Goal: Task Accomplishment & Management: Manage account settings

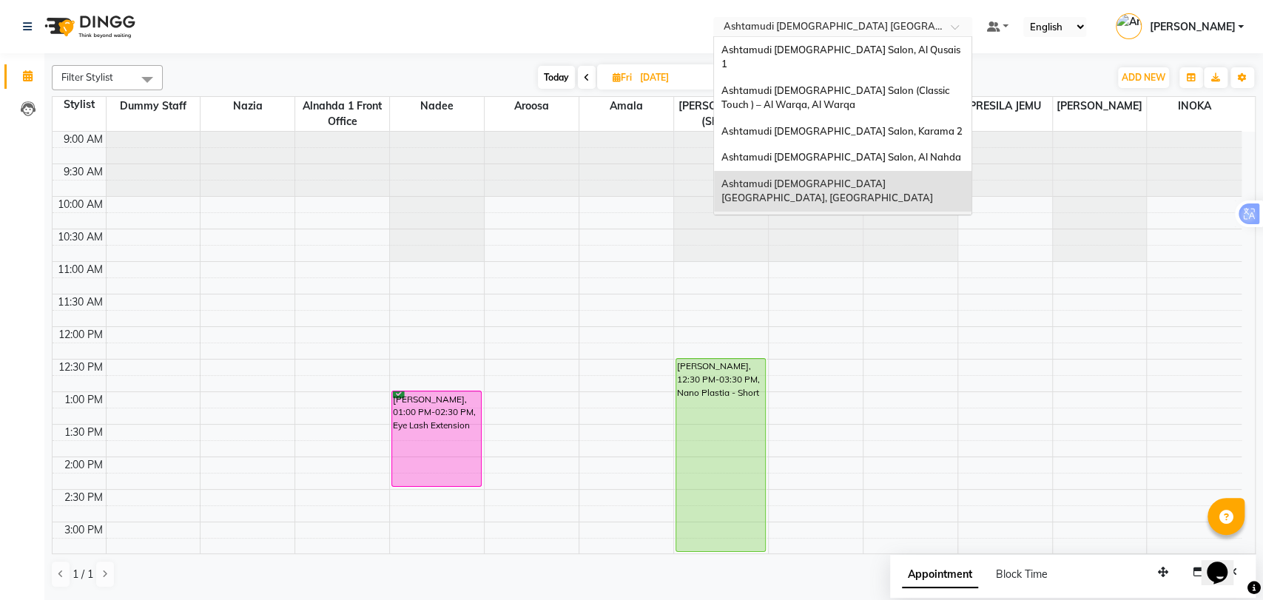
click at [894, 212] on div "Ashtamudi [DEMOGRAPHIC_DATA] Salon - Al Karama, [GEOGRAPHIC_DATA] -[GEOGRAPHIC_…" at bounding box center [842, 239] width 257 height 55
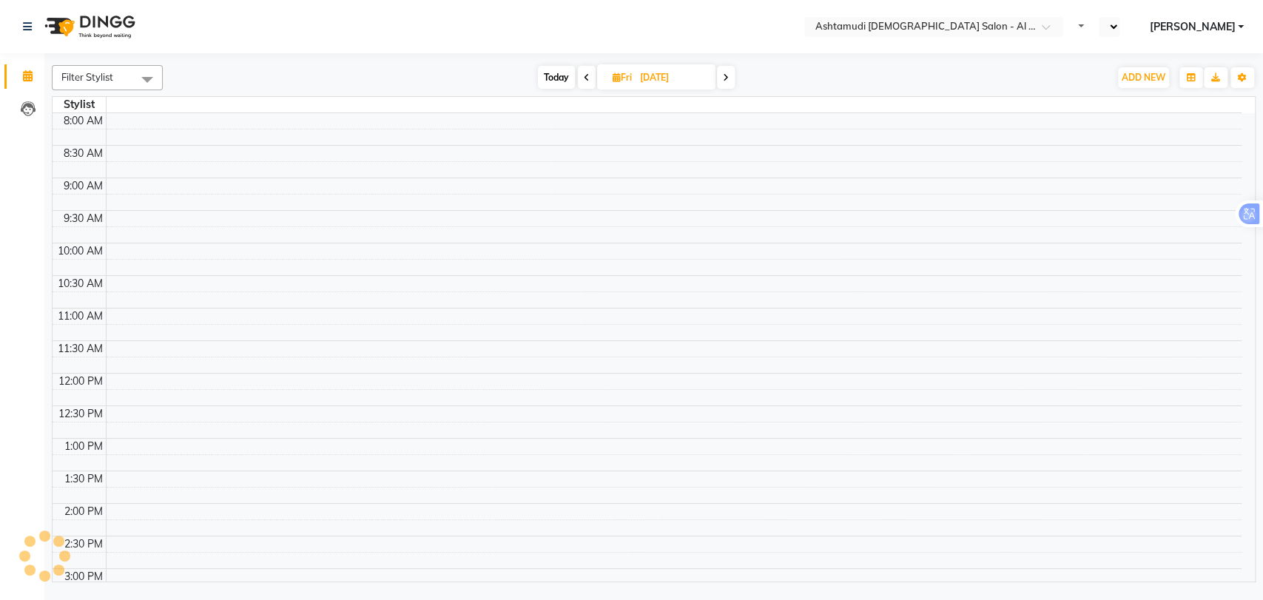
select select "en"
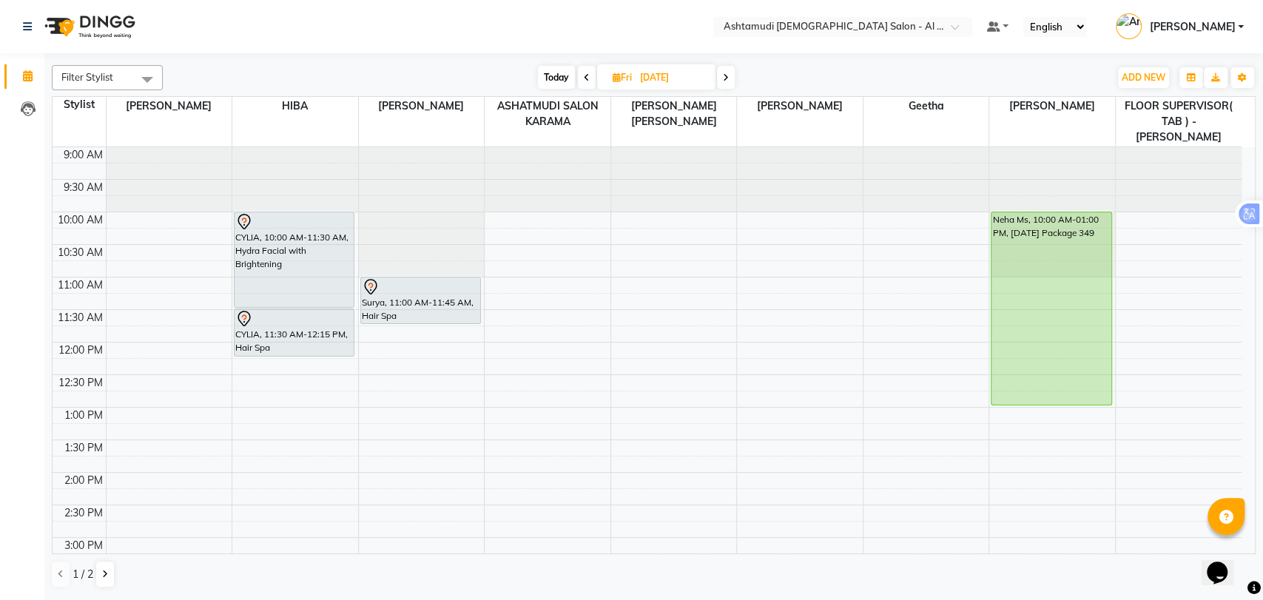
click at [564, 72] on span "Today" at bounding box center [556, 77] width 37 height 23
type input "[DATE]"
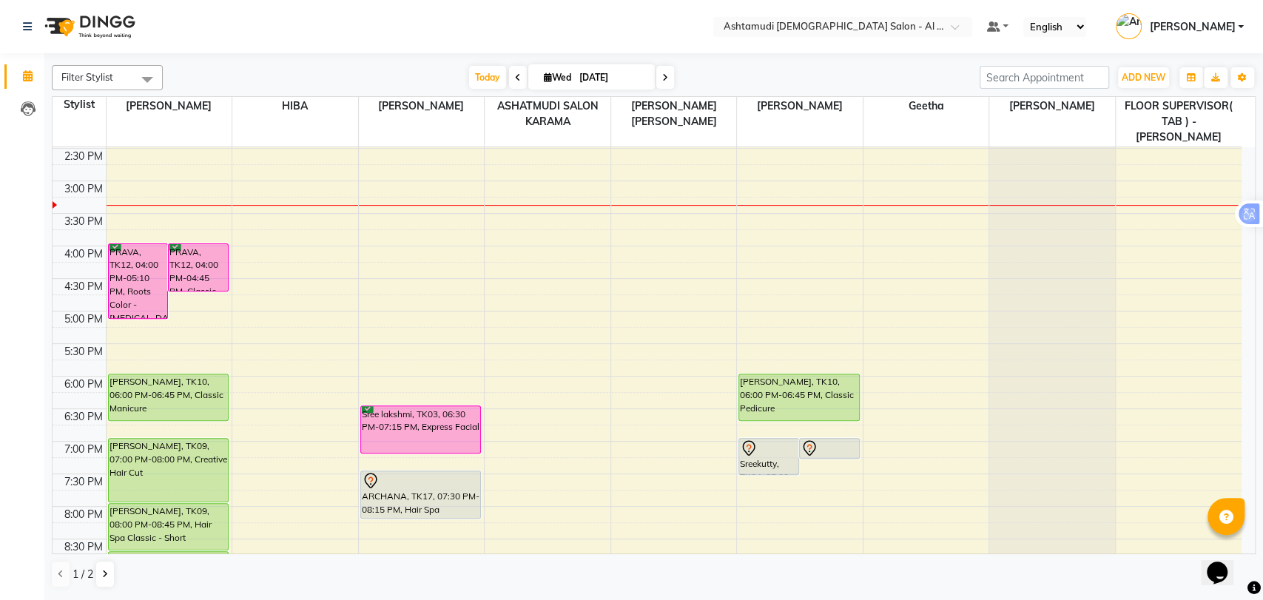
scroll to position [320, 0]
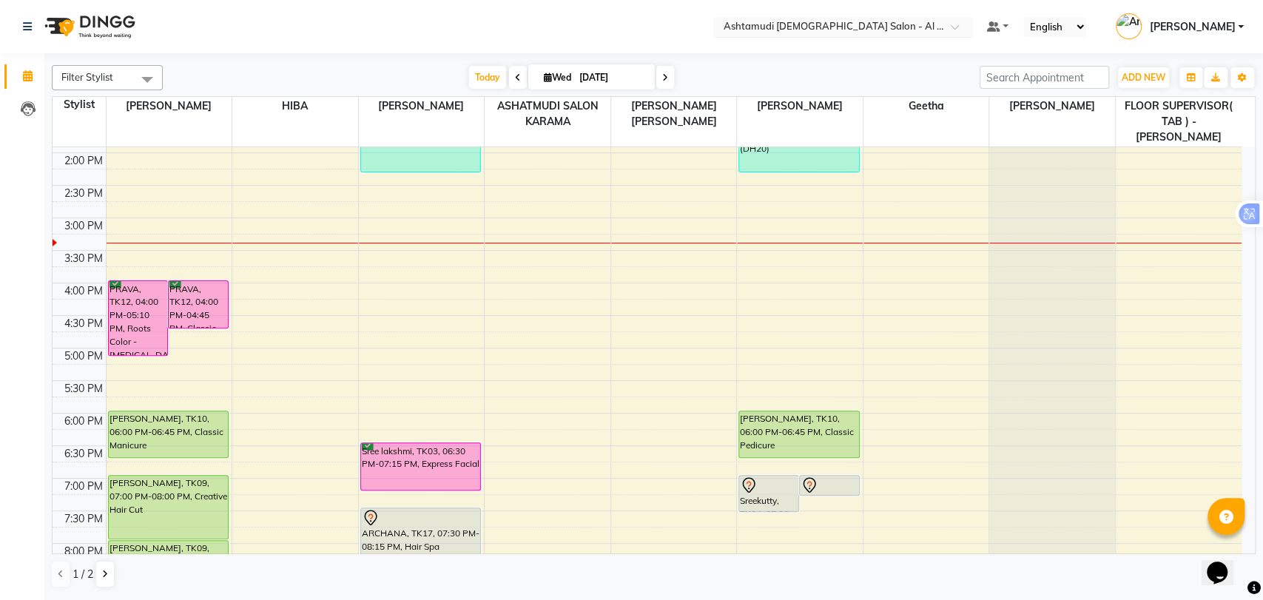
click at [902, 23] on input "text" at bounding box center [827, 28] width 214 height 15
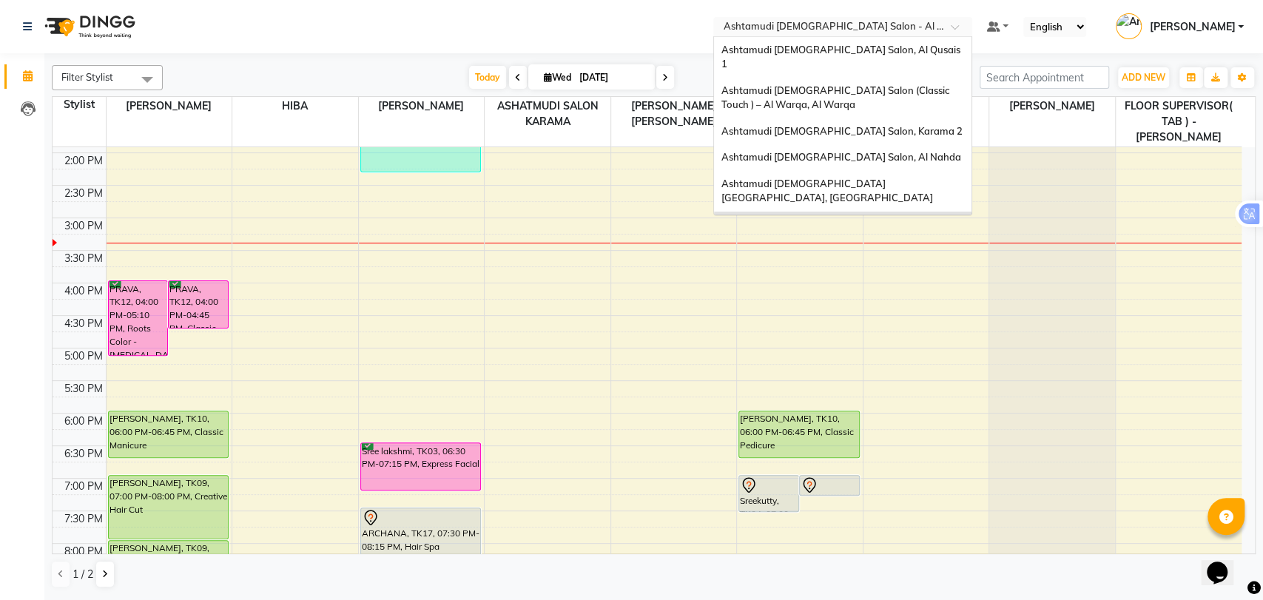
scroll to position [9, 0]
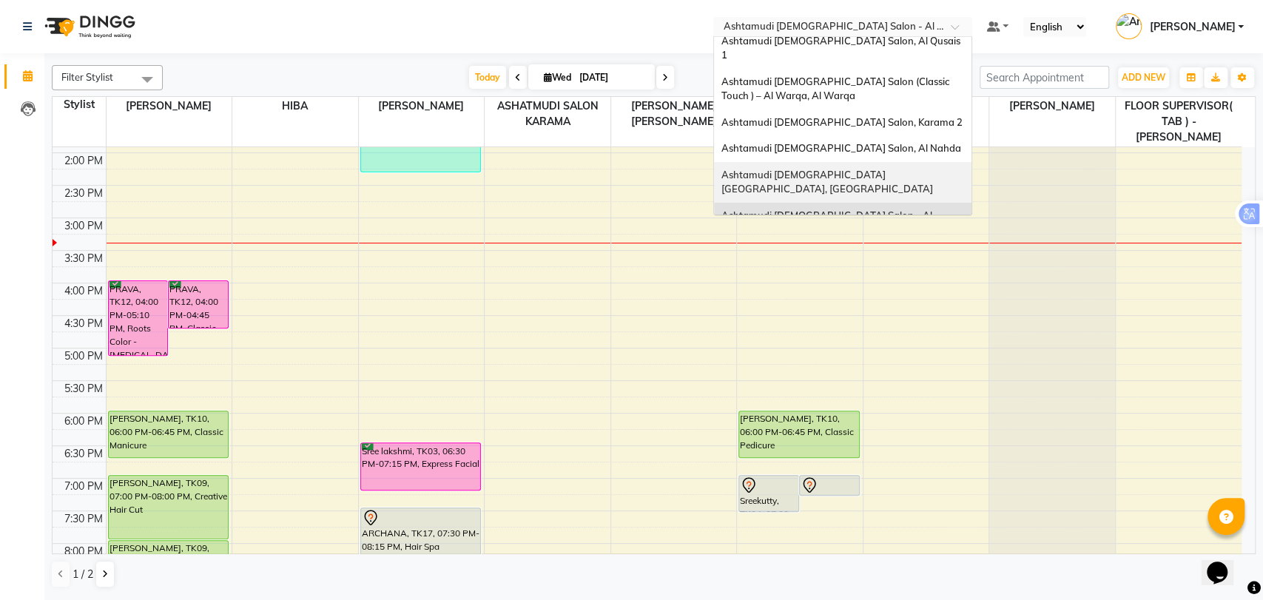
click at [887, 162] on div "Ashtamudi [DEMOGRAPHIC_DATA] [GEOGRAPHIC_DATA], [GEOGRAPHIC_DATA]" at bounding box center [842, 182] width 257 height 41
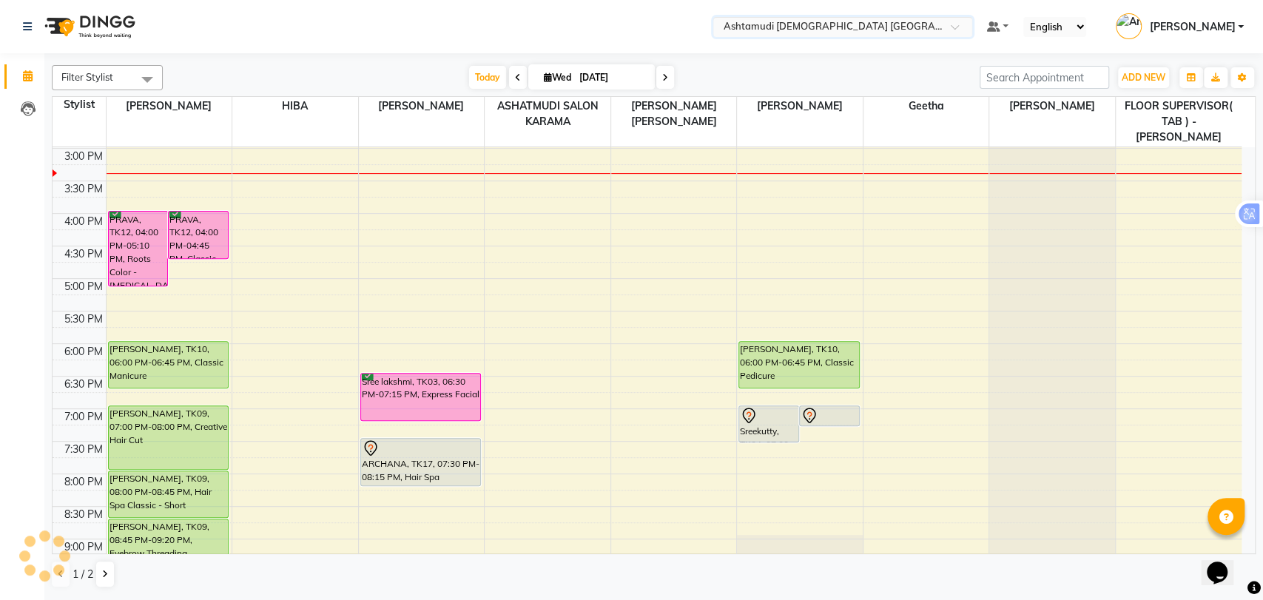
scroll to position [402, 0]
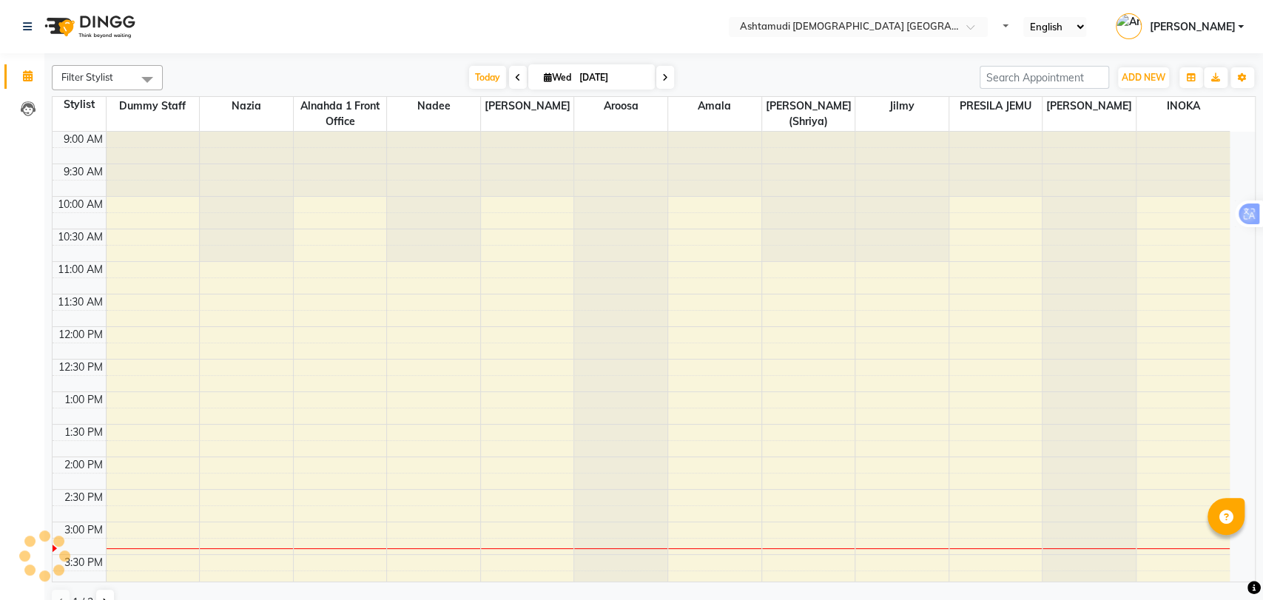
select select "en"
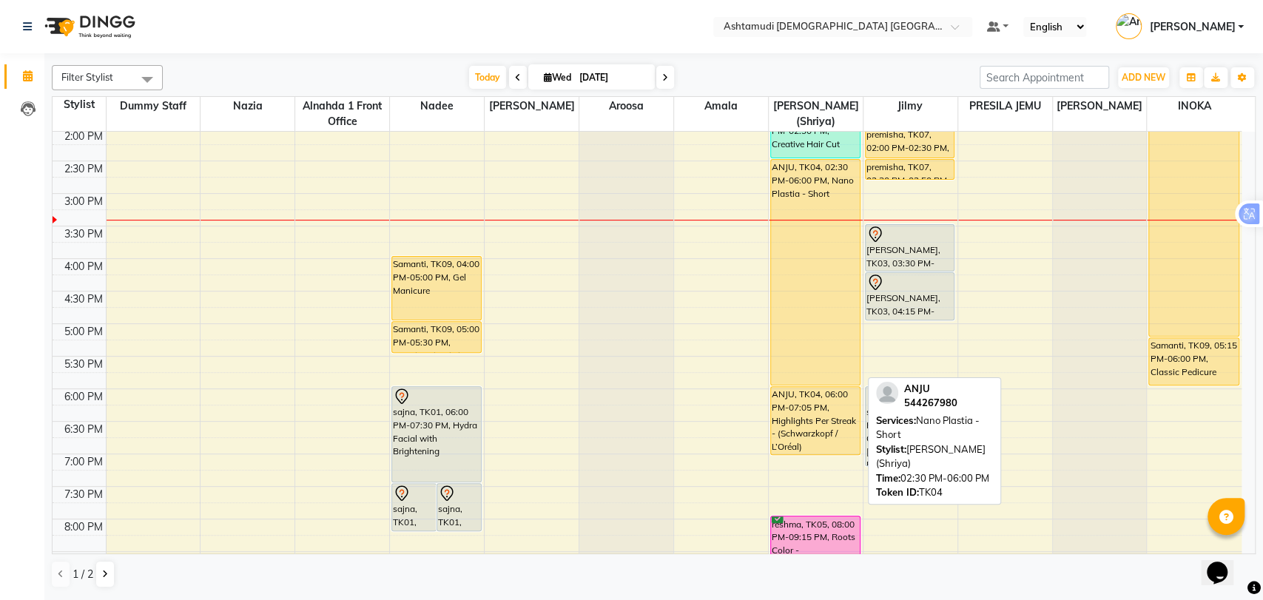
scroll to position [484, 0]
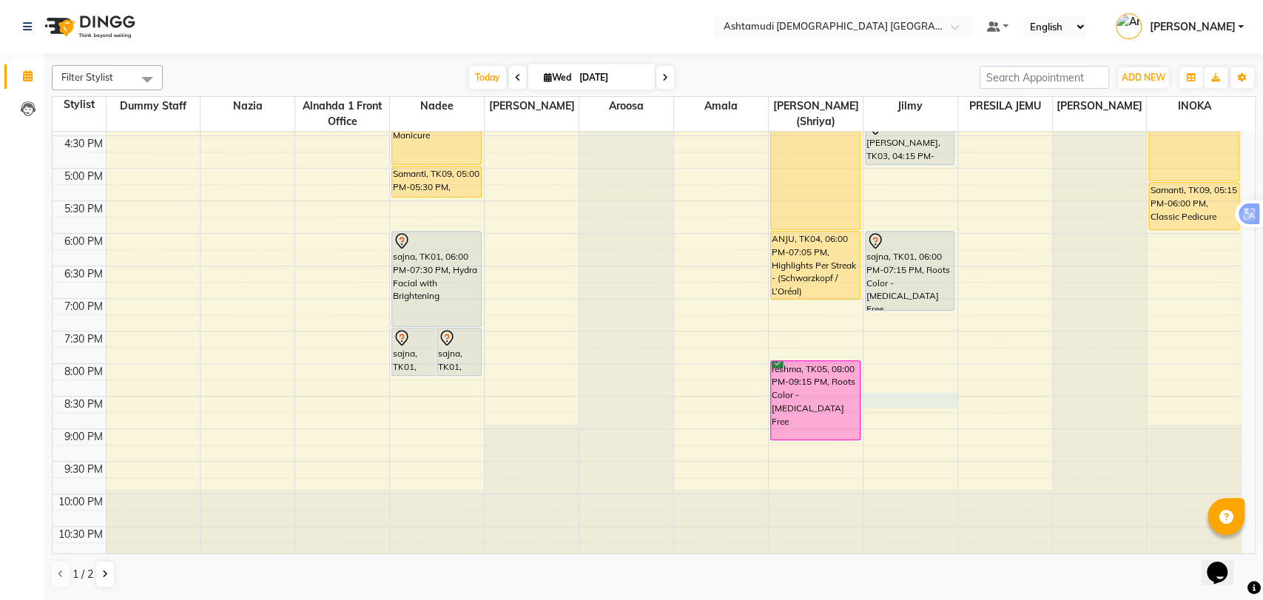
click at [896, 396] on div "9:00 AM 9:30 AM 10:00 AM 10:30 AM 11:00 AM 11:30 AM 12:00 PM 12:30 PM 1:00 PM 1…" at bounding box center [647, 103] width 1189 height 911
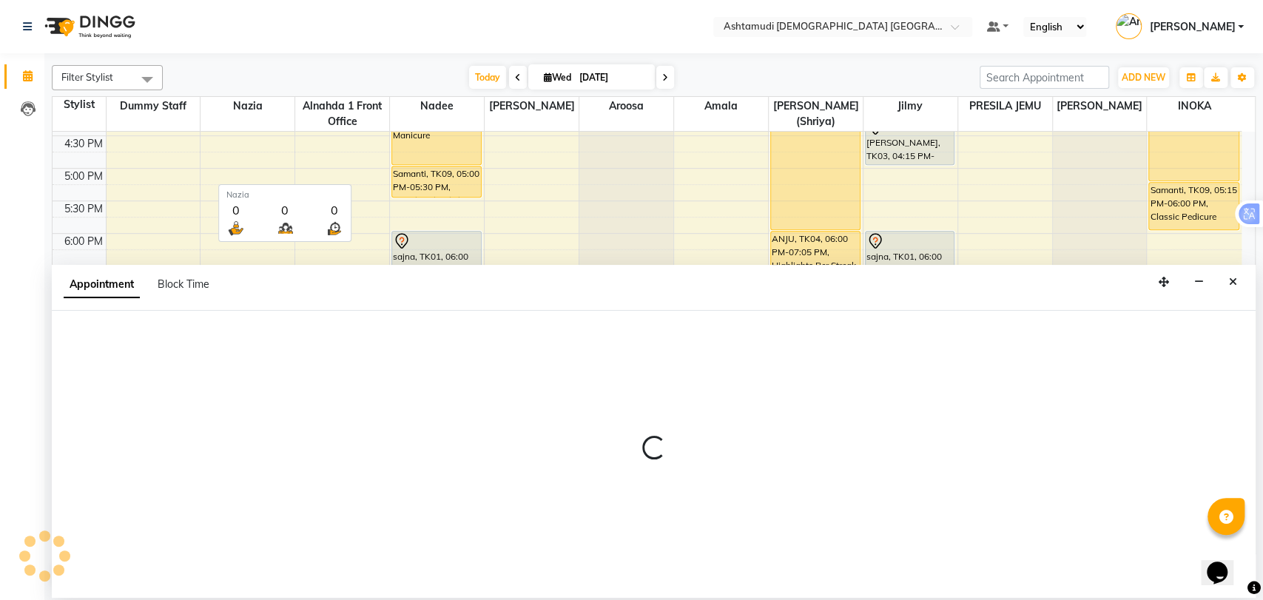
select select "86875"
select select "1230"
select select "tentative"
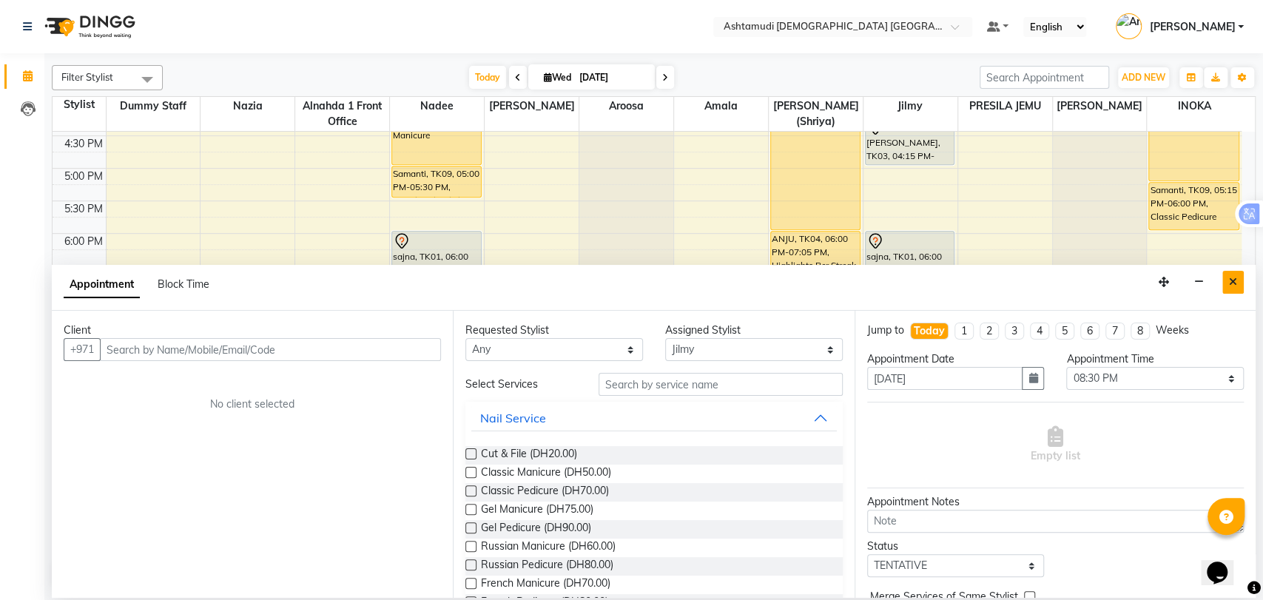
click at [1234, 288] on button "Close" at bounding box center [1232, 282] width 21 height 23
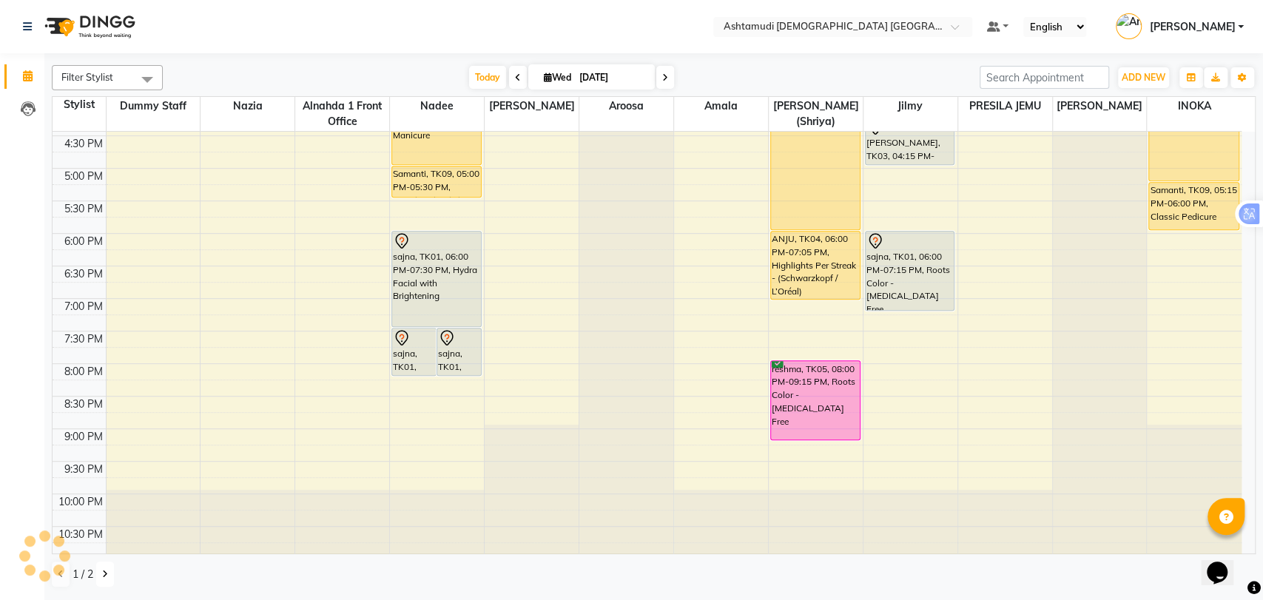
click at [99, 576] on button at bounding box center [105, 573] width 18 height 25
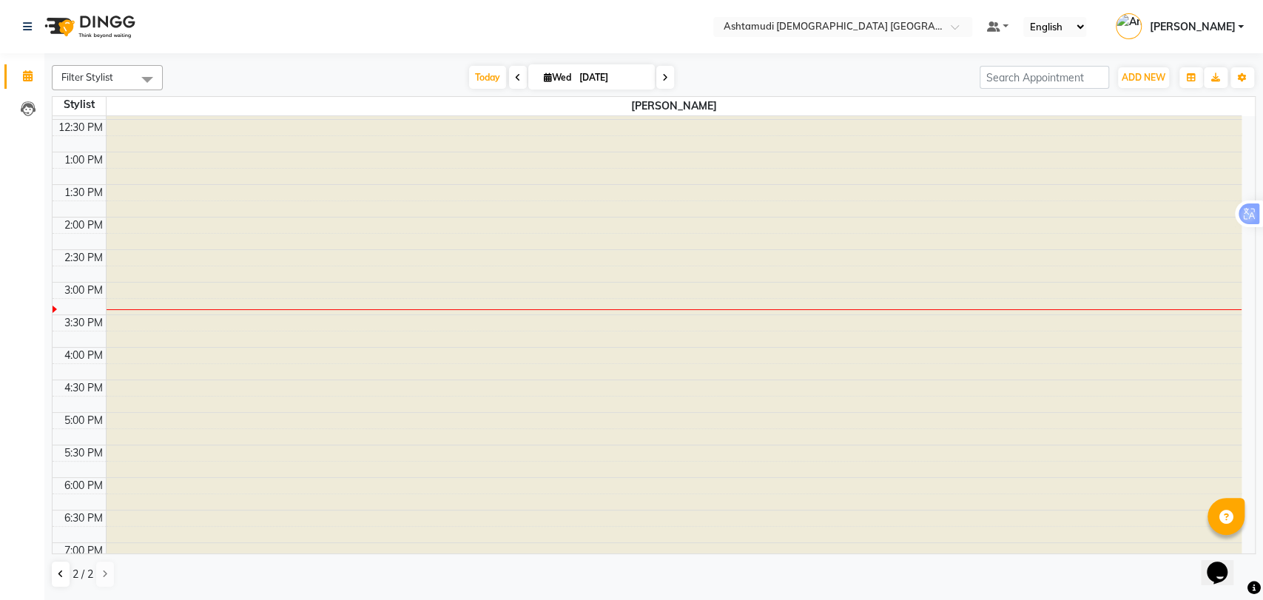
scroll to position [467, 0]
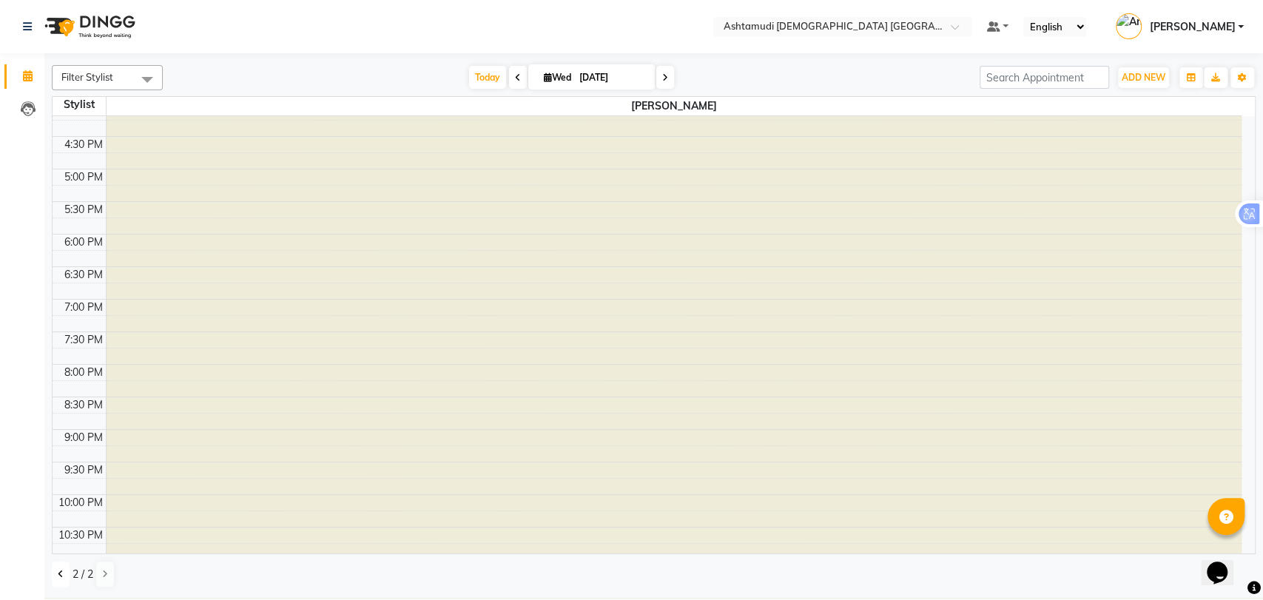
click at [64, 577] on button at bounding box center [61, 573] width 18 height 25
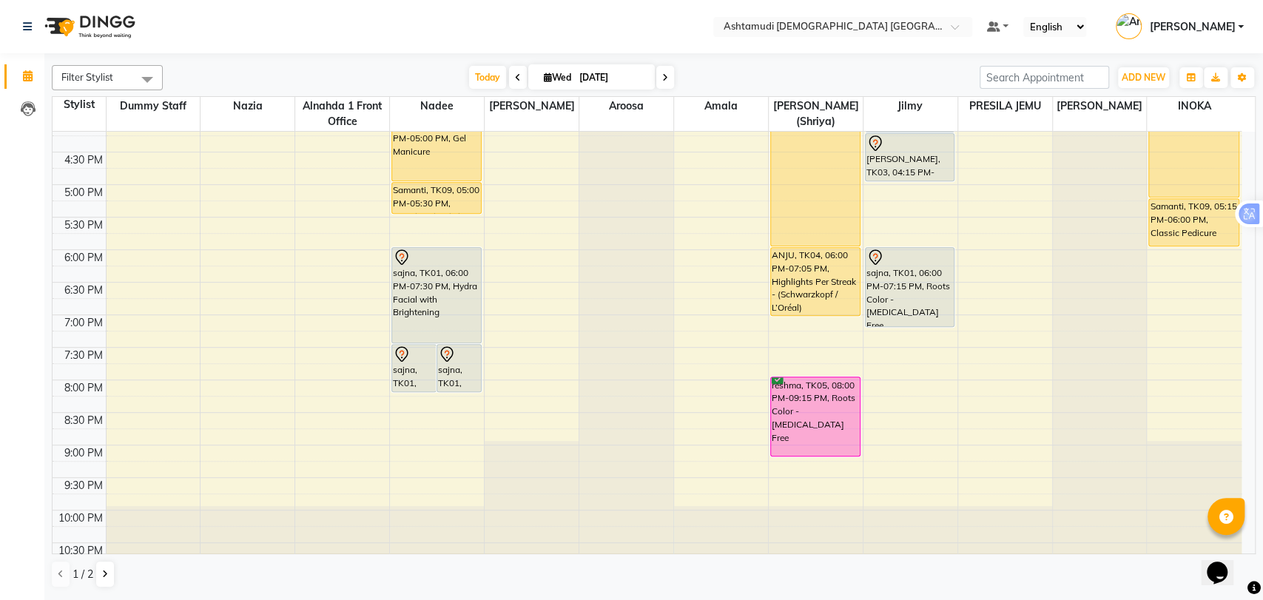
click at [911, 412] on div "9:00 AM 9:30 AM 10:00 AM 10:30 AM 11:00 AM 11:30 AM 12:00 PM 12:30 PM 1:00 PM 1…" at bounding box center [647, 119] width 1189 height 911
select select "86875"
select select "tentative"
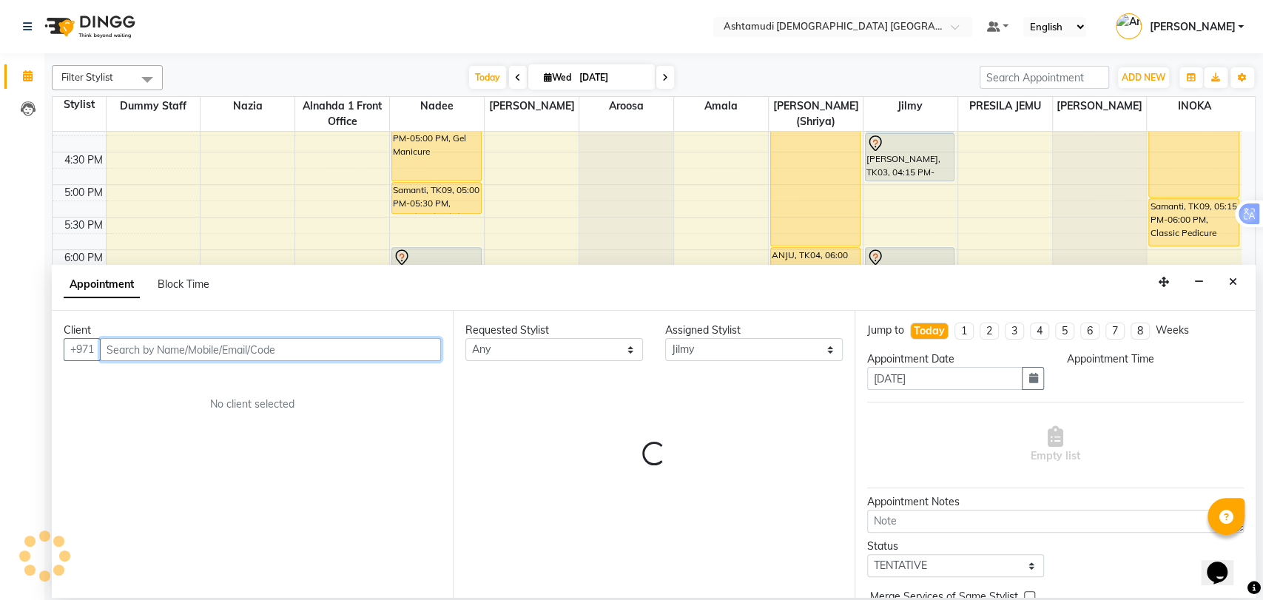
select select "1230"
click at [246, 348] on input "text" at bounding box center [270, 349] width 341 height 23
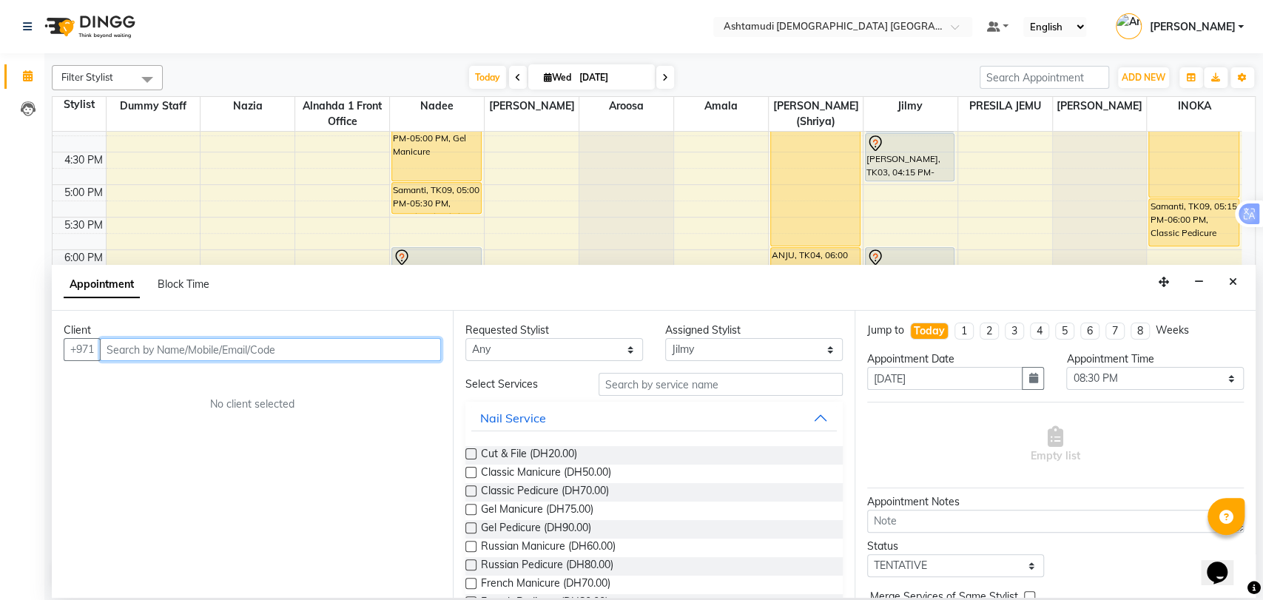
click at [308, 343] on input "text" at bounding box center [270, 349] width 341 height 23
paste input "56 722 3594"
type input "567223594"
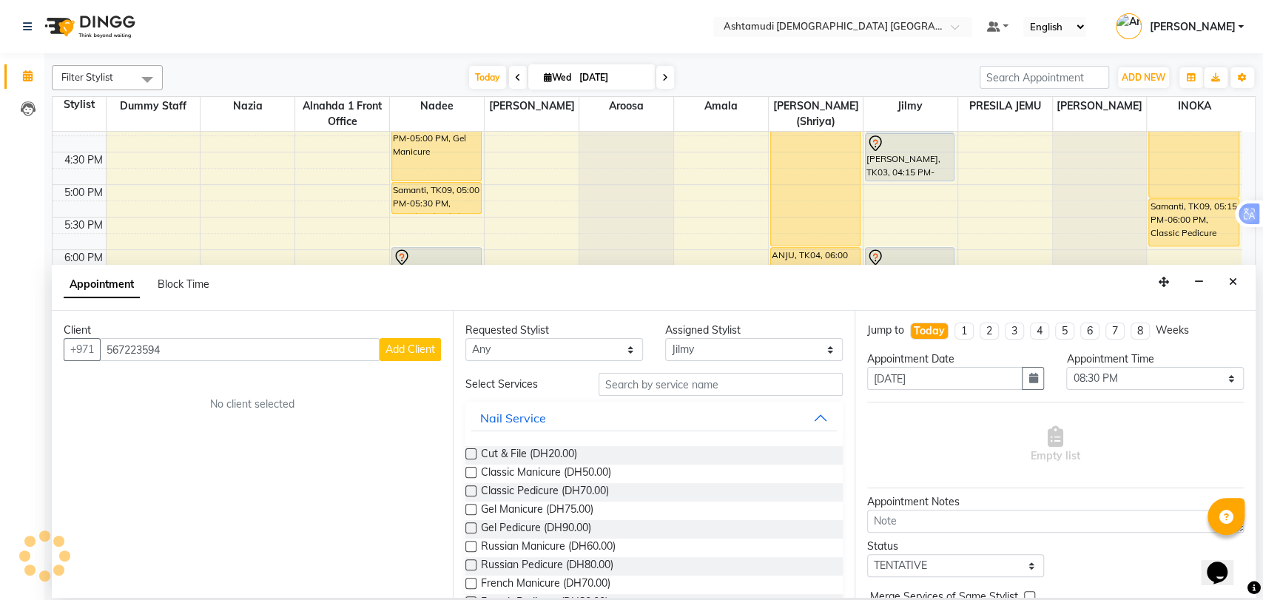
click at [402, 348] on span "Add Client" at bounding box center [410, 348] width 50 height 13
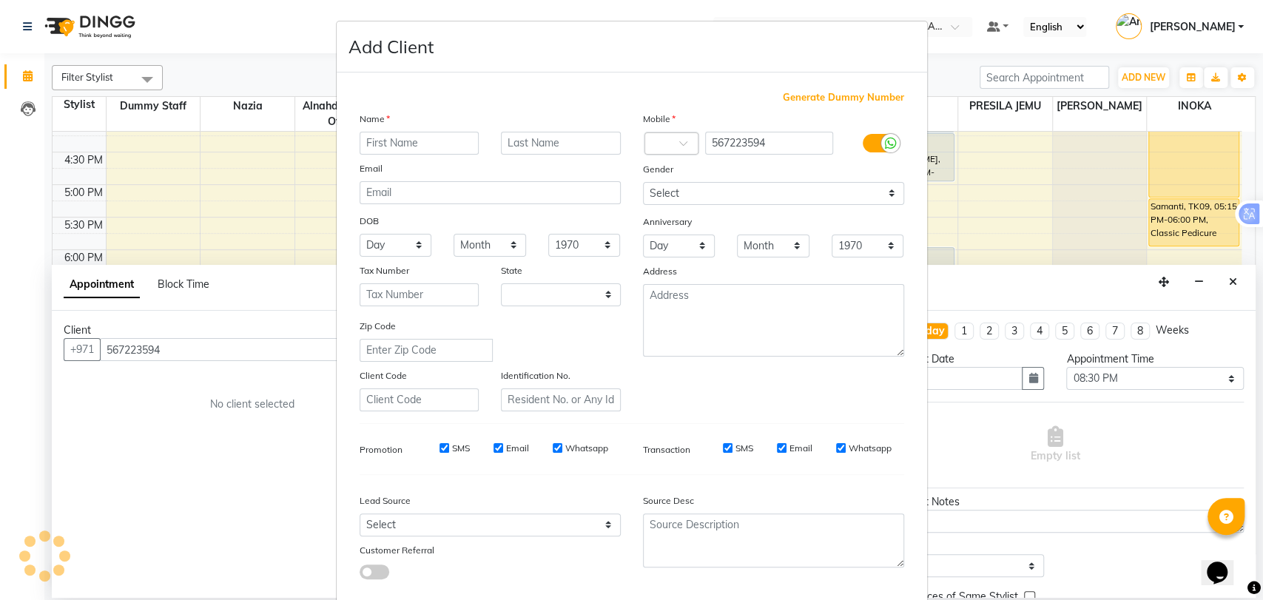
select select "3798"
click at [381, 135] on input "text" at bounding box center [419, 143] width 120 height 23
type input "sneha"
click at [524, 135] on input "text" at bounding box center [561, 143] width 120 height 23
type input "v"
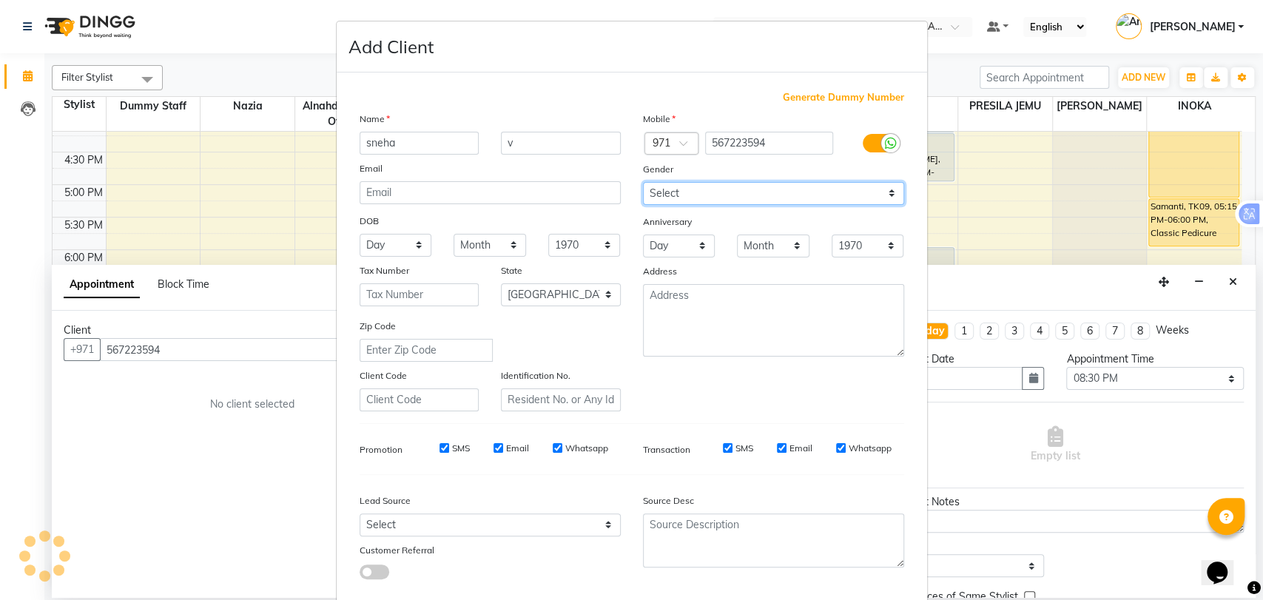
click at [663, 192] on select "Select Male Female Other Prefer Not To Say" at bounding box center [773, 193] width 261 height 23
select select "female"
click at [643, 182] on select "Select Male Female Other Prefer Not To Say" at bounding box center [773, 193] width 261 height 23
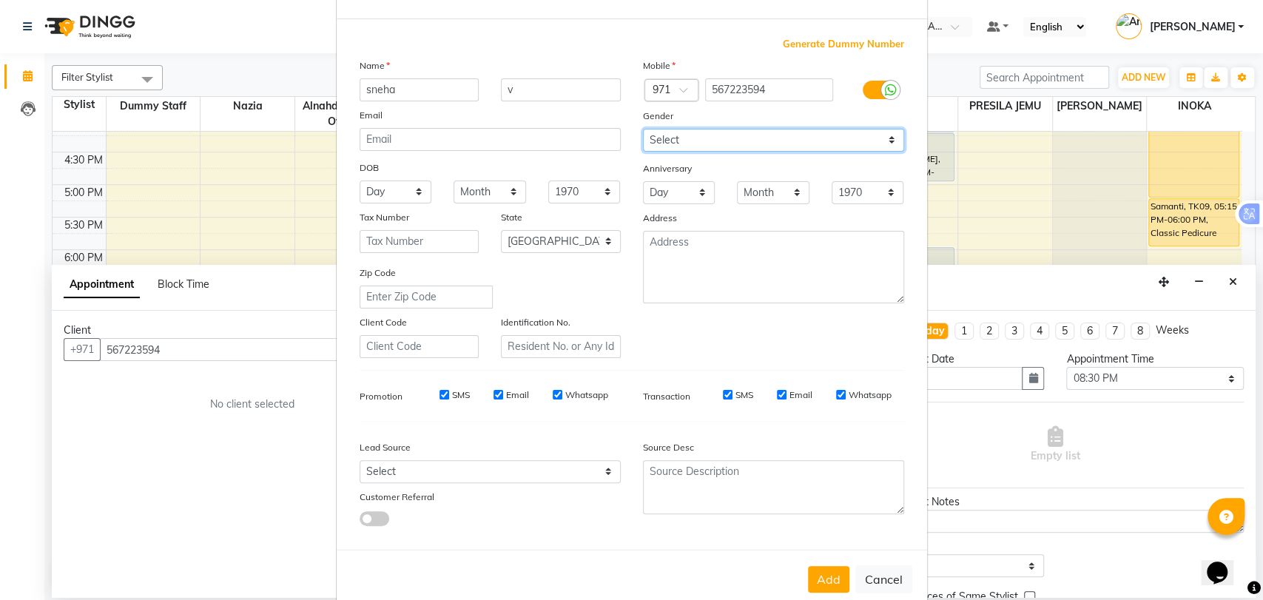
scroll to position [80, 0]
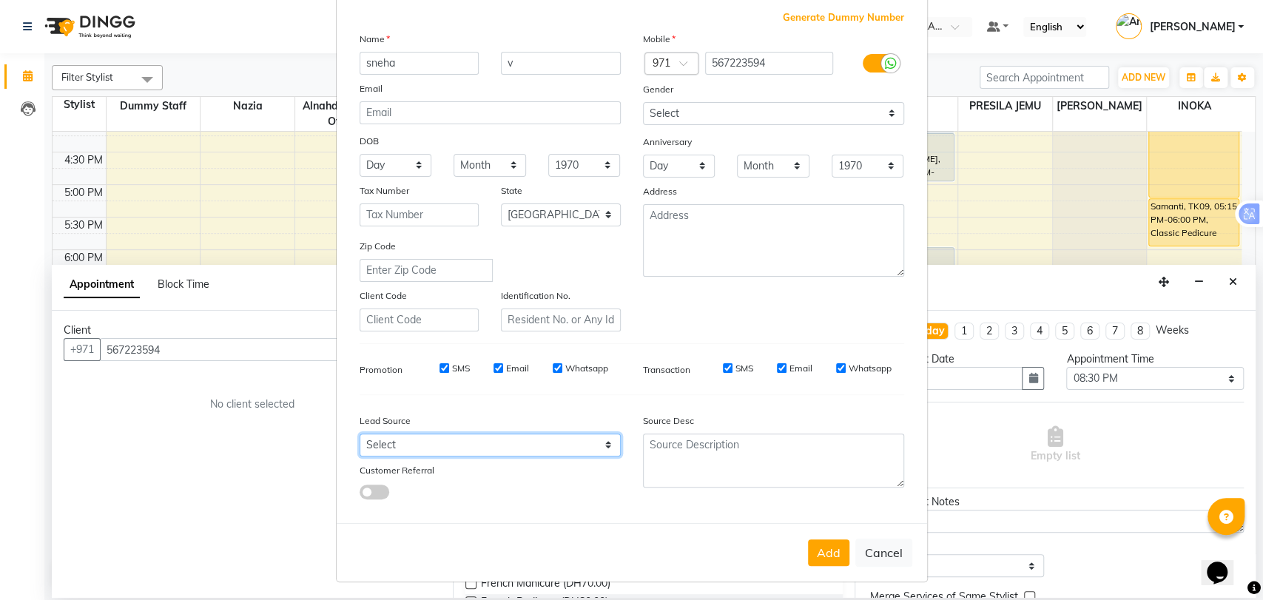
click at [464, 442] on select "Select Walk-in Referral Internet Friend Word of Mouth Advertisement Facebook Ju…" at bounding box center [489, 444] width 261 height 23
select select "49769"
click at [359, 433] on select "Select Walk-in Referral Internet Friend Word of Mouth Advertisement Facebook Ju…" at bounding box center [489, 444] width 261 height 23
click at [808, 552] on button "Add" at bounding box center [828, 552] width 41 height 27
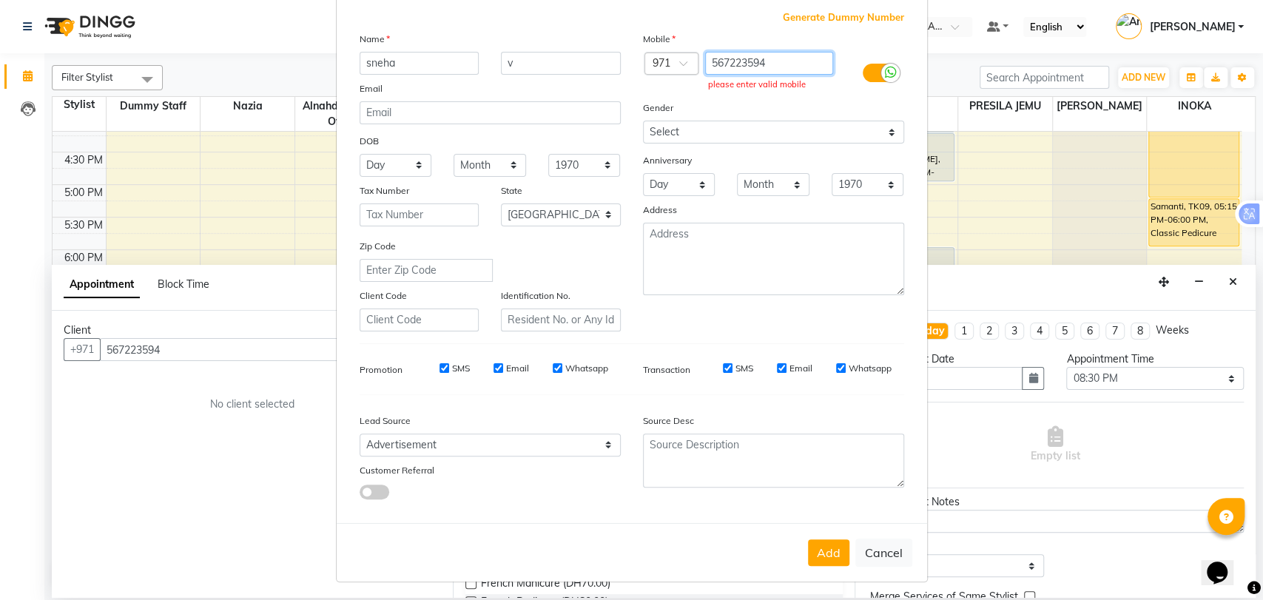
click at [763, 62] on input "567223594" at bounding box center [769, 63] width 128 height 23
type input "5"
click at [883, 553] on button "Cancel" at bounding box center [883, 552] width 57 height 28
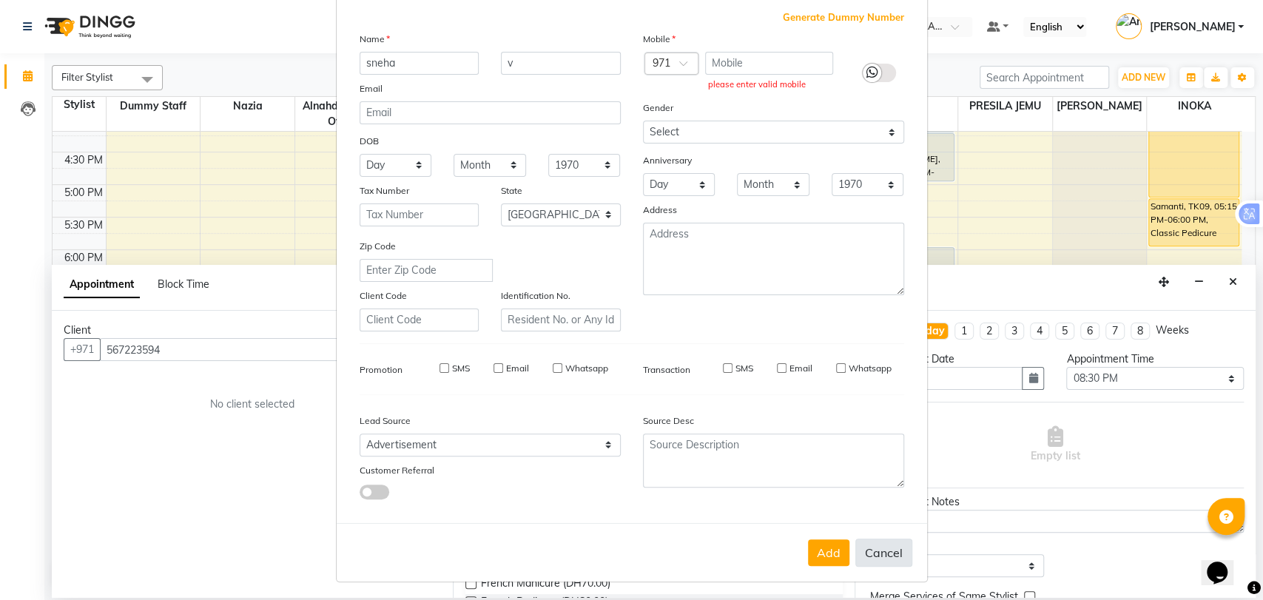
select select
select select "null"
select select
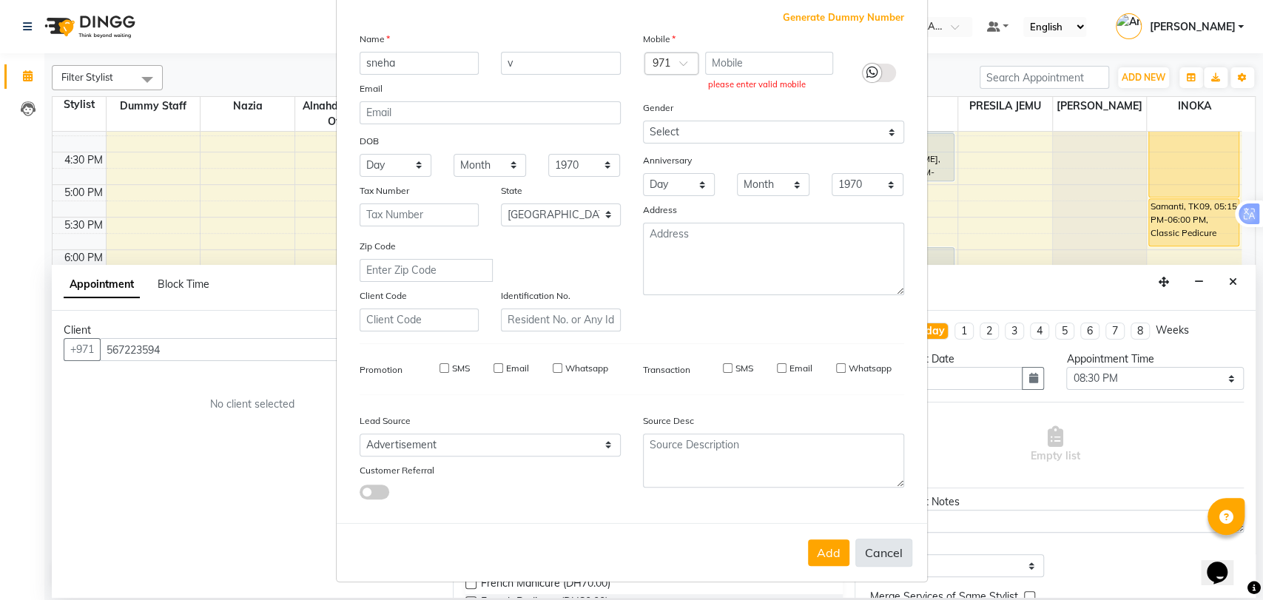
select select
checkbox input "false"
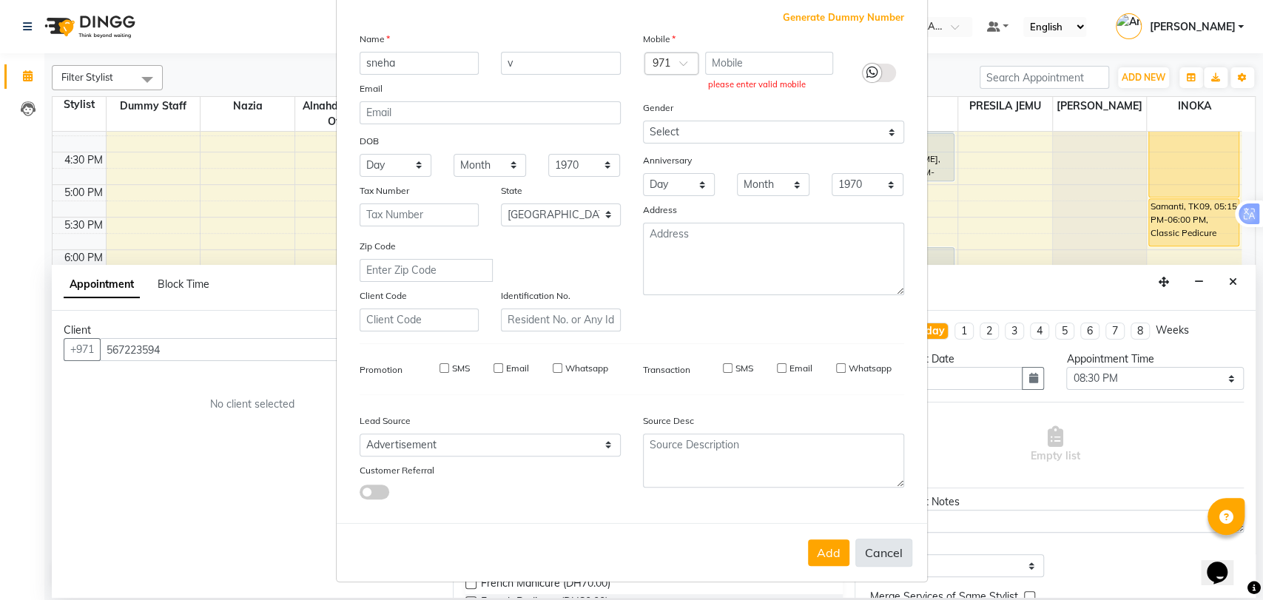
checkbox input "false"
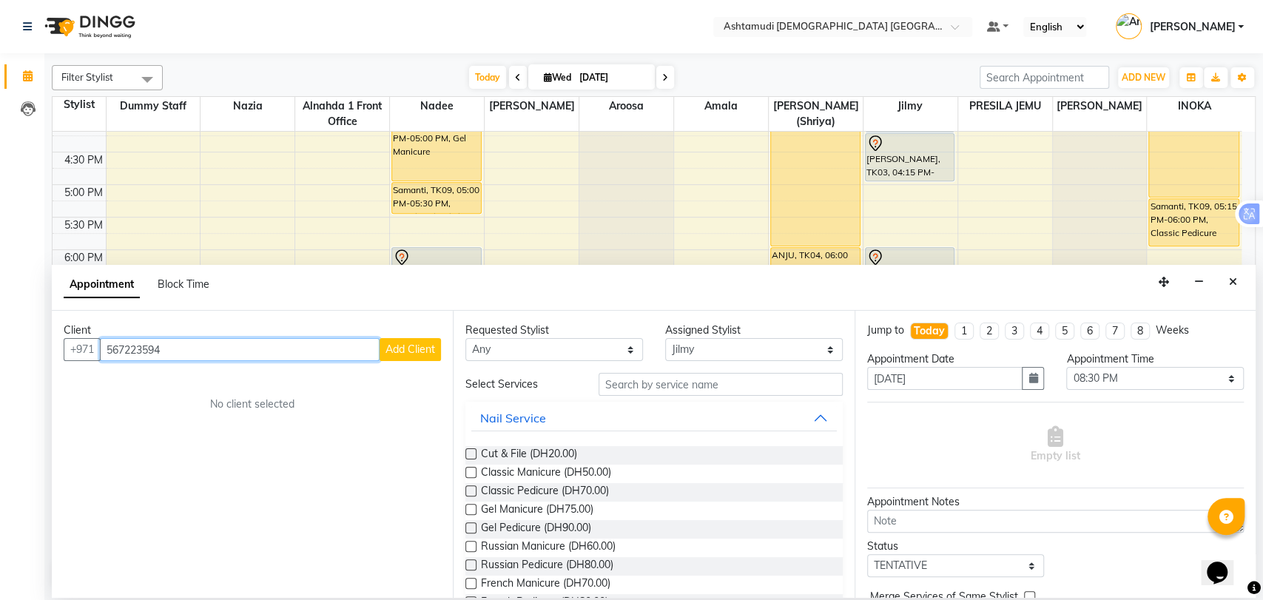
click at [192, 348] on input "567223594" at bounding box center [240, 349] width 280 height 23
type input "5"
paste input "56 722 3594"
click at [207, 383] on ngb-highlight "56*****94" at bounding box center [185, 381] width 55 height 15
type input "56*****94"
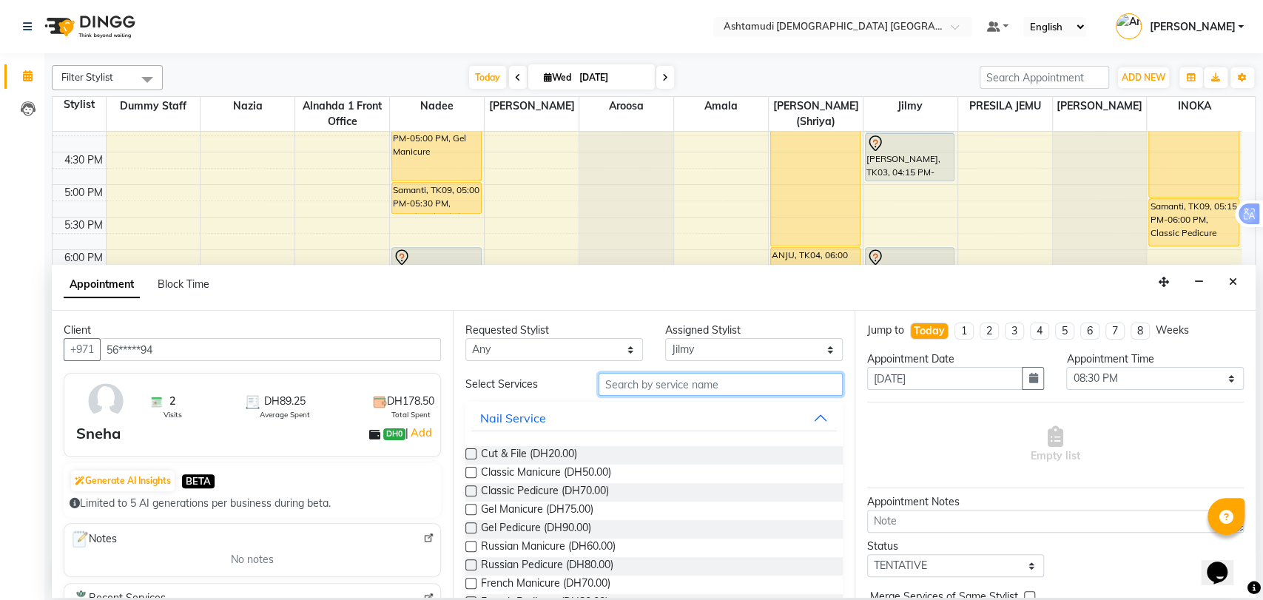
click at [743, 390] on input "text" at bounding box center [720, 384] width 244 height 23
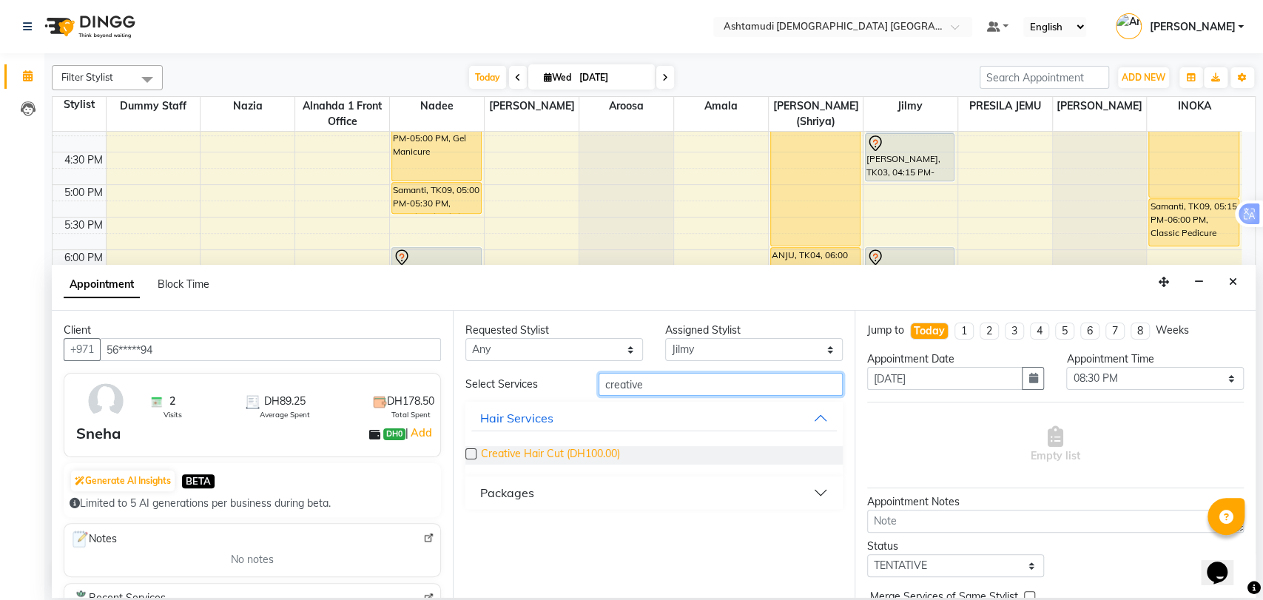
type input "creative"
click at [598, 452] on span "Creative Hair Cut (DH100.00)" at bounding box center [550, 455] width 139 height 18
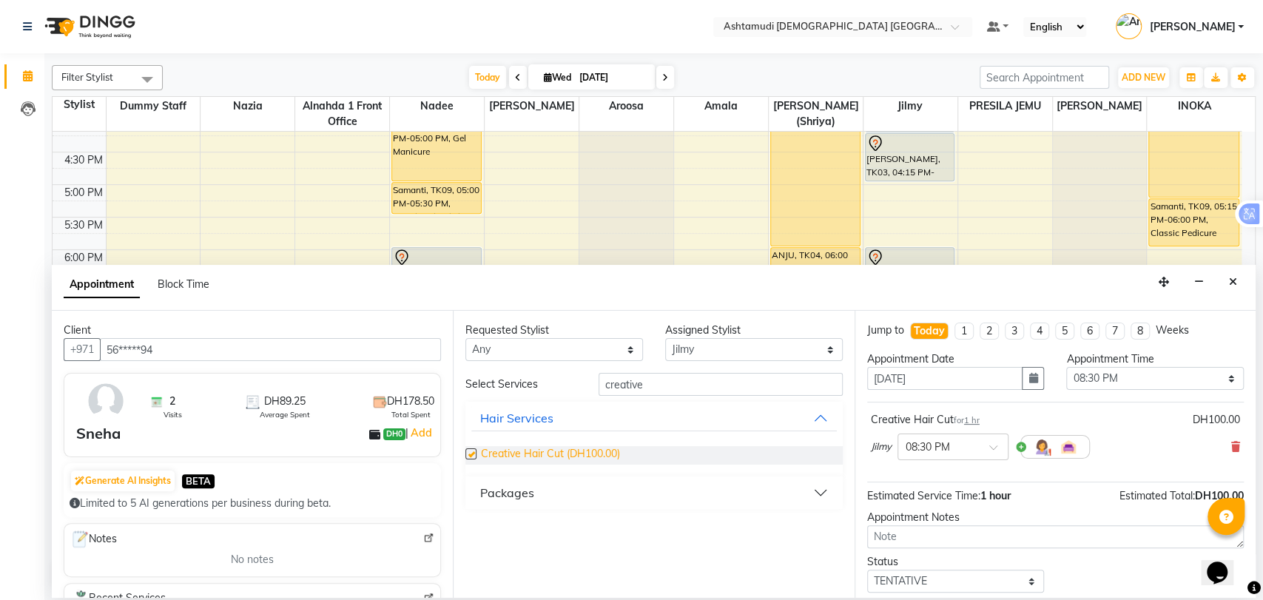
checkbox input "false"
click at [623, 379] on input "creative" at bounding box center [720, 384] width 244 height 23
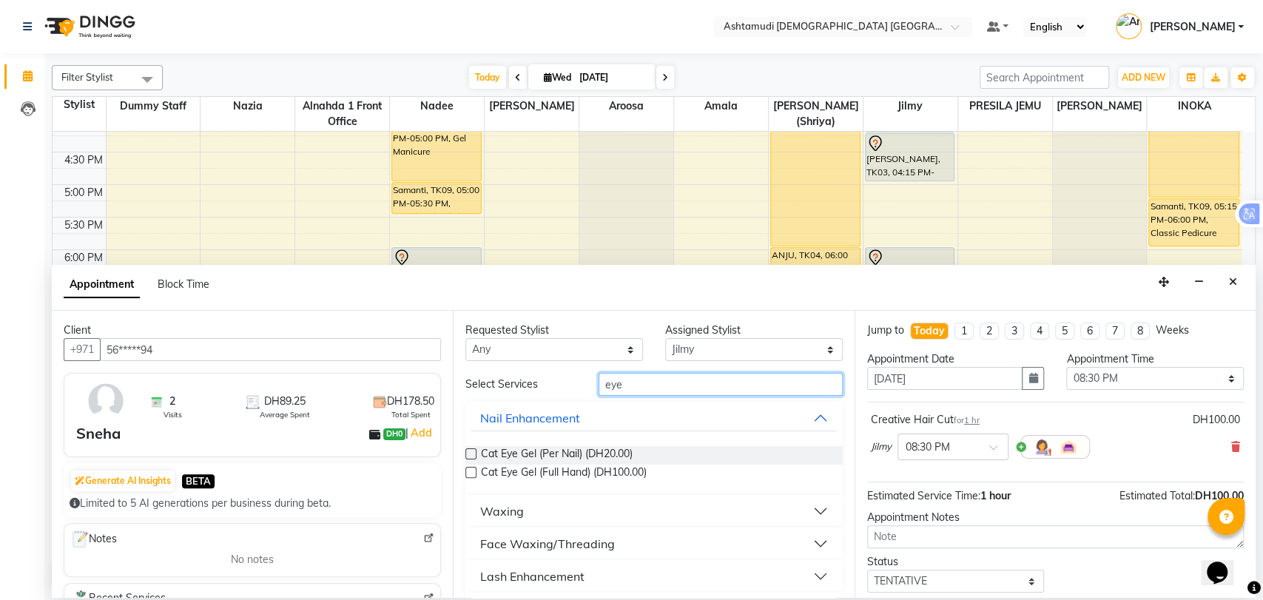
type input "eye"
click at [558, 541] on div "Face Waxing/Threading" at bounding box center [547, 544] width 135 height 18
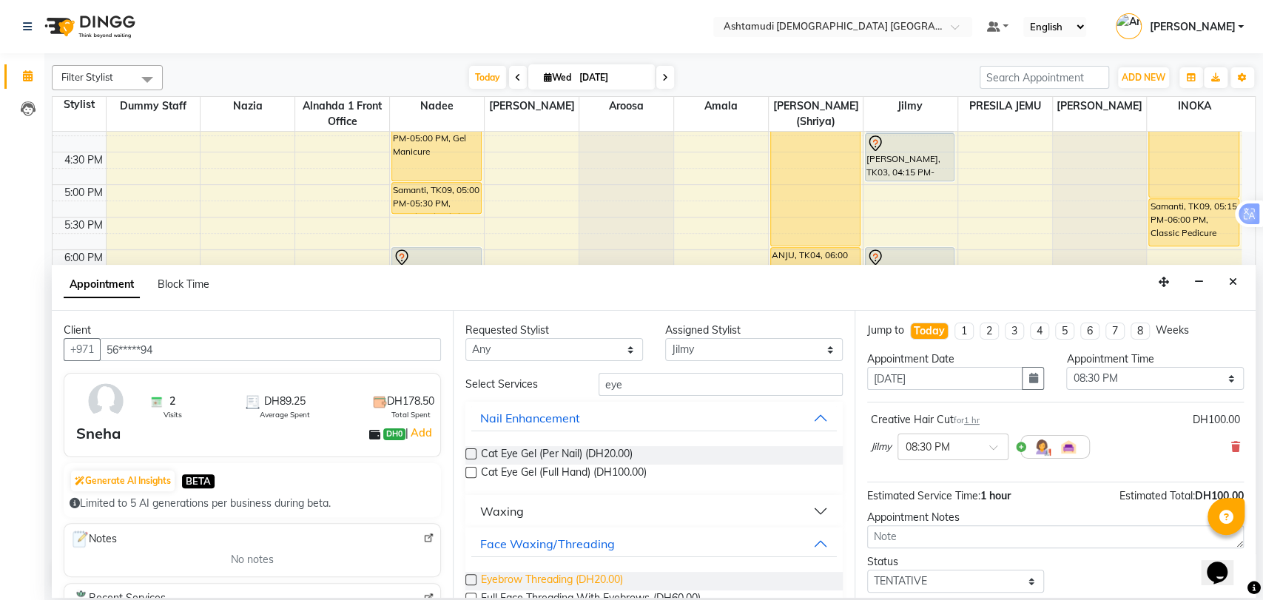
click at [540, 584] on span "Eyebrow Threading (DH20.00)" at bounding box center [552, 581] width 142 height 18
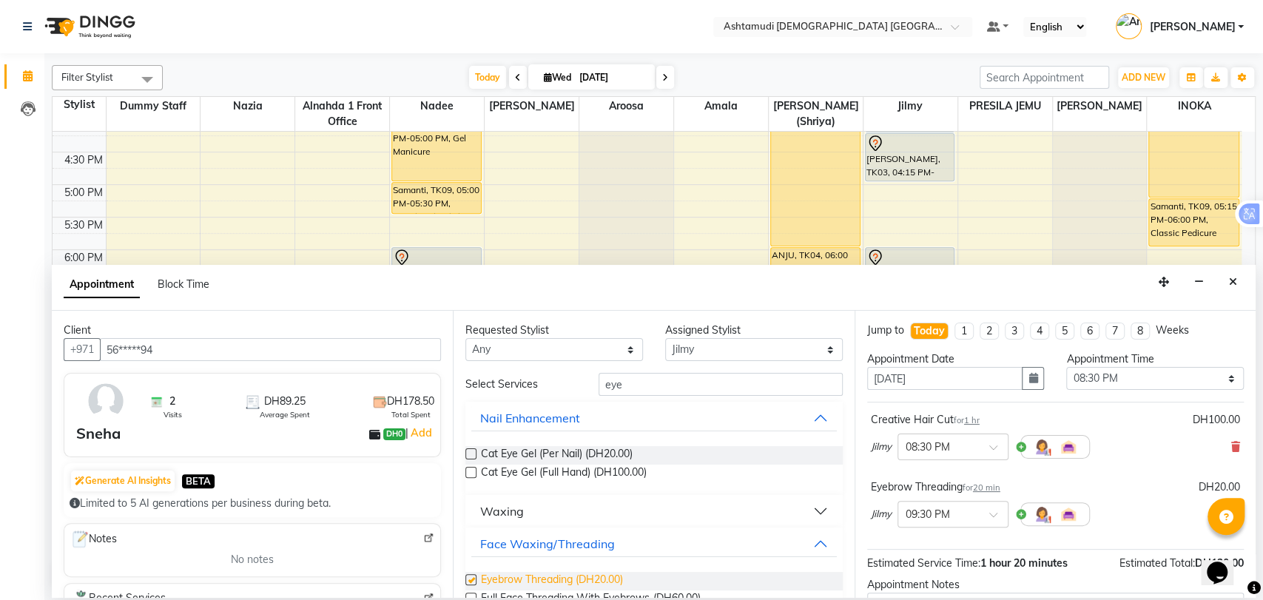
checkbox input "false"
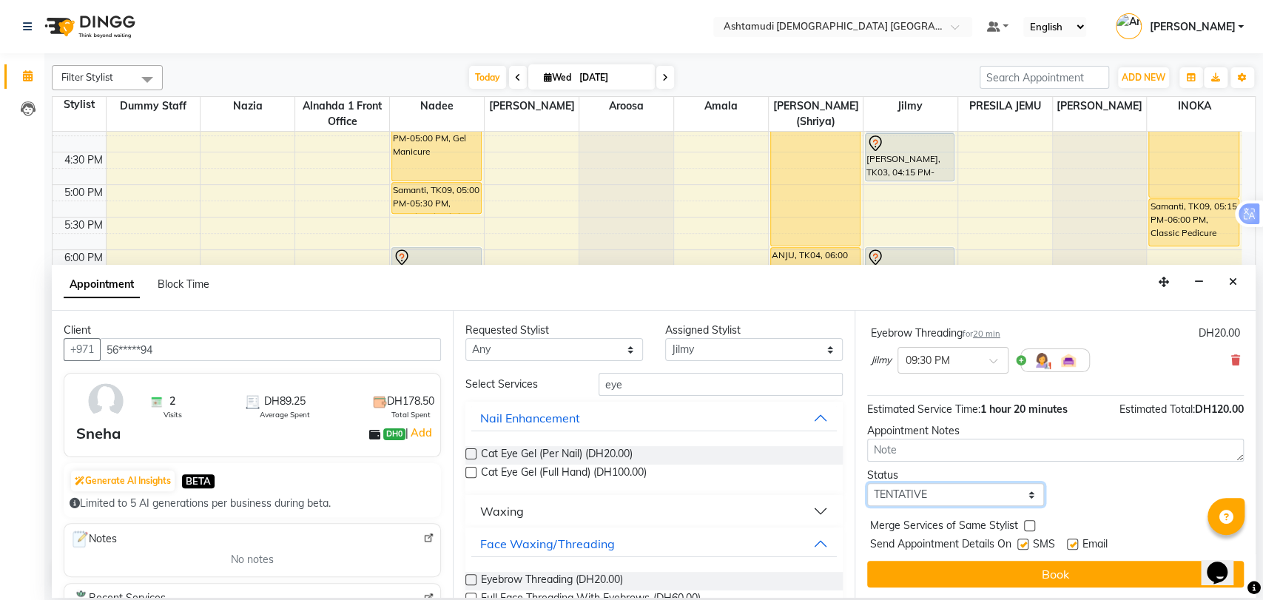
click at [941, 485] on select "Select TENTATIVE CONFIRM CHECK-IN UPCOMING" at bounding box center [956, 494] width 178 height 23
select select "upcoming"
click at [867, 483] on select "Select TENTATIVE CONFIRM CHECK-IN UPCOMING" at bounding box center [956, 494] width 178 height 23
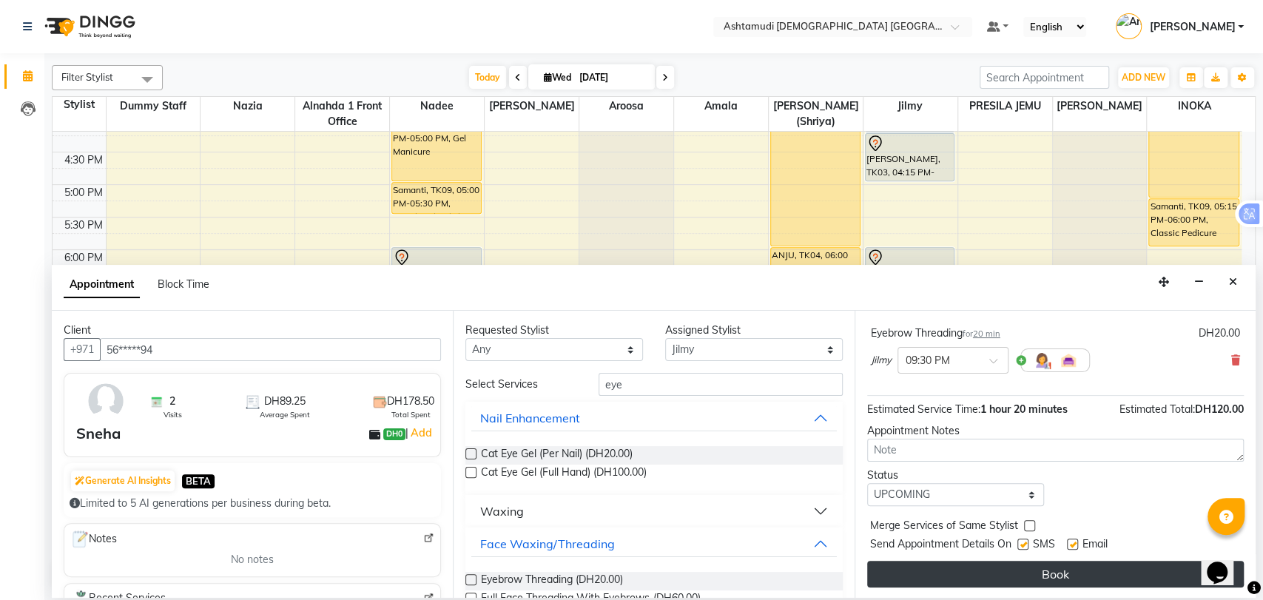
click at [1027, 572] on button "Book" at bounding box center [1055, 574] width 376 height 27
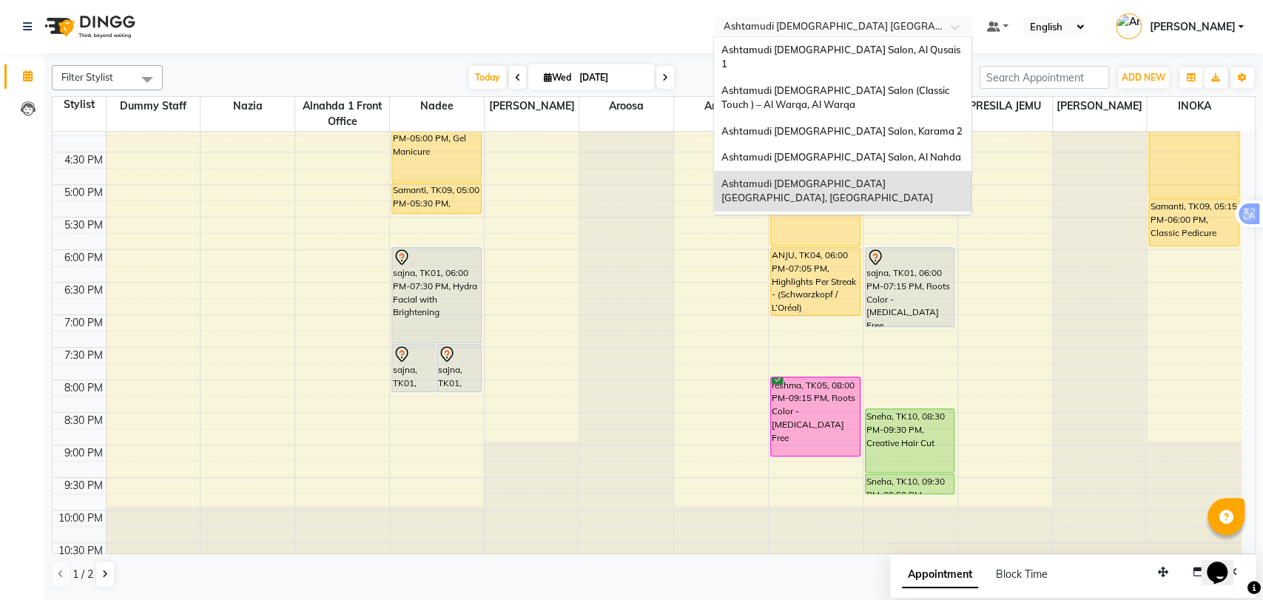
click at [865, 21] on input "text" at bounding box center [827, 28] width 214 height 15
click at [908, 118] on div "Ashtamudi [DEMOGRAPHIC_DATA] Salon, Karama 2" at bounding box center [842, 131] width 257 height 27
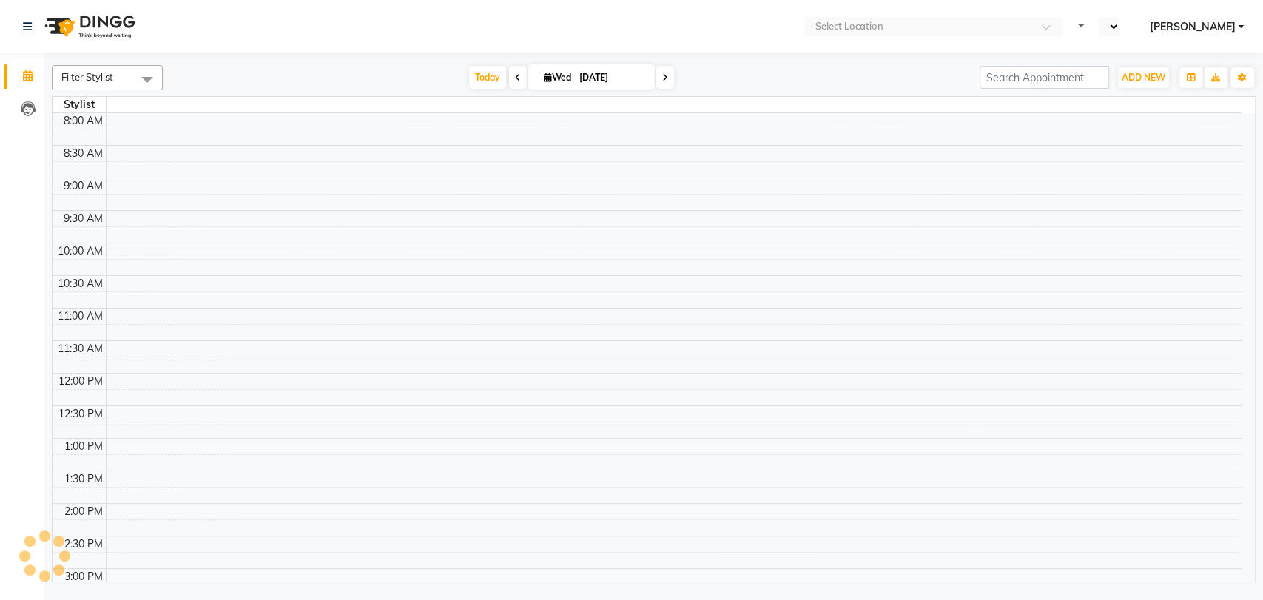
select select "en"
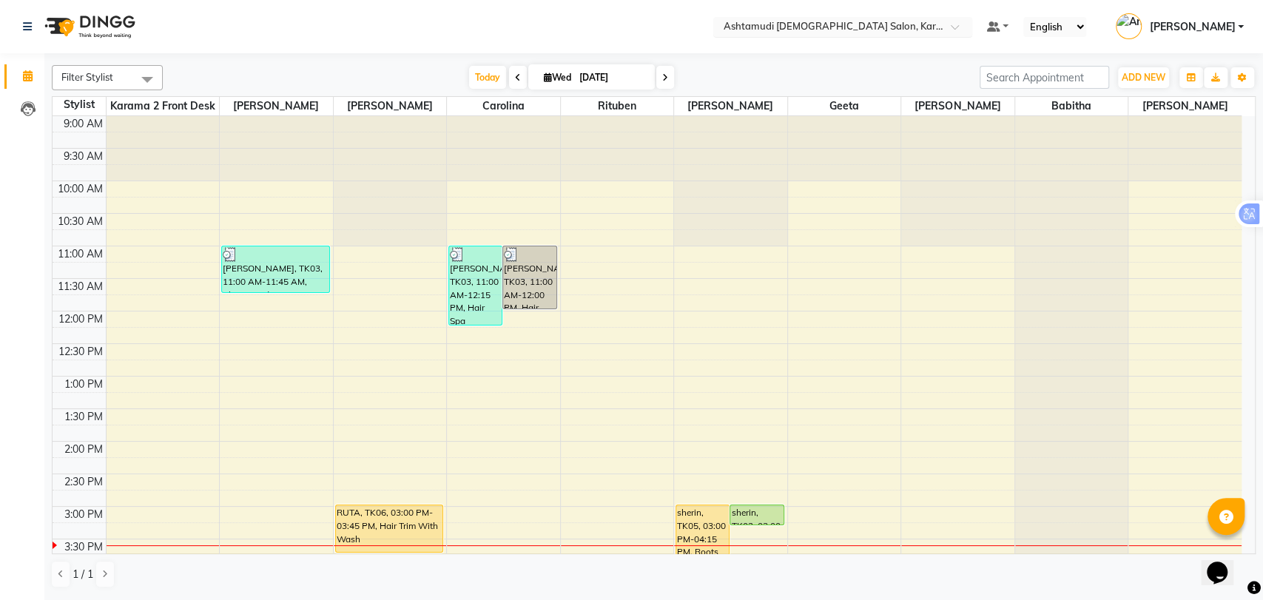
click at [839, 21] on input "text" at bounding box center [827, 28] width 214 height 15
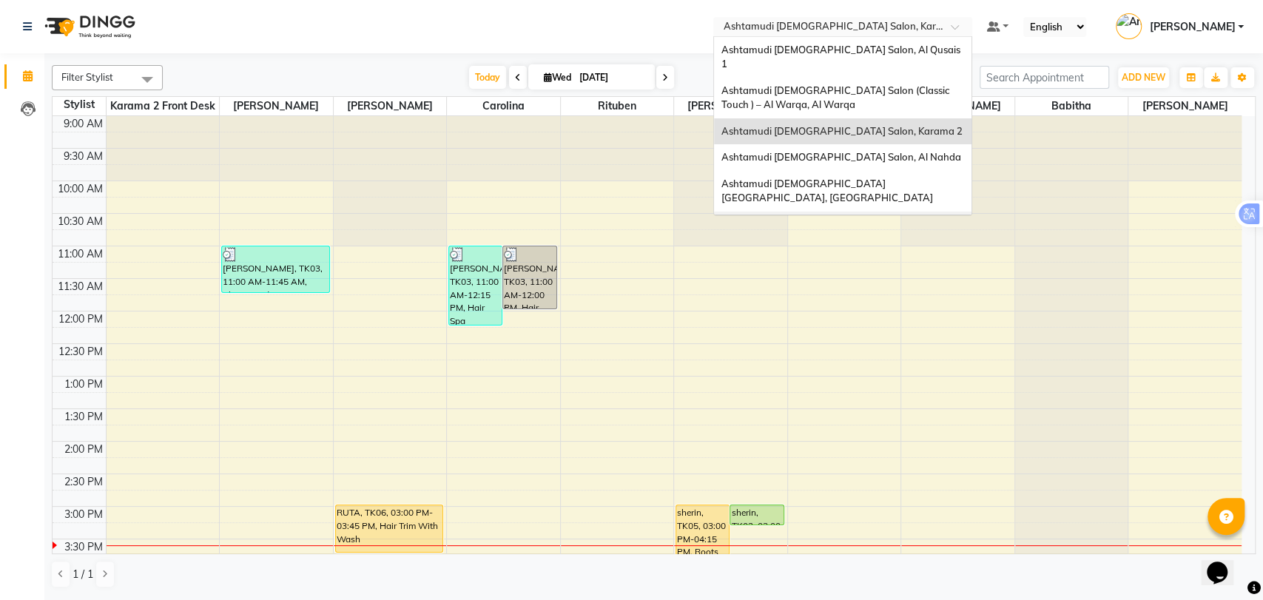
click at [894, 218] on span "Ashtamudi [DEMOGRAPHIC_DATA] Salon - Al Karama, [GEOGRAPHIC_DATA] -[GEOGRAPHIC_…" at bounding box center [827, 238] width 213 height 41
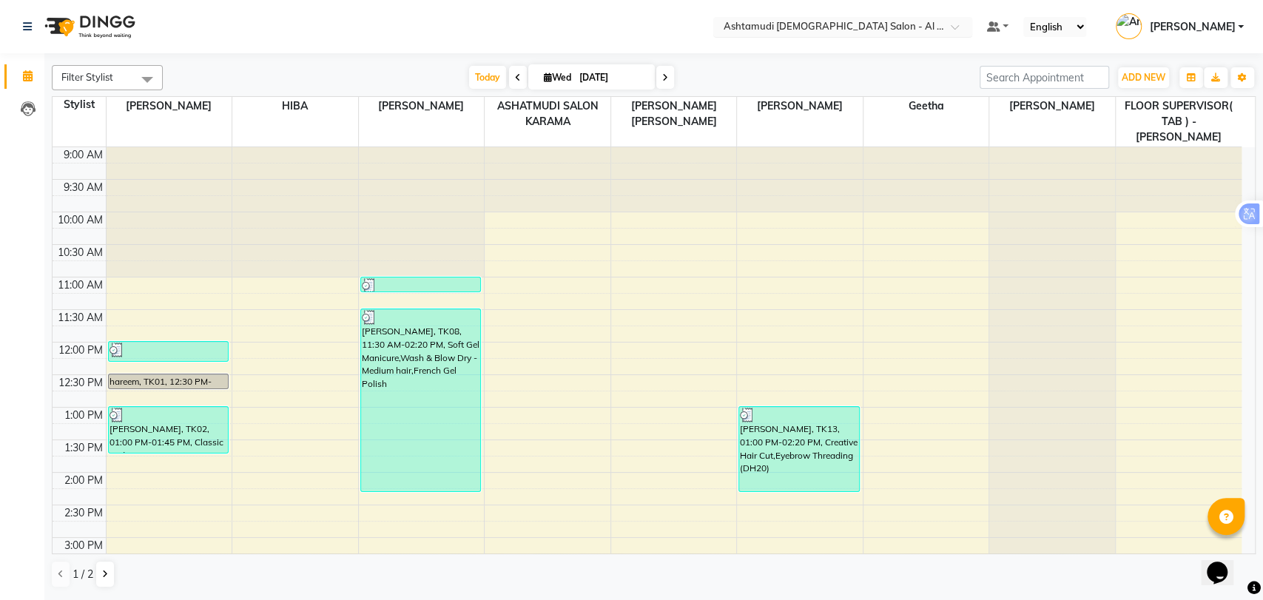
click at [917, 16] on nav "Select Location × Ashtamudi Ladies Salon - Al Karama, Burjuman -Dubai Default P…" at bounding box center [631, 26] width 1263 height 53
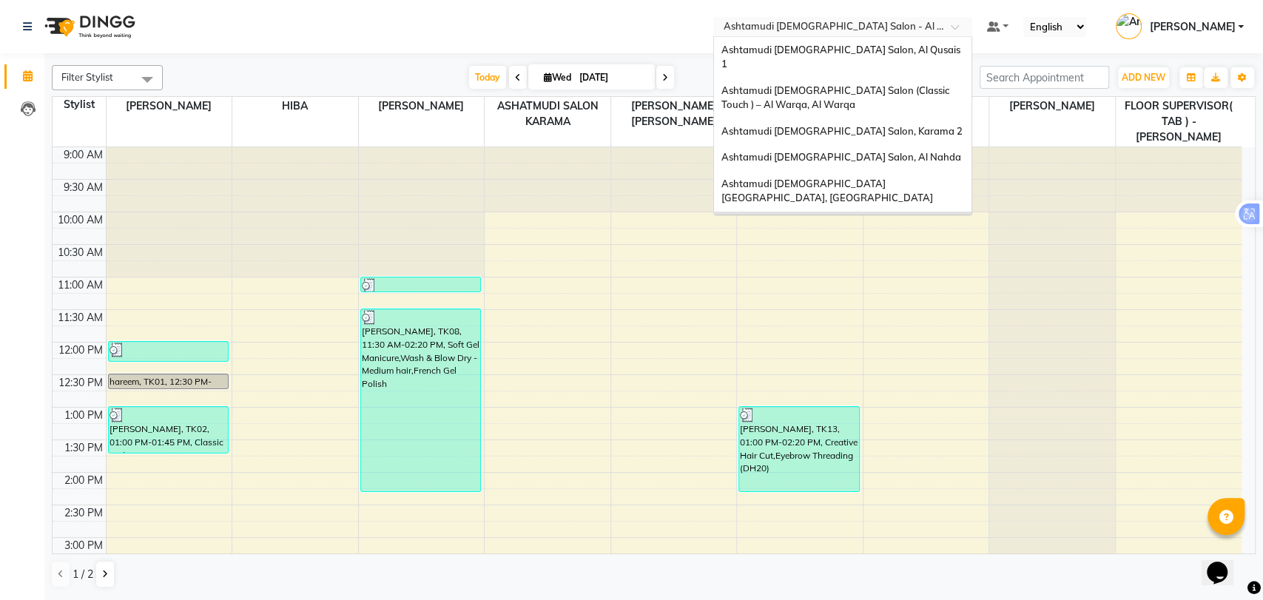
click at [917, 24] on input "text" at bounding box center [827, 28] width 214 height 15
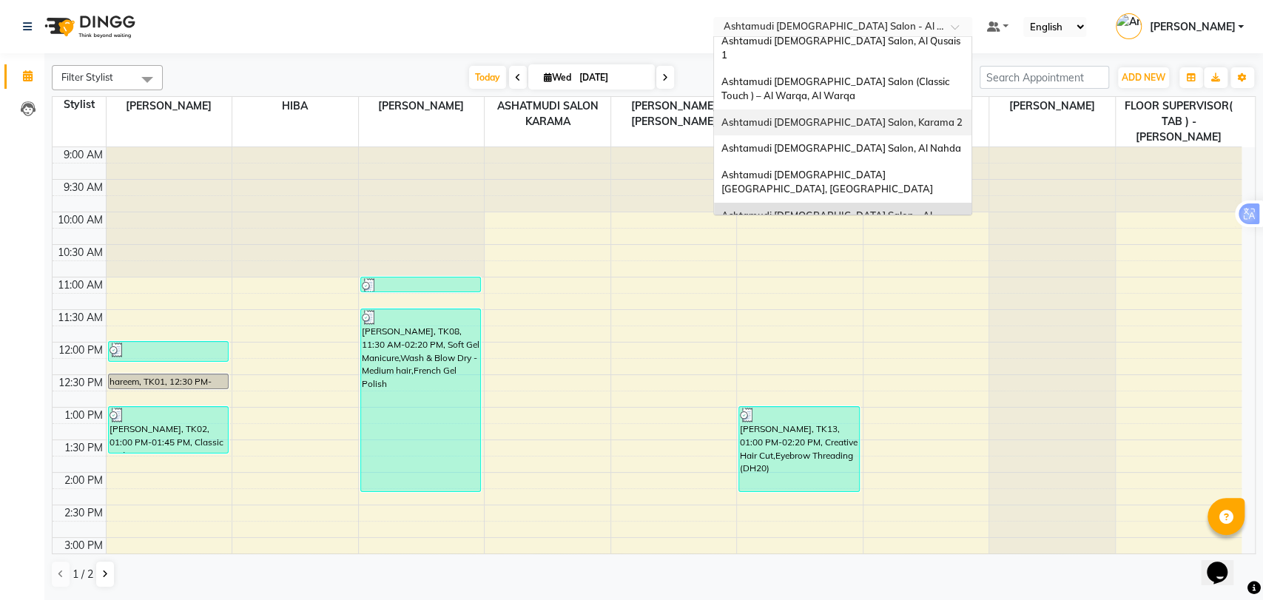
click at [905, 109] on div "Ashtamudi [DEMOGRAPHIC_DATA] Salon, Karama 2" at bounding box center [842, 122] width 257 height 27
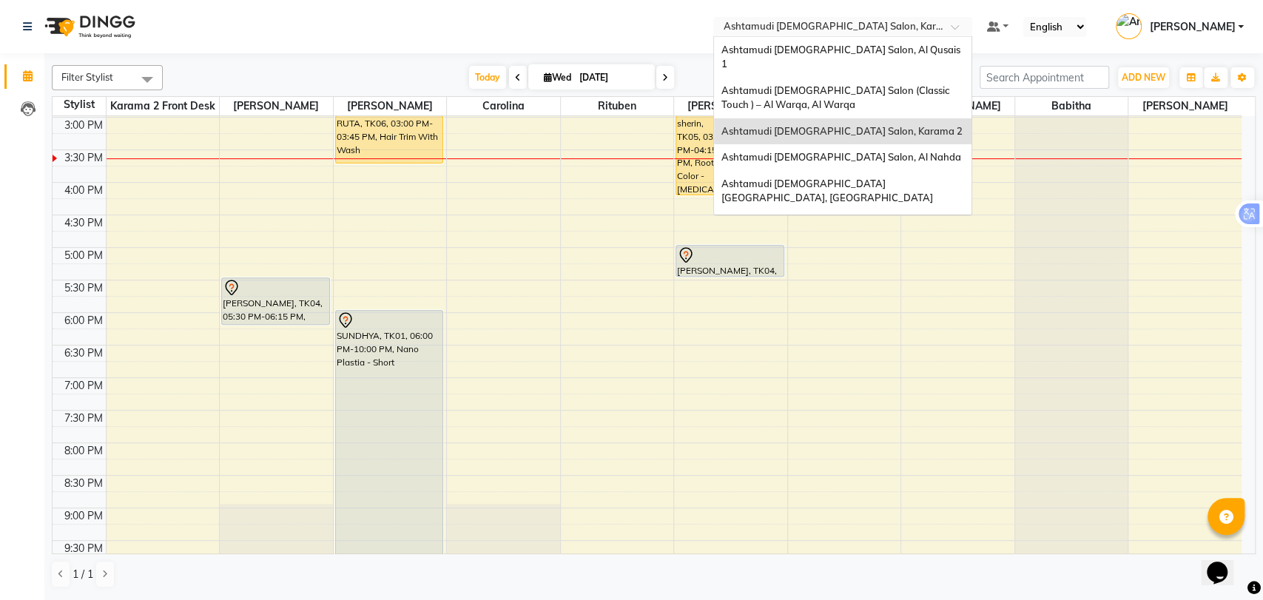
click at [920, 21] on input "text" at bounding box center [827, 28] width 214 height 15
click at [842, 51] on span "Ashtamudi [DEMOGRAPHIC_DATA] Salon, Al Qusais 1" at bounding box center [841, 57] width 241 height 27
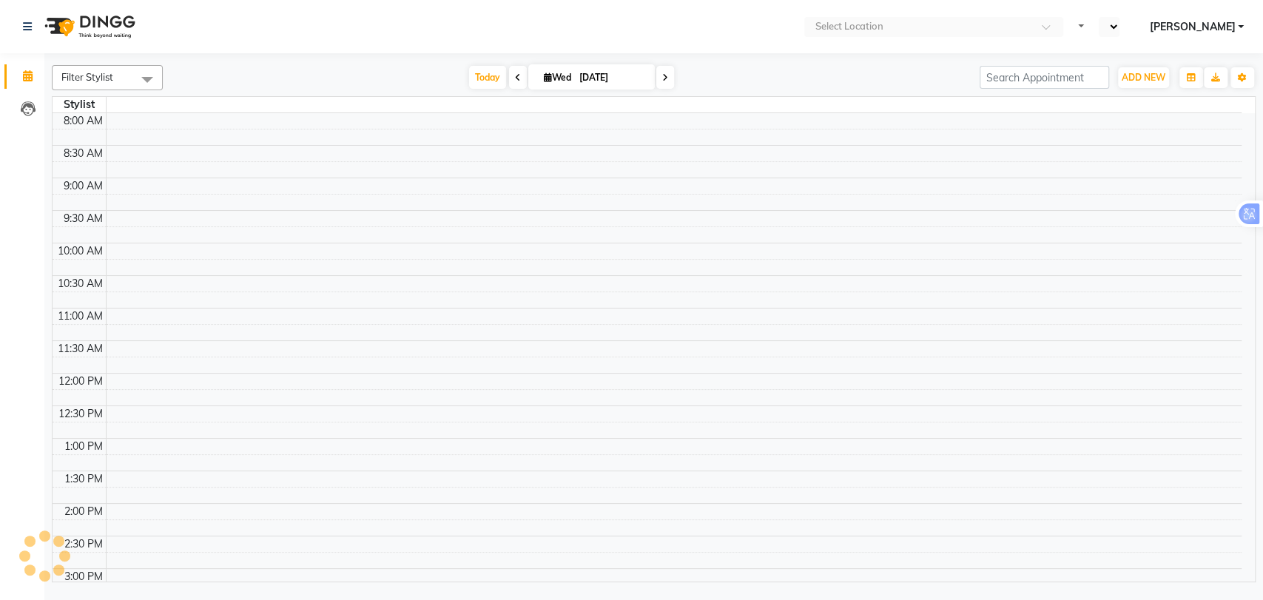
select select "en"
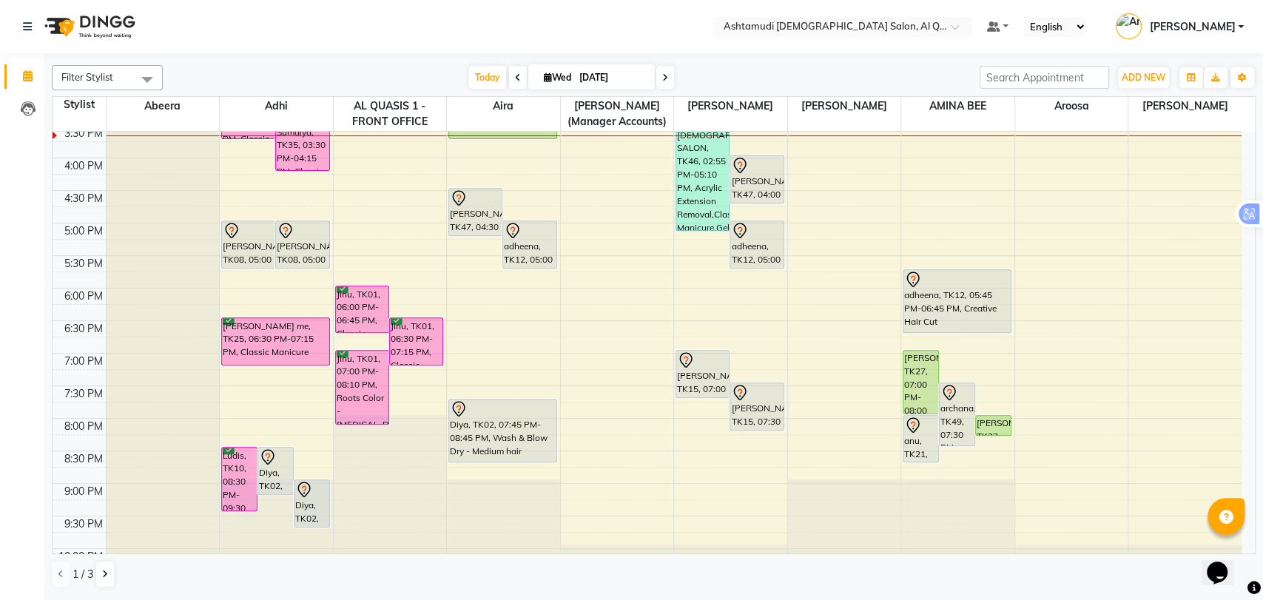
scroll to position [402, 0]
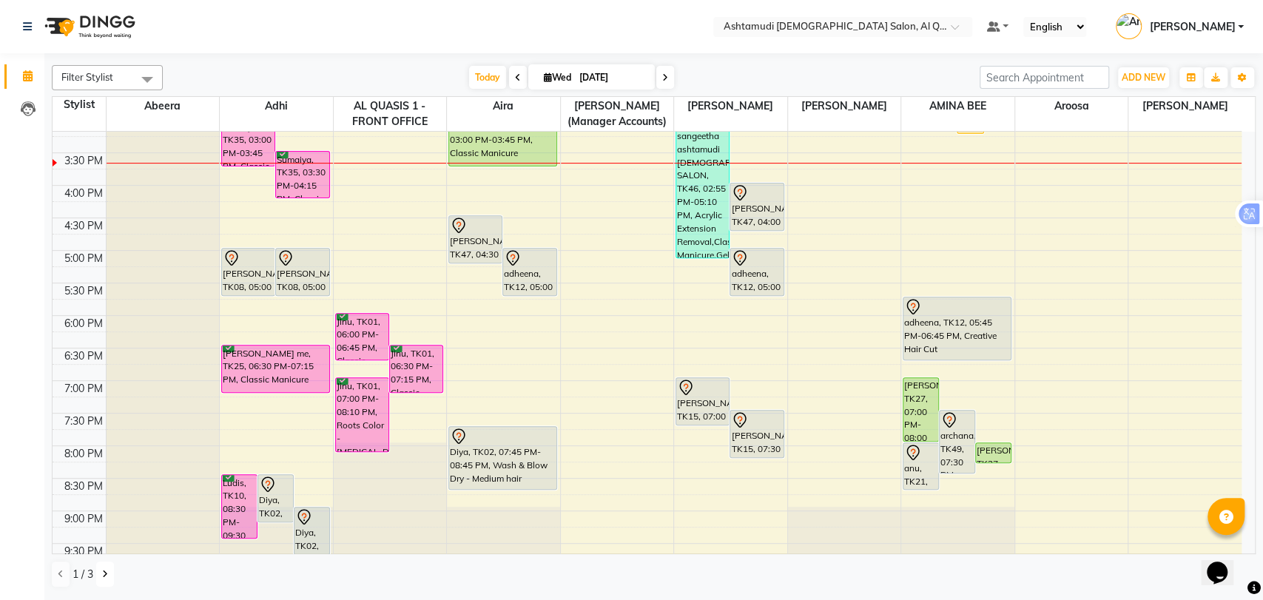
click at [103, 570] on icon at bounding box center [105, 574] width 6 height 9
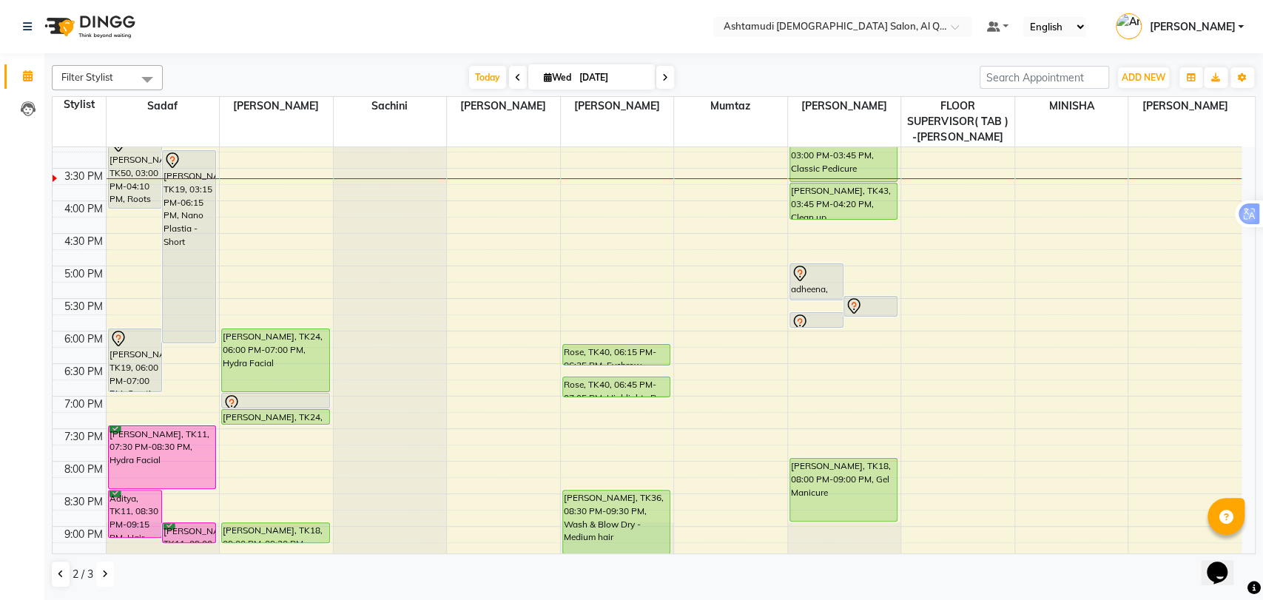
click at [98, 570] on button at bounding box center [105, 573] width 18 height 25
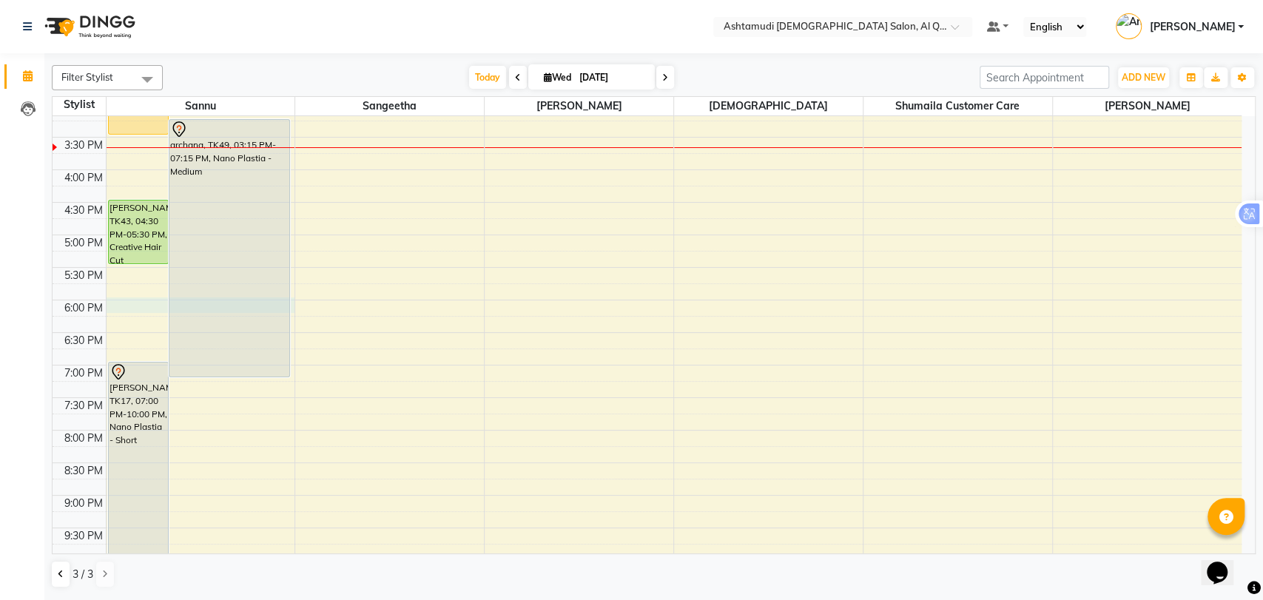
click at [126, 297] on div "9:00 AM 9:30 AM 10:00 AM 10:30 AM 11:00 AM 11:30 AM 12:00 PM 12:30 PM 1:00 PM 1…" at bounding box center [647, 169] width 1189 height 911
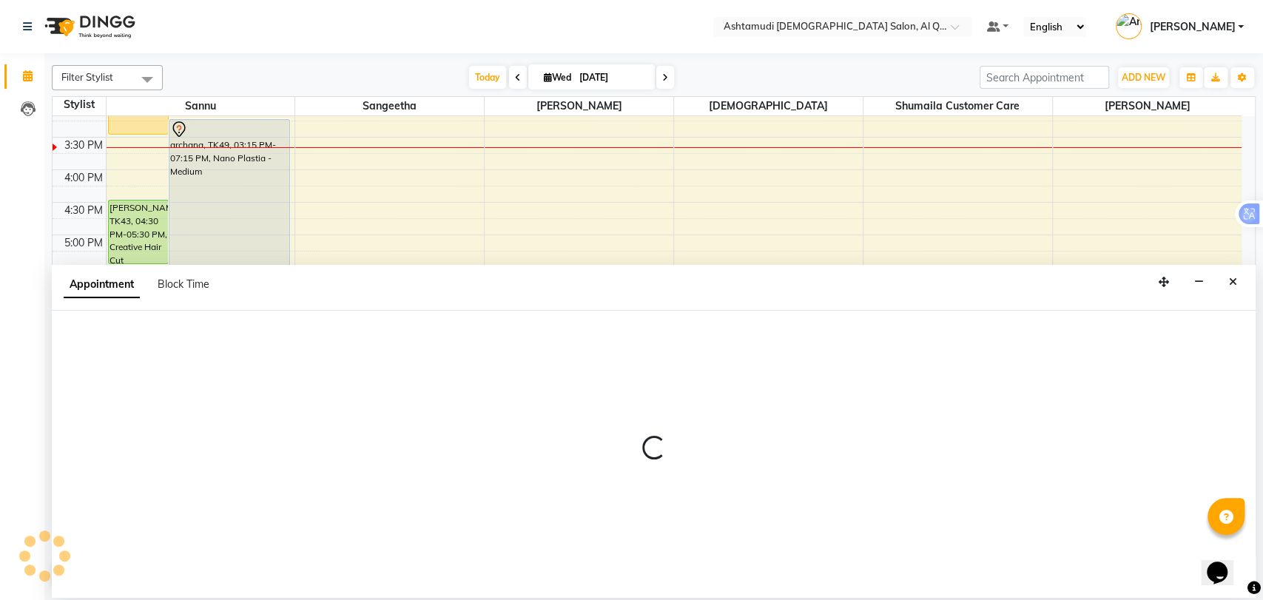
select select "53707"
select select "1080"
select select "tentative"
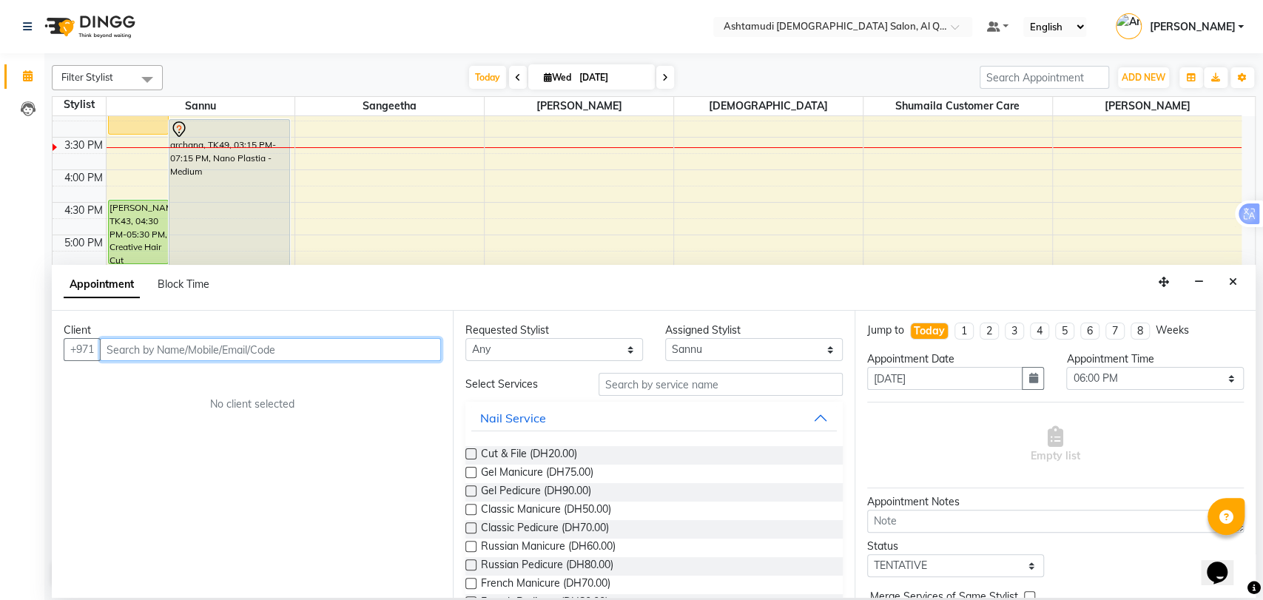
click at [182, 355] on input "text" at bounding box center [270, 349] width 341 height 23
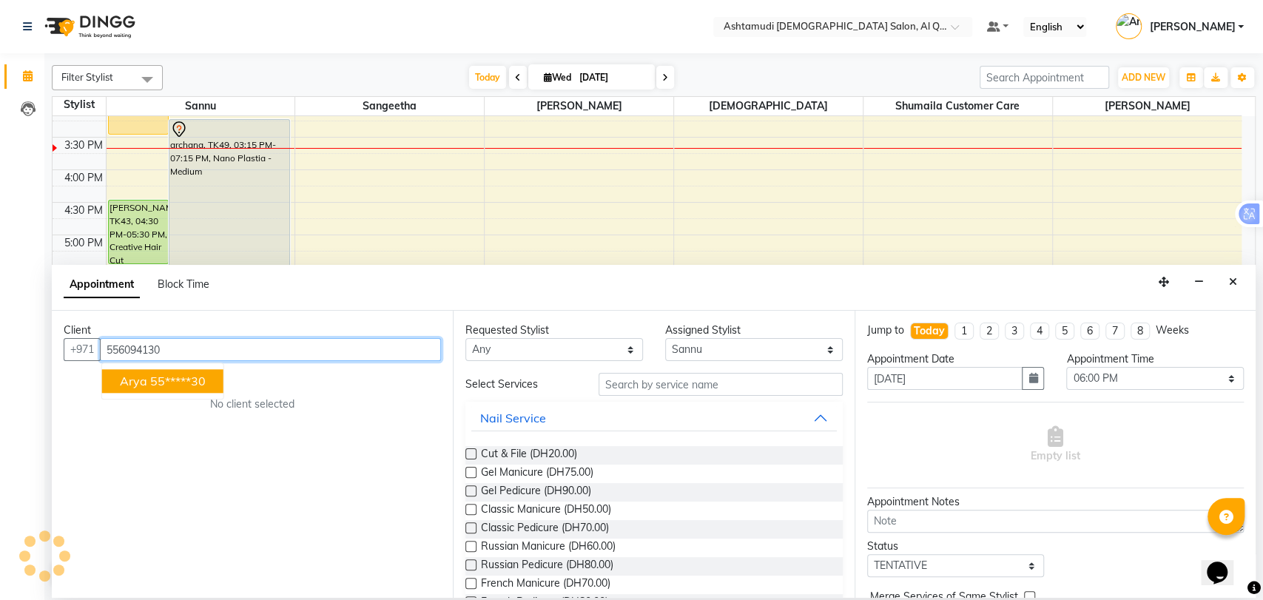
click at [209, 383] on button "arya 55*****30" at bounding box center [162, 381] width 121 height 24
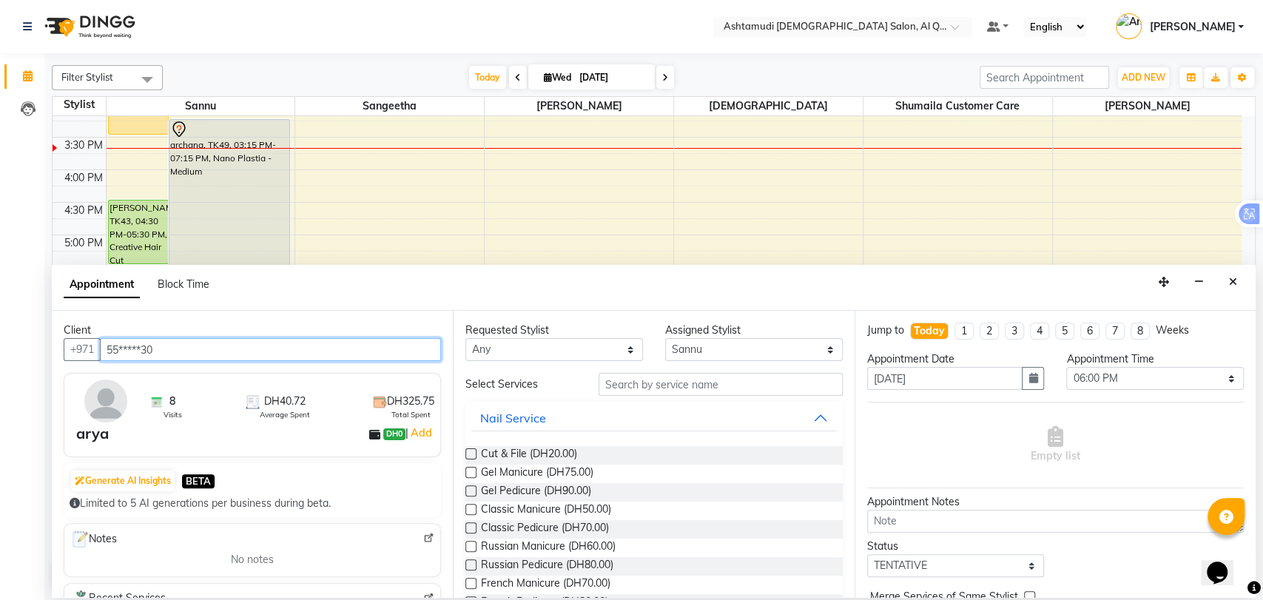
type input "55*****30"
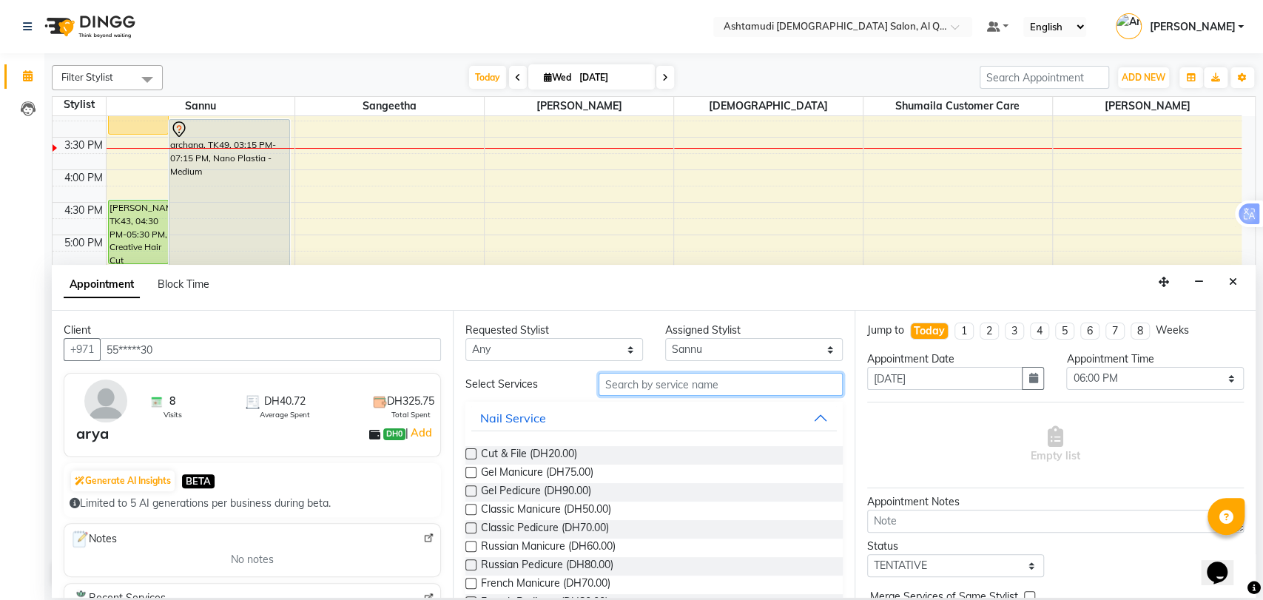
click at [661, 393] on input "text" at bounding box center [720, 384] width 244 height 23
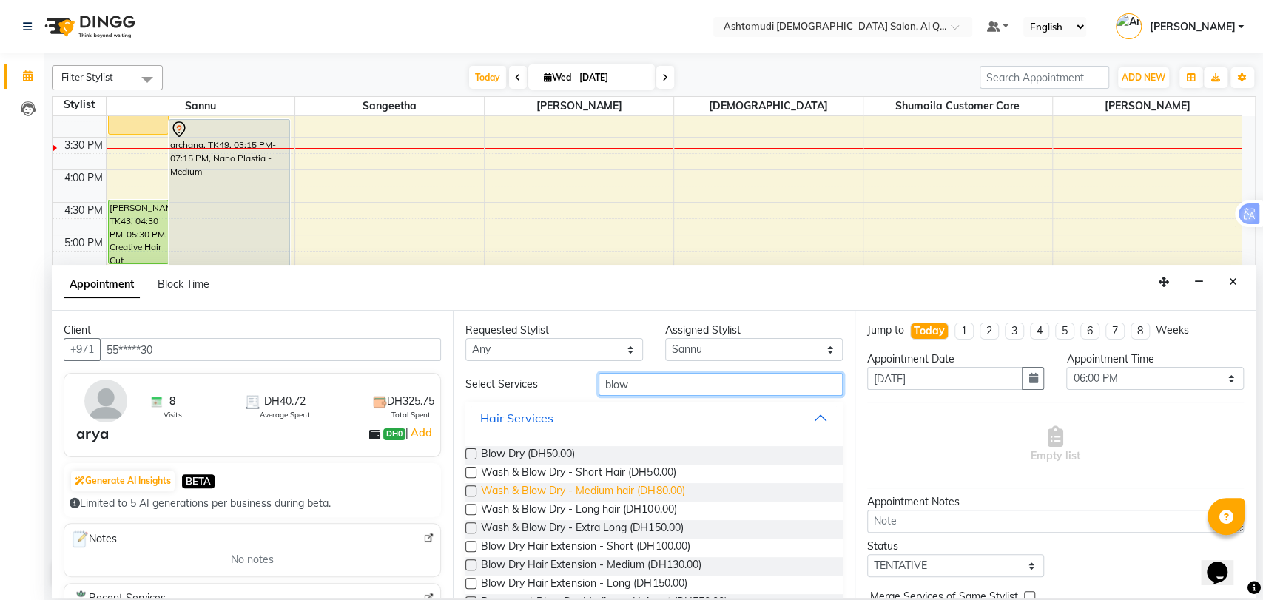
type input "blow"
click at [584, 487] on span "Wash & Blow Dry - Medium hair (DH80.00)" at bounding box center [582, 492] width 203 height 18
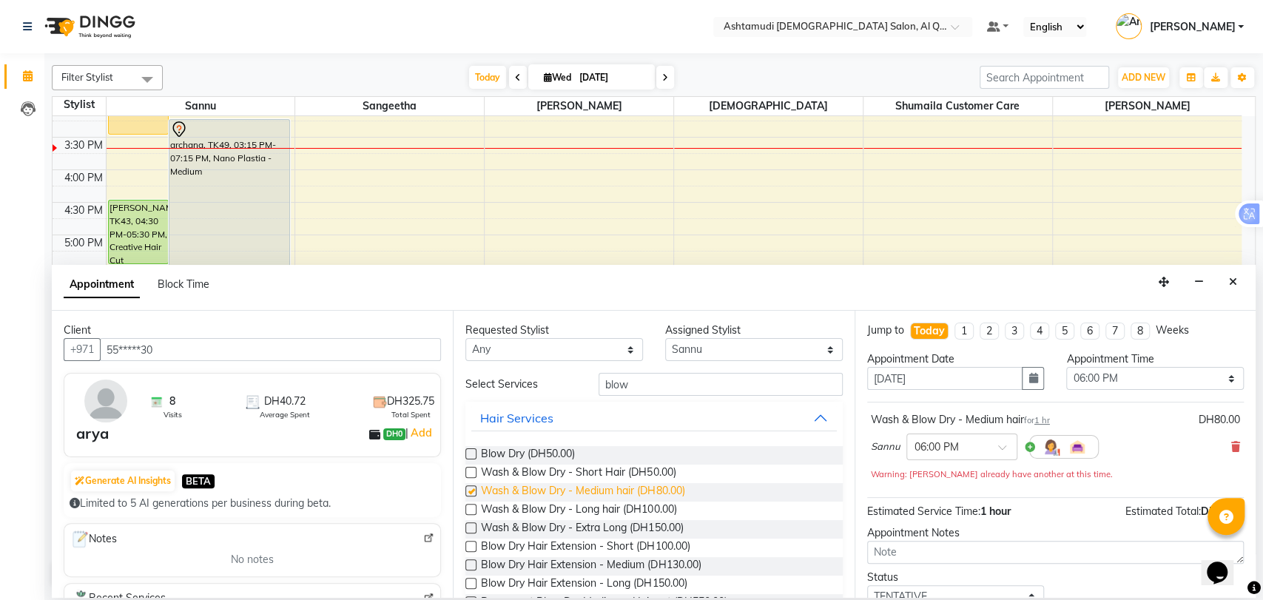
checkbox input "false"
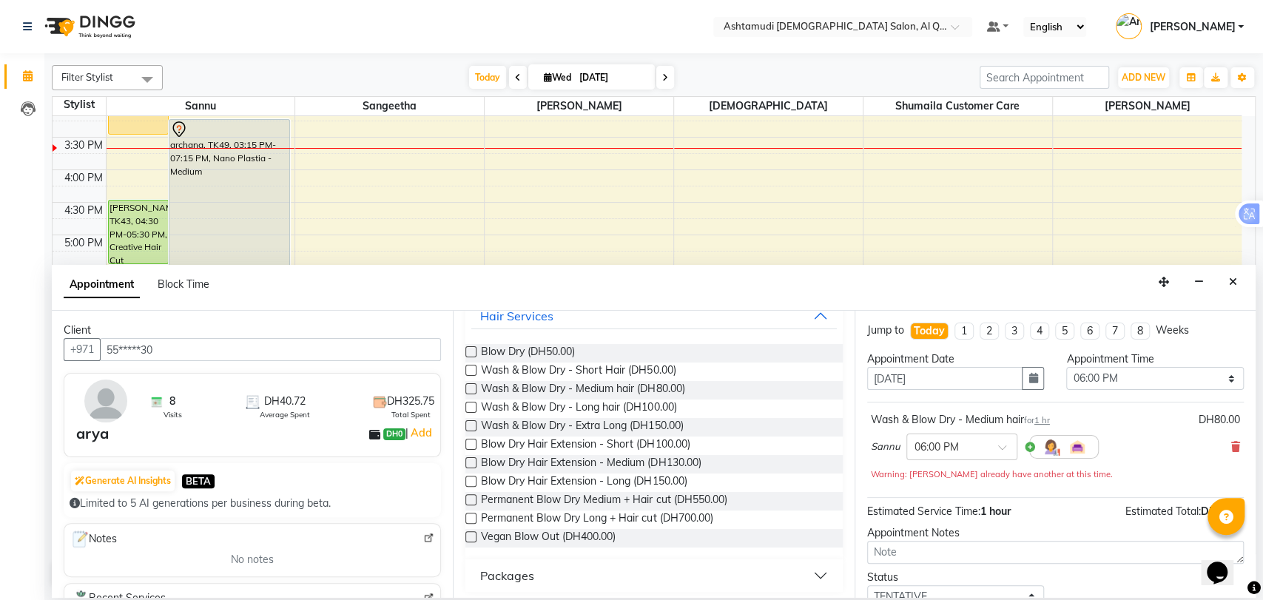
scroll to position [107, 0]
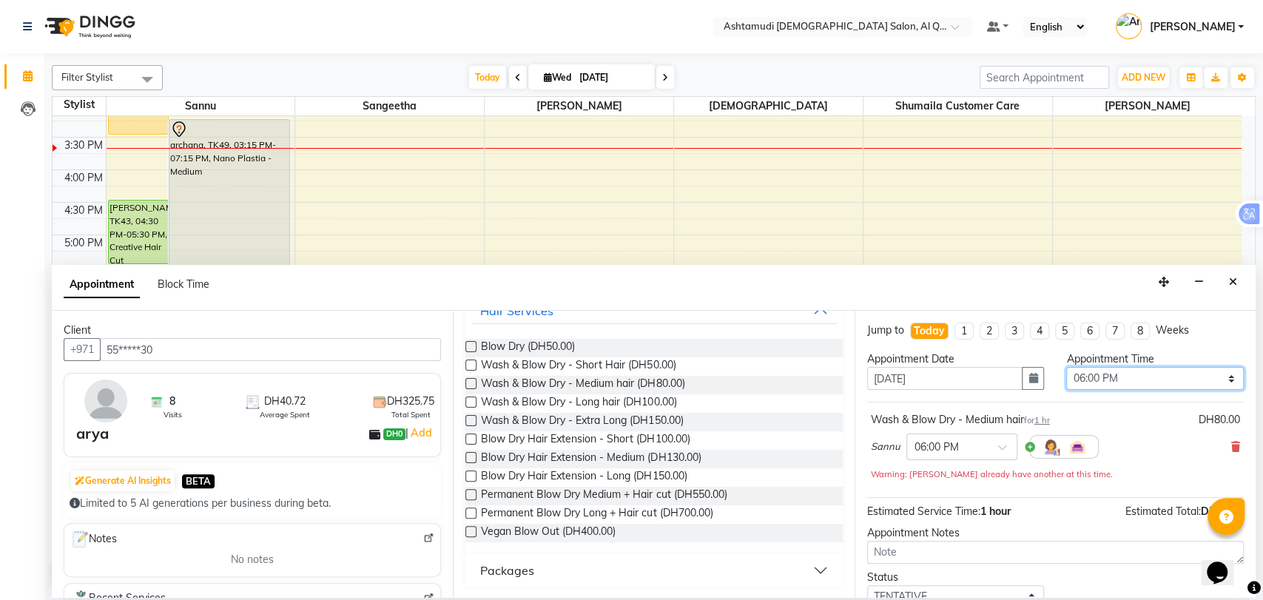
click at [1121, 369] on select "Select 10:00 AM 10:30 AM 11:00 AM 11:30 AM 12:00 PM 12:30 PM 01:00 PM 01:30 PM …" at bounding box center [1155, 378] width 178 height 23
select select "1050"
click at [1066, 367] on select "Select 10:00 AM 10:30 AM 11:00 AM 11:30 AM 12:00 PM 12:30 PM 01:00 PM 01:30 PM …" at bounding box center [1155, 378] width 178 height 23
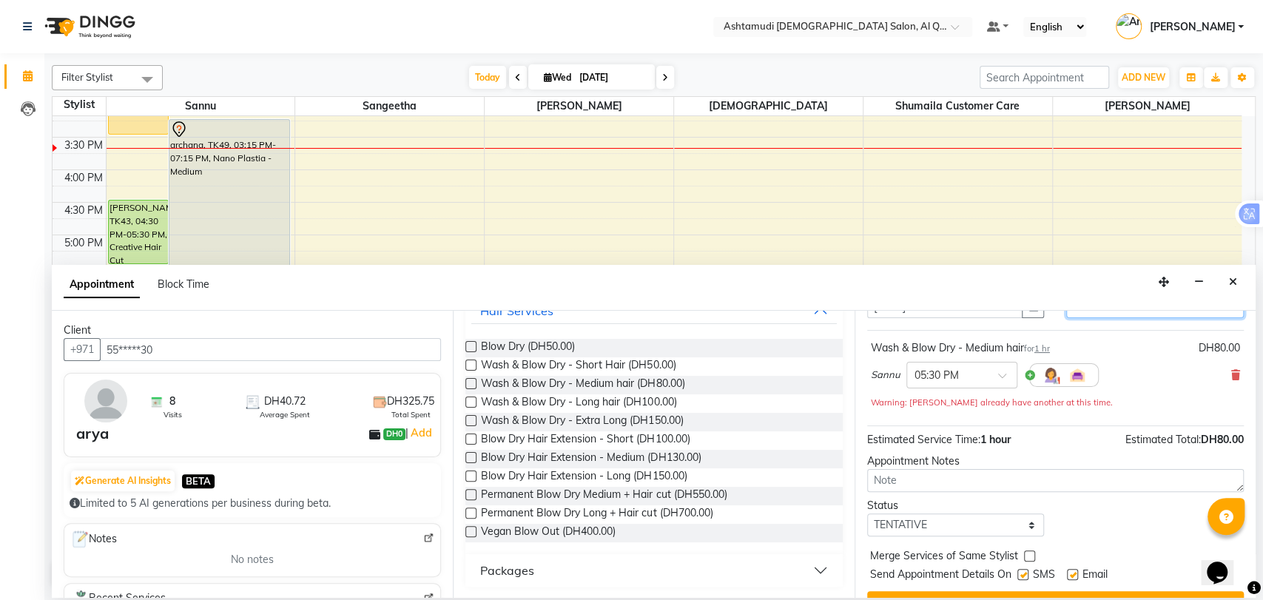
scroll to position [103, 0]
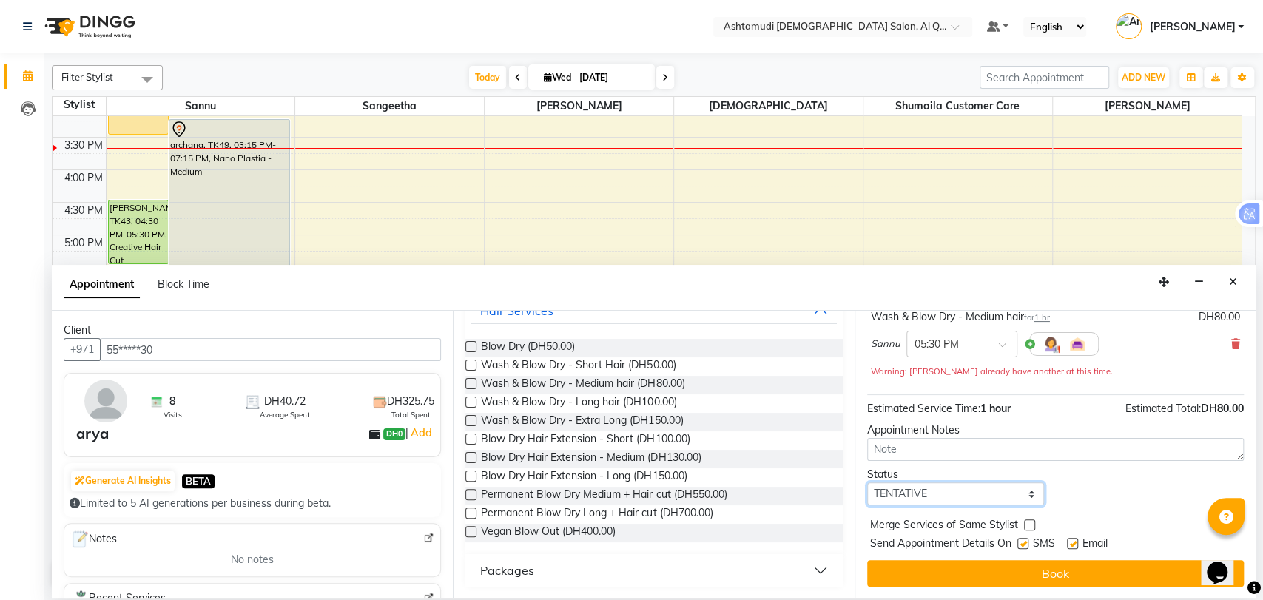
click at [956, 488] on select "Select TENTATIVE CONFIRM CHECK-IN UPCOMING" at bounding box center [956, 493] width 178 height 23
select select "upcoming"
click at [867, 482] on select "Select TENTATIVE CONFIRM CHECK-IN UPCOMING" at bounding box center [956, 493] width 178 height 23
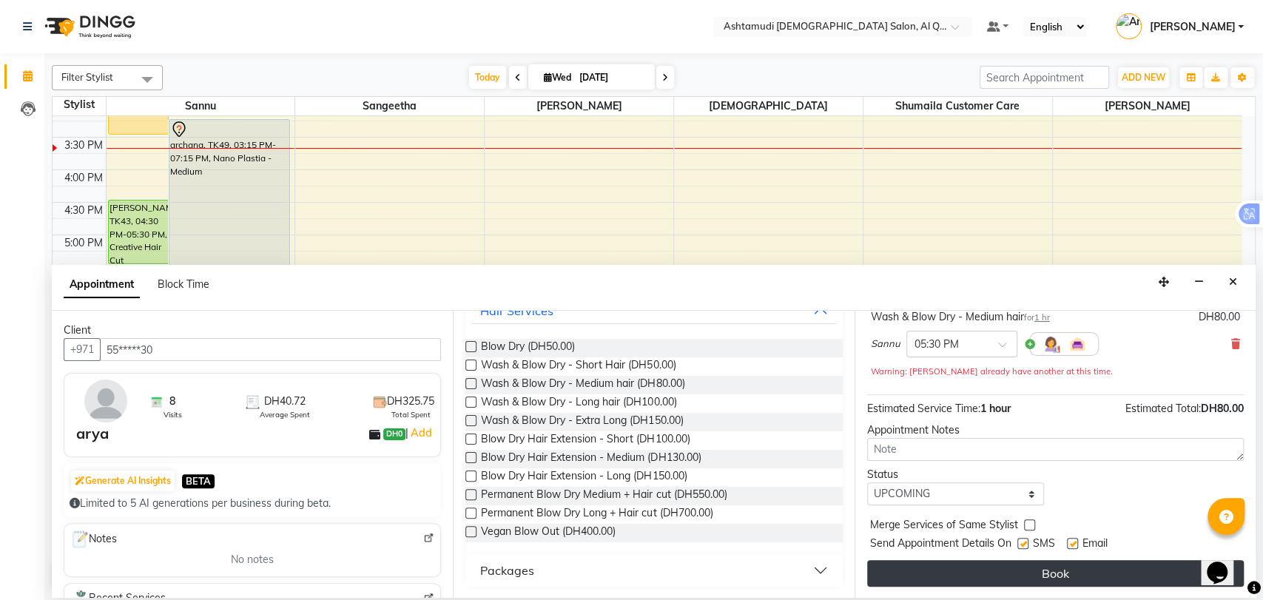
click at [1041, 564] on button "Book" at bounding box center [1055, 573] width 376 height 27
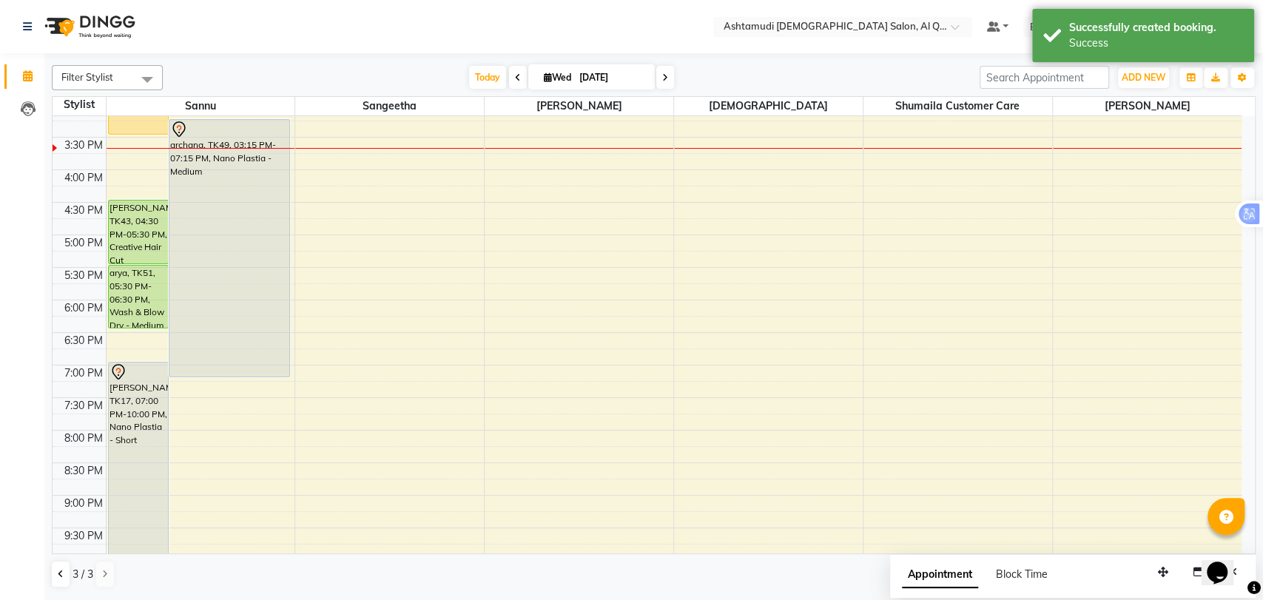
click at [58, 572] on div at bounding box center [44, 555] width 44 height 44
click at [58, 570] on icon at bounding box center [61, 574] width 6 height 9
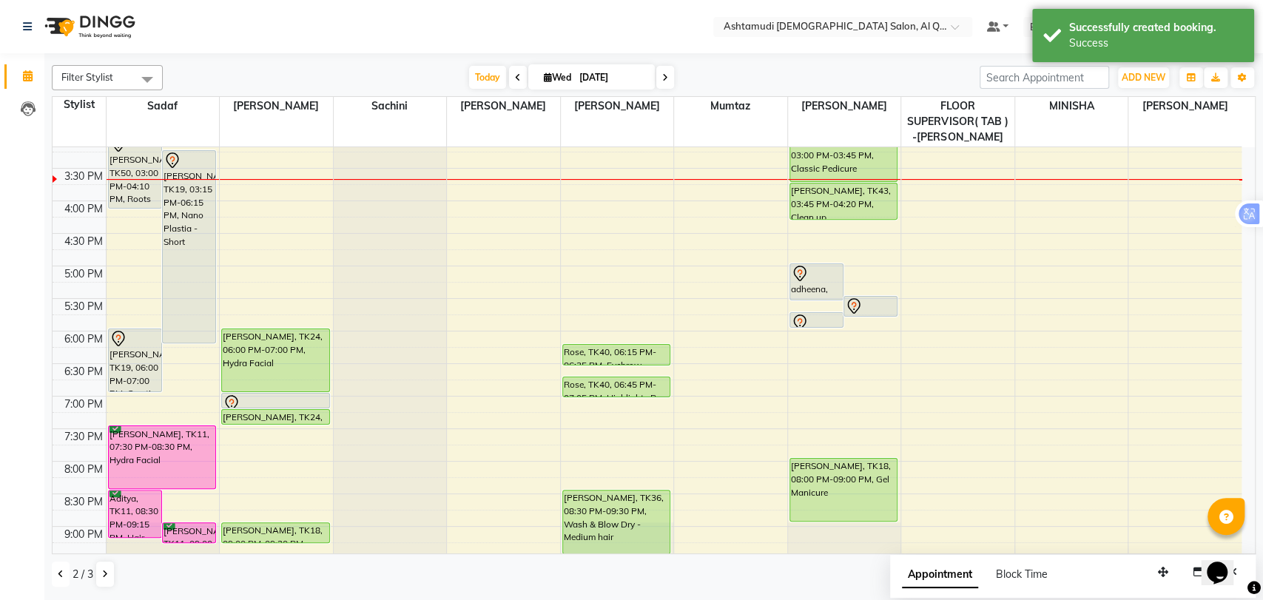
click at [58, 570] on icon at bounding box center [61, 574] width 6 height 9
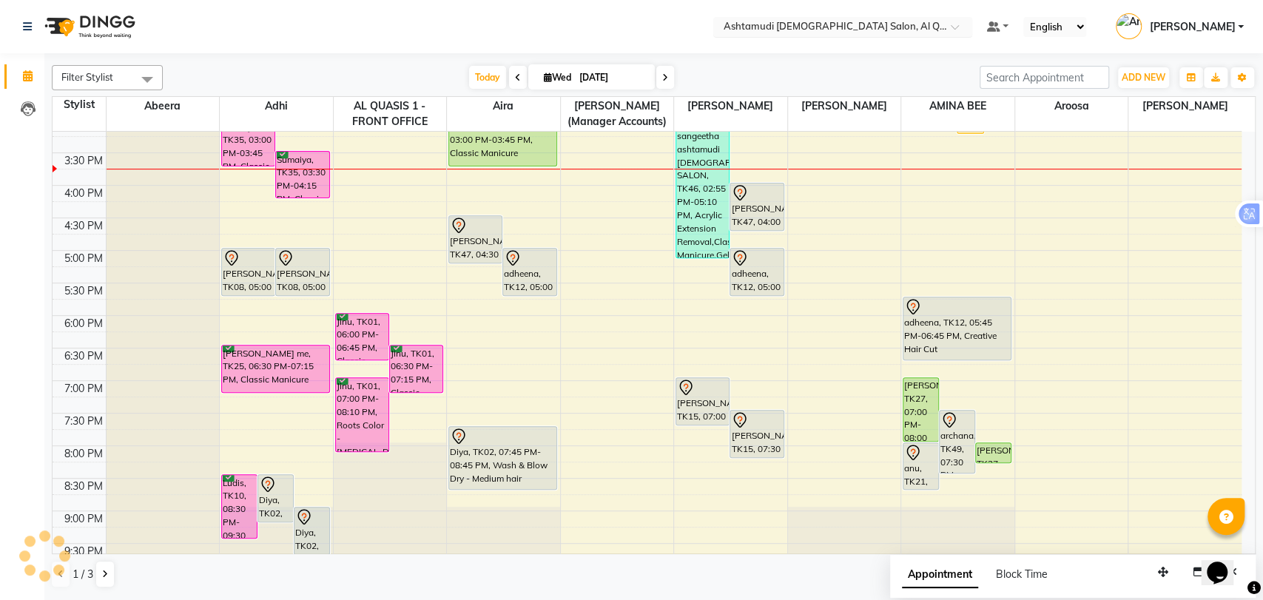
click at [897, 24] on input "text" at bounding box center [827, 28] width 214 height 15
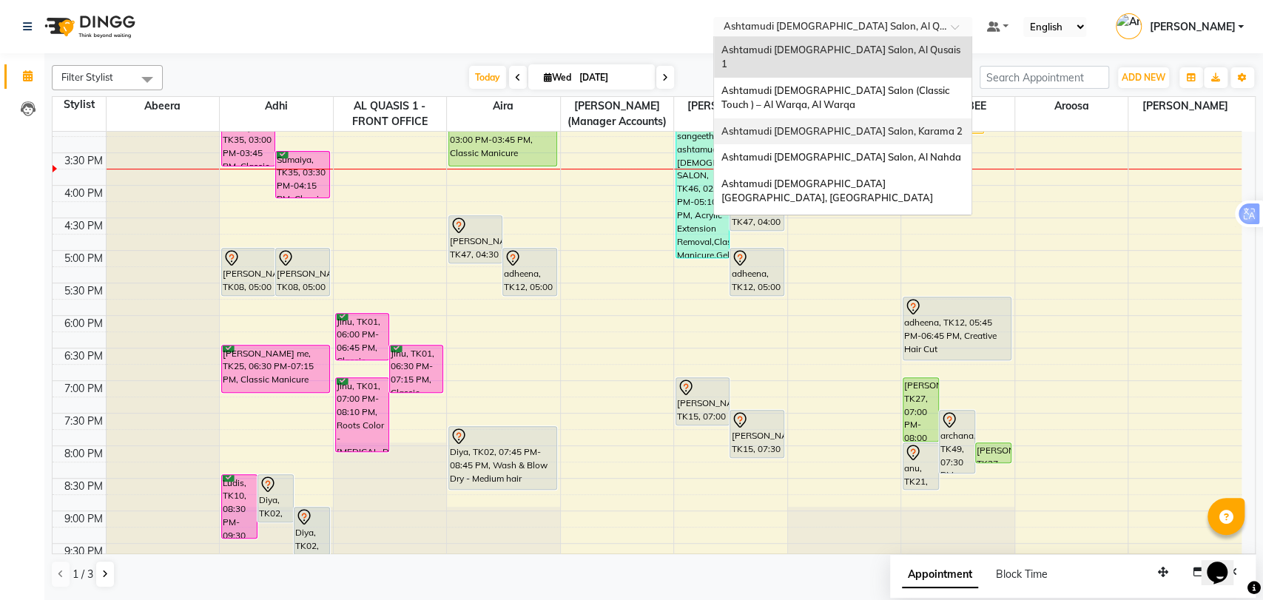
click at [869, 125] on span "Ashtamudi [DEMOGRAPHIC_DATA] Salon, Karama 2" at bounding box center [841, 131] width 241 height 12
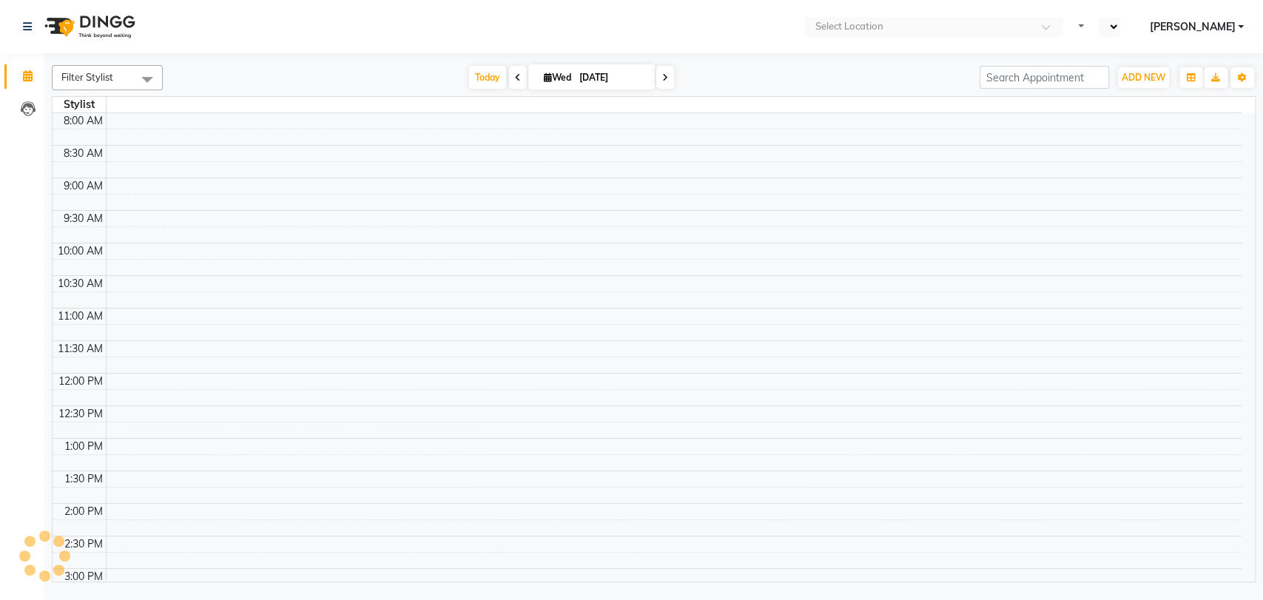
select select "en"
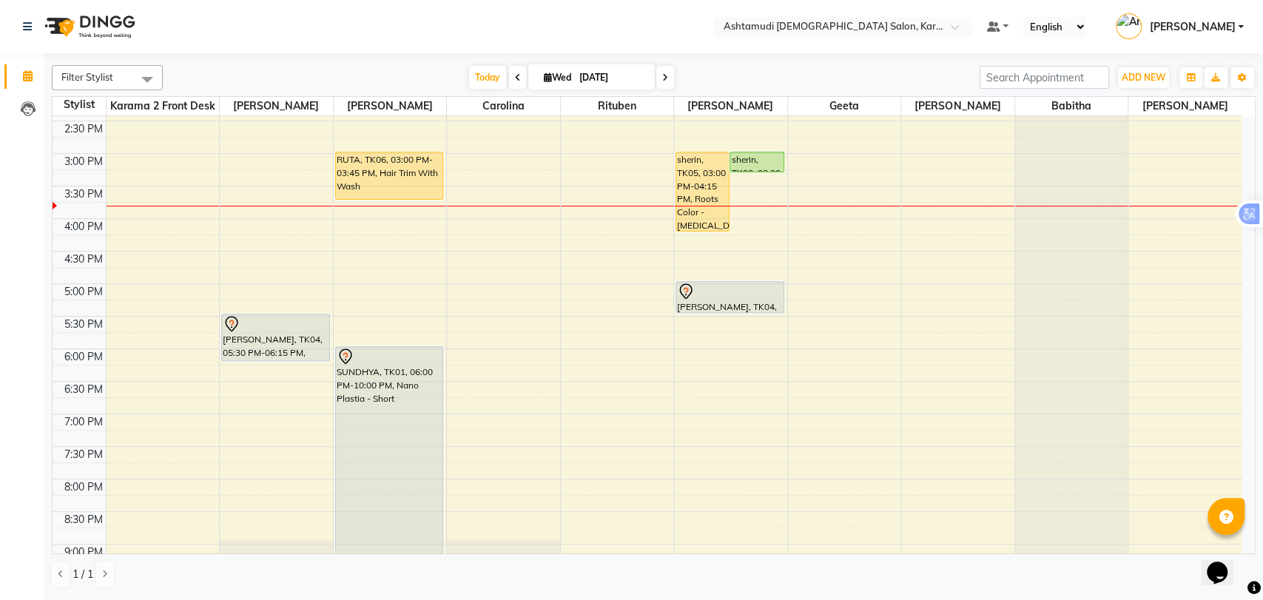
scroll to position [328, 0]
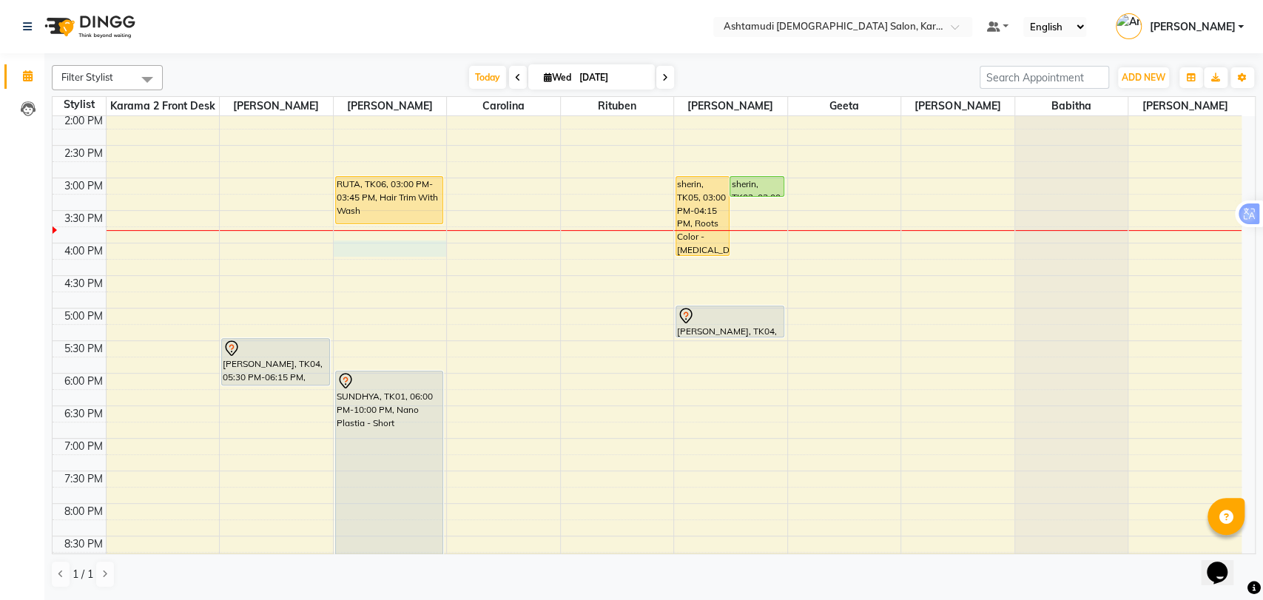
click at [374, 244] on div "9:00 AM 9:30 AM 10:00 AM 10:30 AM 11:00 AM 11:30 AM 12:00 PM 12:30 PM 1:00 PM 1…" at bounding box center [647, 243] width 1189 height 911
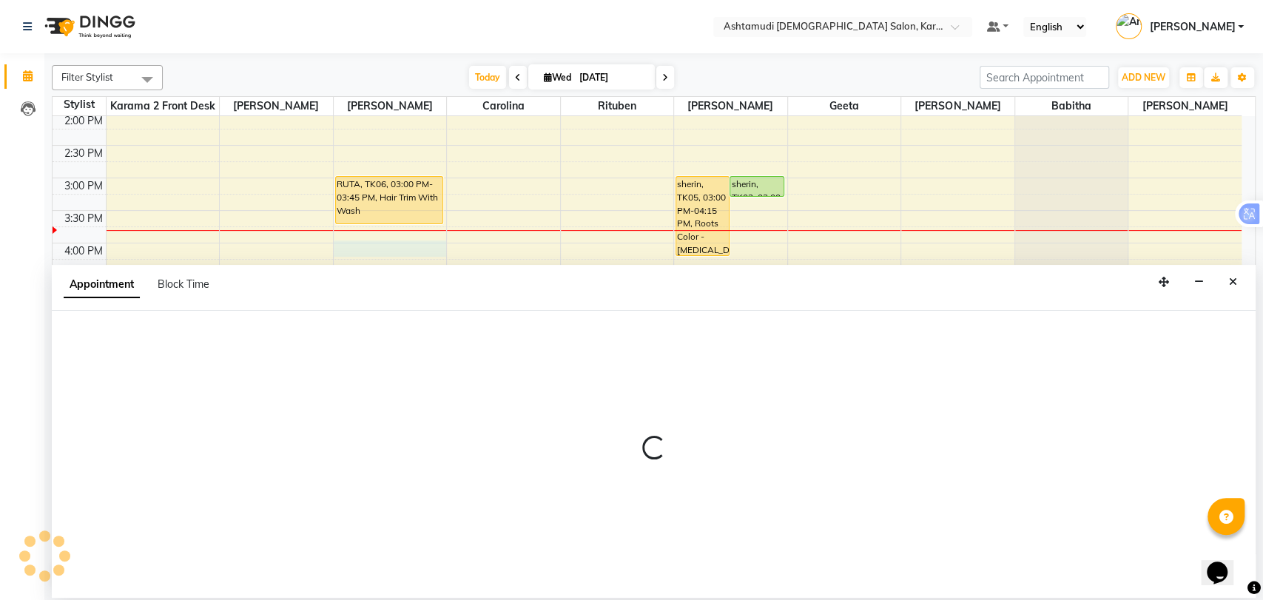
select select "67750"
select select "tentative"
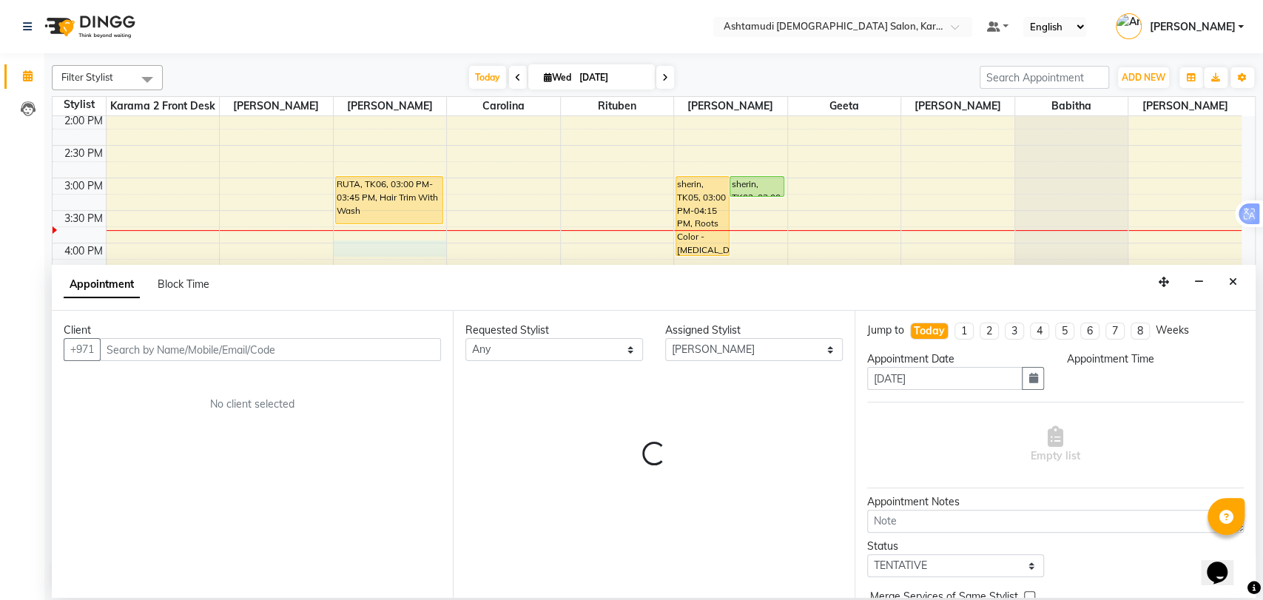
select select "960"
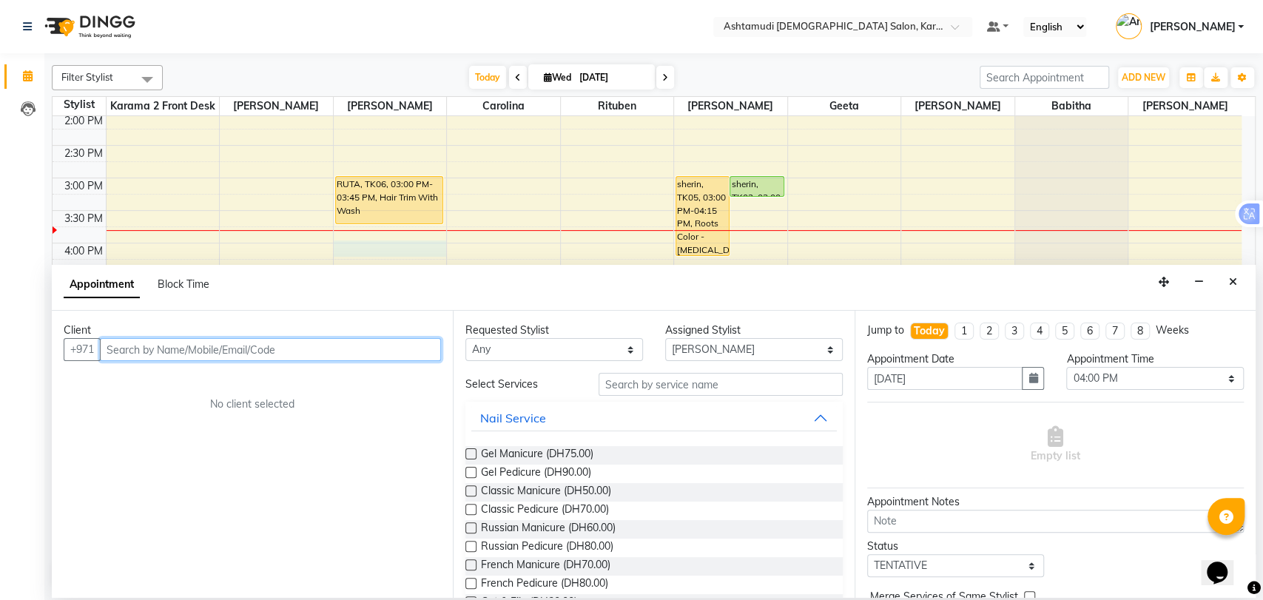
click at [336, 351] on input "text" at bounding box center [270, 349] width 341 height 23
paste input "971 58 287 9281"
type input "582879281"
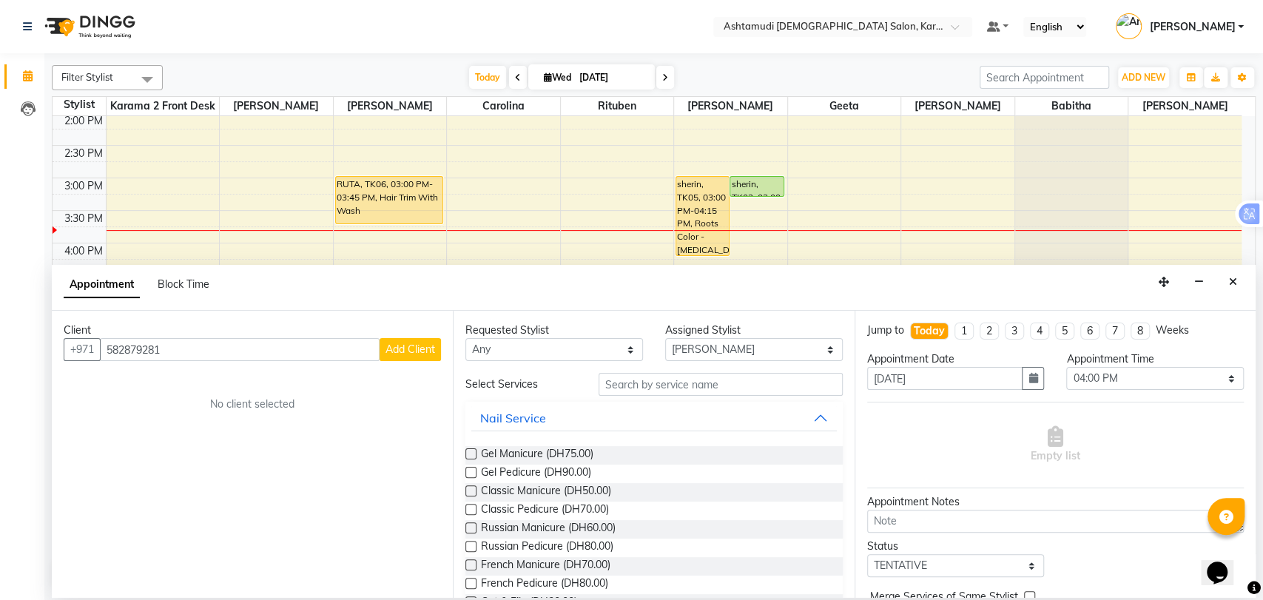
click at [414, 360] on div "Client +971 582879281 Add Client No client selected" at bounding box center [252, 454] width 401 height 287
click at [429, 356] on button "Add Client" at bounding box center [409, 349] width 61 height 23
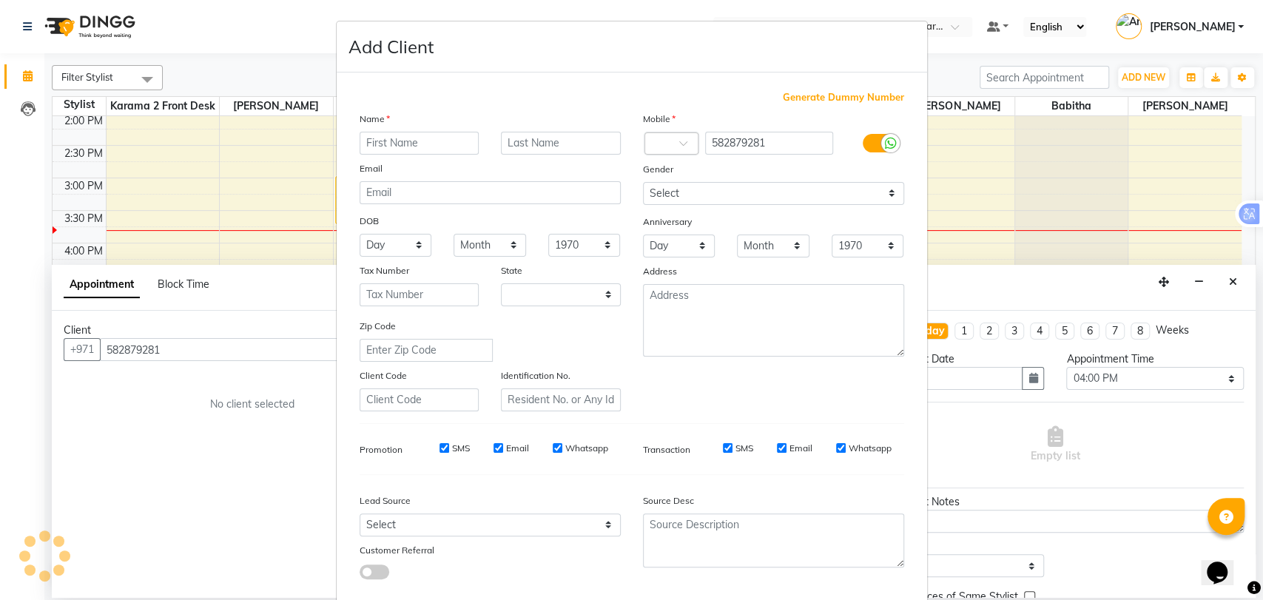
select select "3798"
click at [392, 132] on input "text" at bounding box center [419, 143] width 120 height 23
paste input "[PERSON_NAME]"
type input "[PERSON_NAME]"
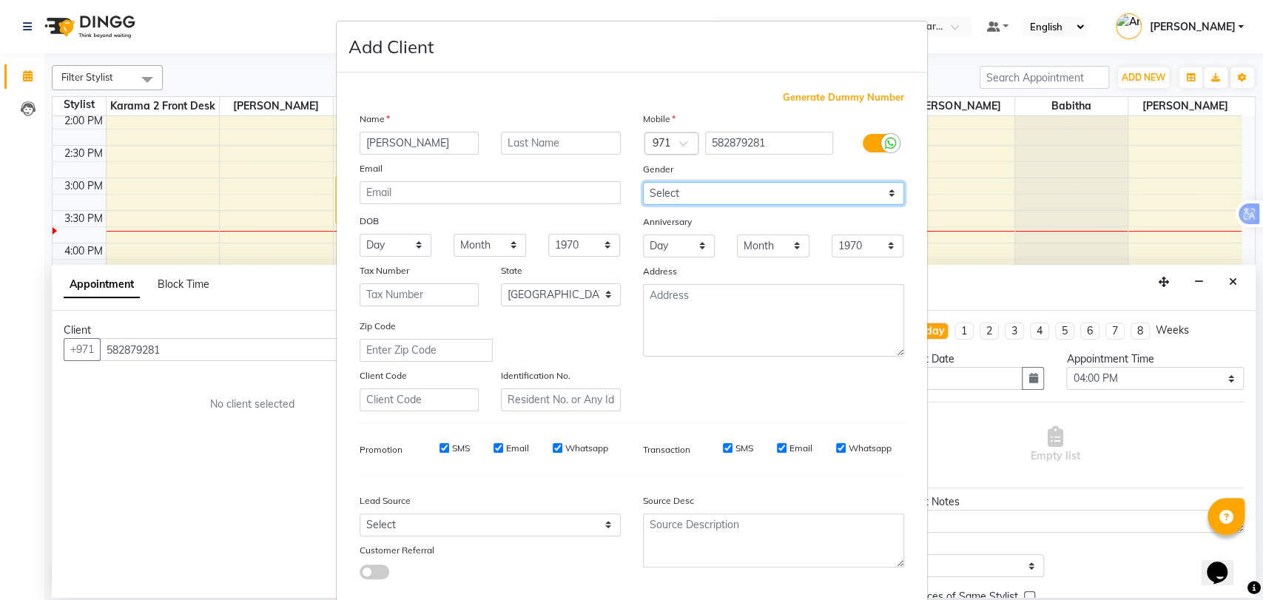
click at [712, 183] on select "Select Male Female Other Prefer Not To Say" at bounding box center [773, 193] width 261 height 23
select select "female"
click at [643, 182] on select "Select Male Female Other Prefer Not To Say" at bounding box center [773, 193] width 261 height 23
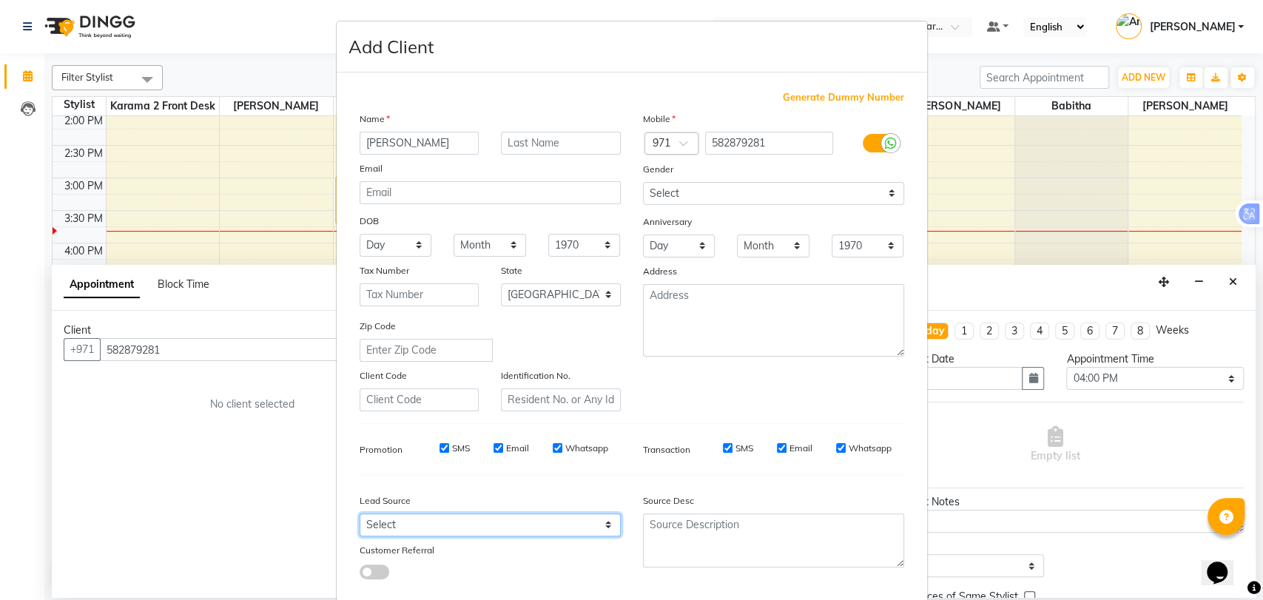
click at [485, 524] on select "Select Walk-in Referral Internet Friend Word of Mouth Advertisement Facebook Ju…" at bounding box center [489, 524] width 261 height 23
select select "50641"
click at [359, 513] on select "Select Walk-in Referral Internet Friend Word of Mouth Advertisement Facebook Ju…" at bounding box center [489, 524] width 261 height 23
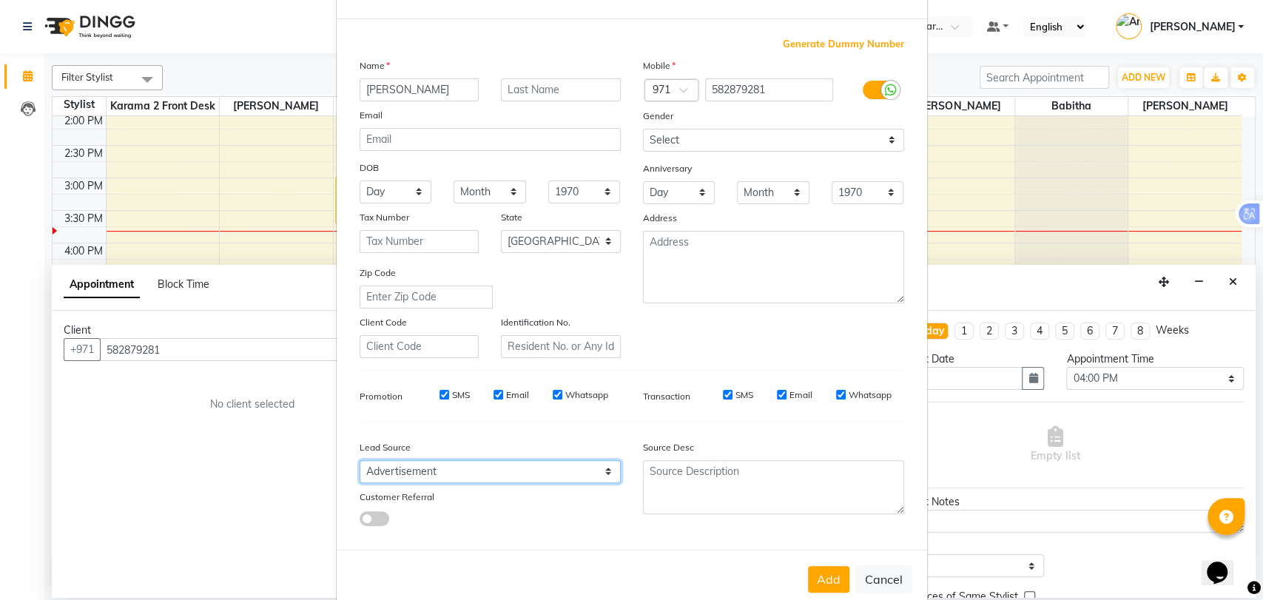
scroll to position [80, 0]
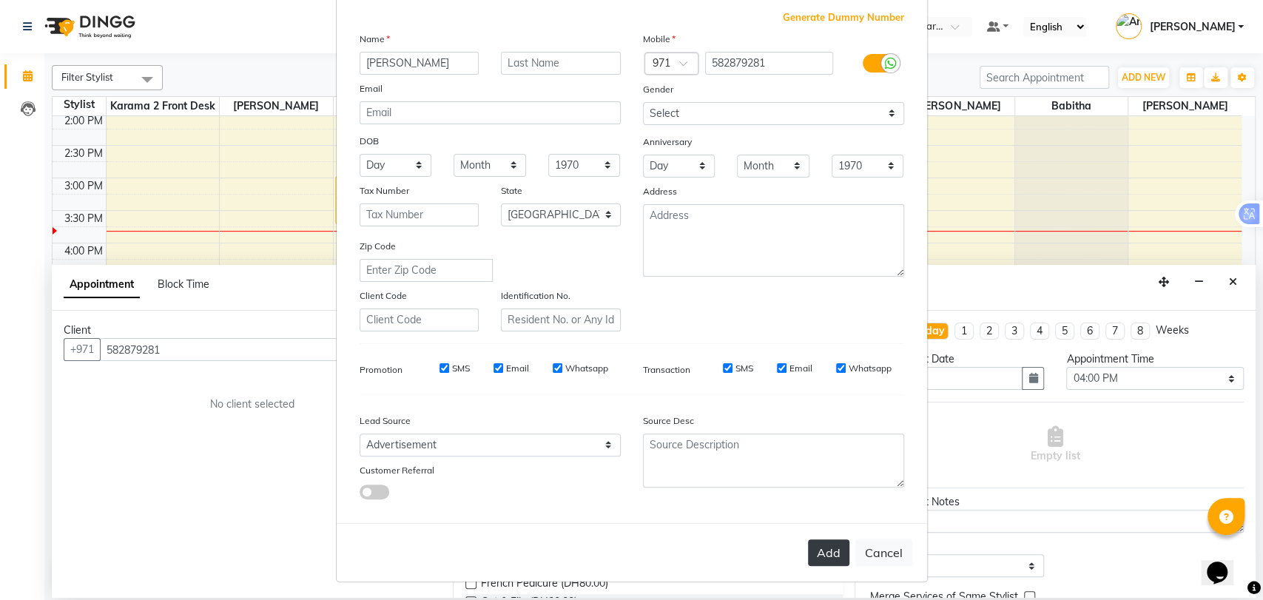
click at [821, 553] on button "Add" at bounding box center [828, 552] width 41 height 27
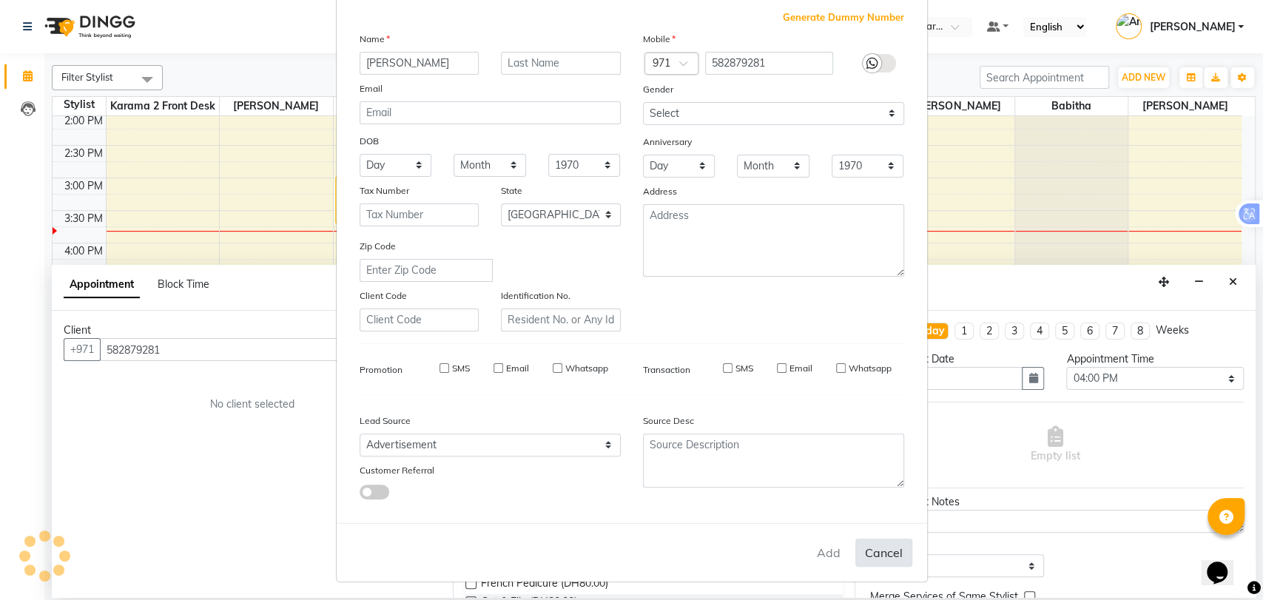
type input "58*****81"
select select
select select "null"
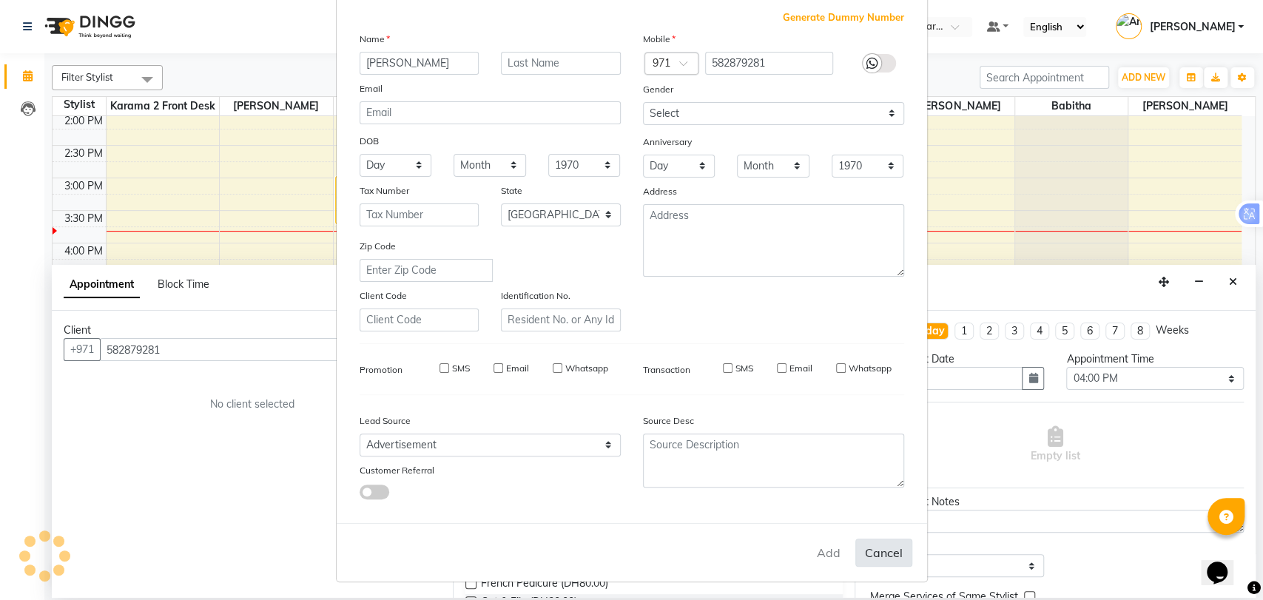
select select
checkbox input "false"
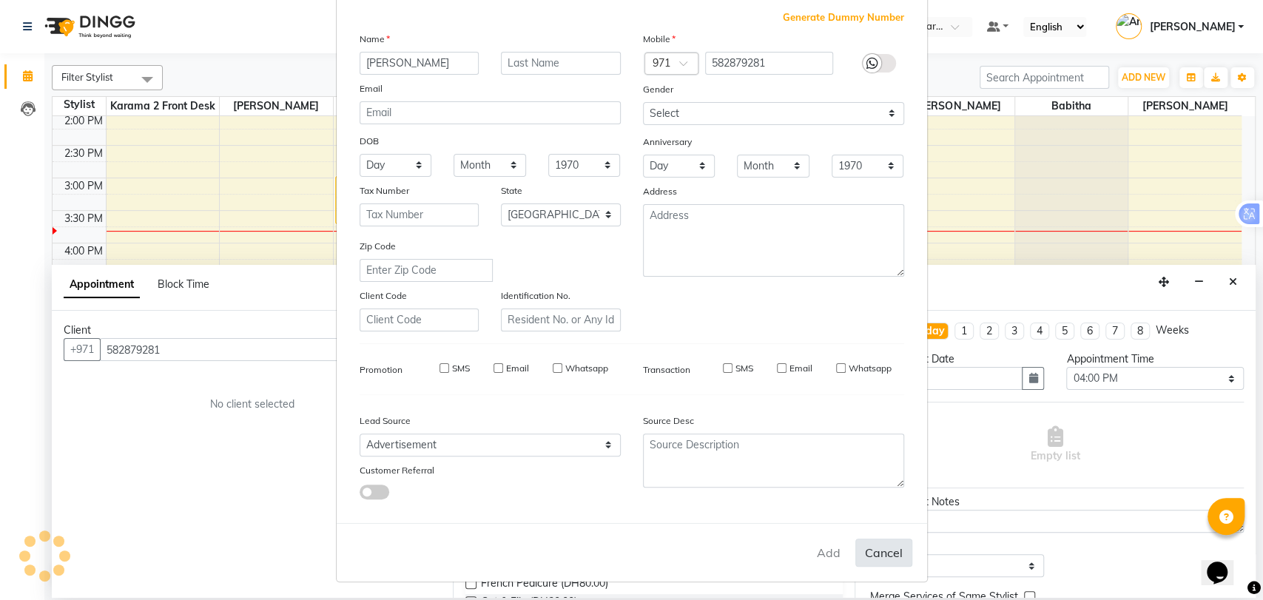
checkbox input "false"
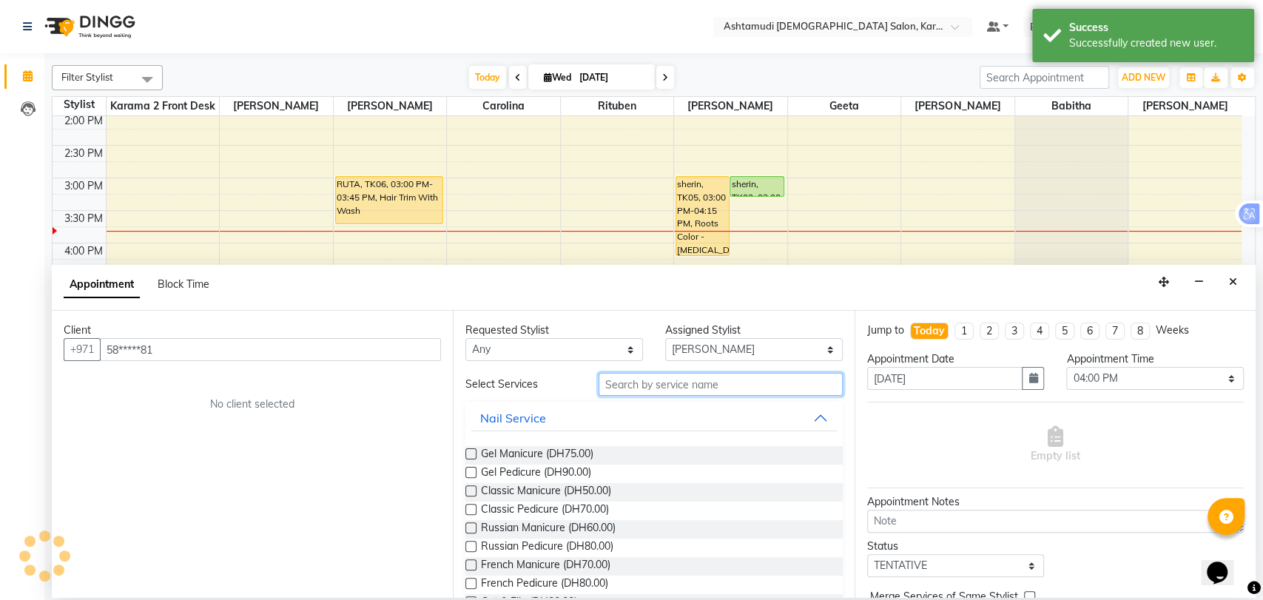
click at [662, 386] on input "text" at bounding box center [720, 384] width 244 height 23
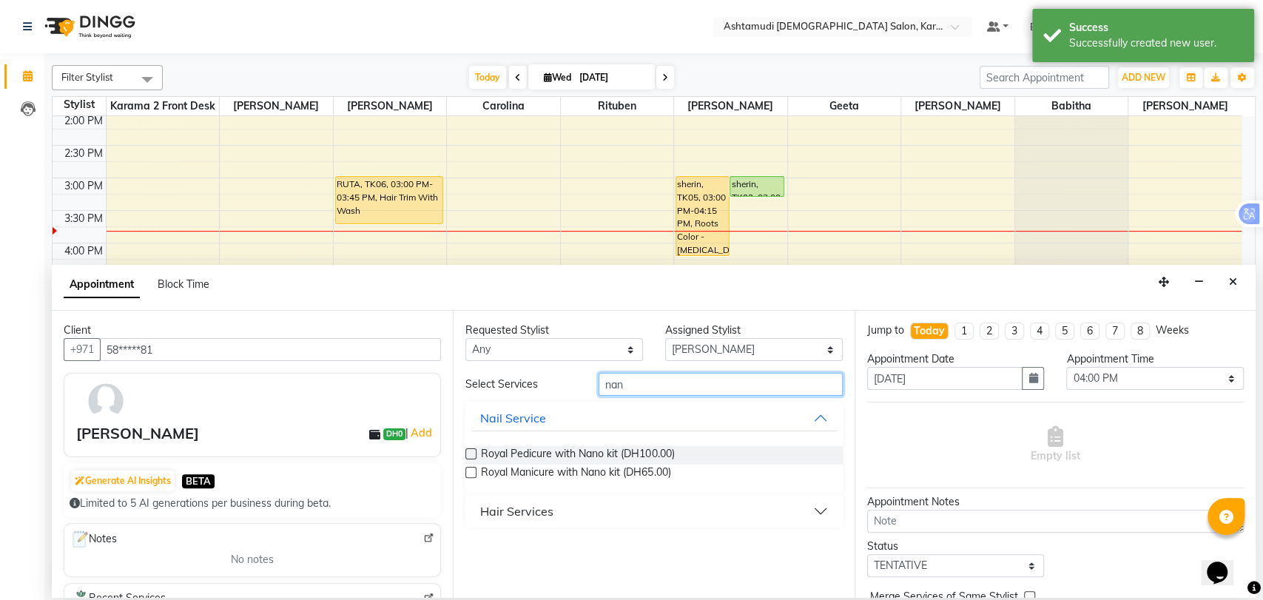
type input "nan"
click at [493, 521] on button "Hair Services" at bounding box center [653, 511] width 365 height 27
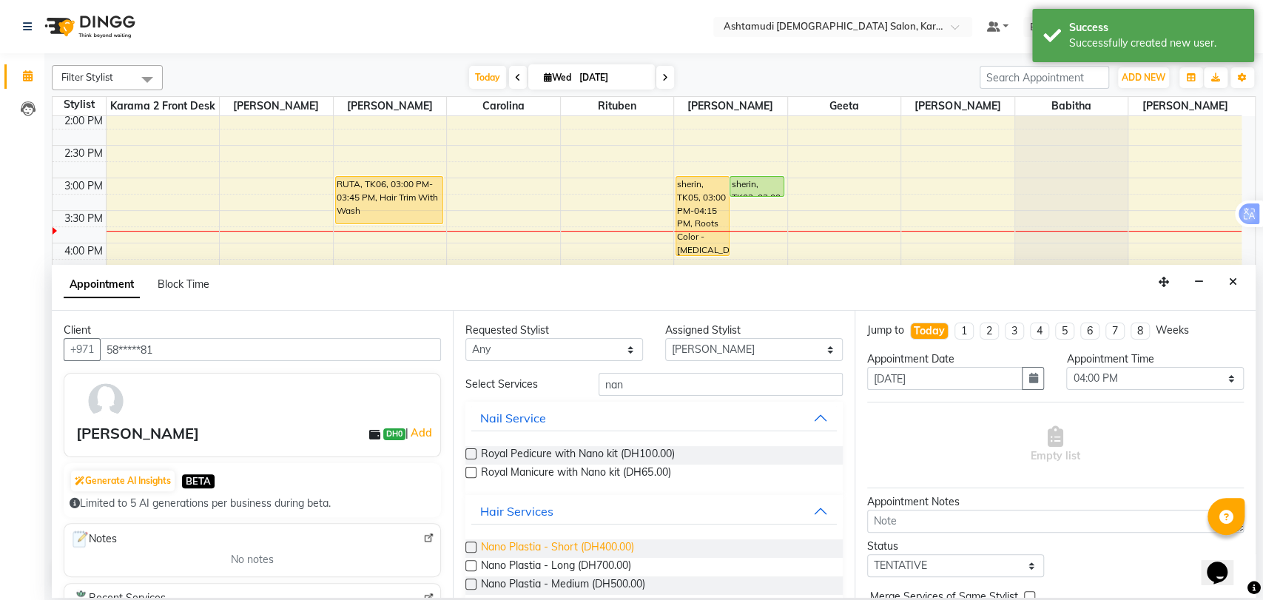
click at [527, 552] on span "Nano Plastia - Short (DH400.00)" at bounding box center [557, 548] width 153 height 18
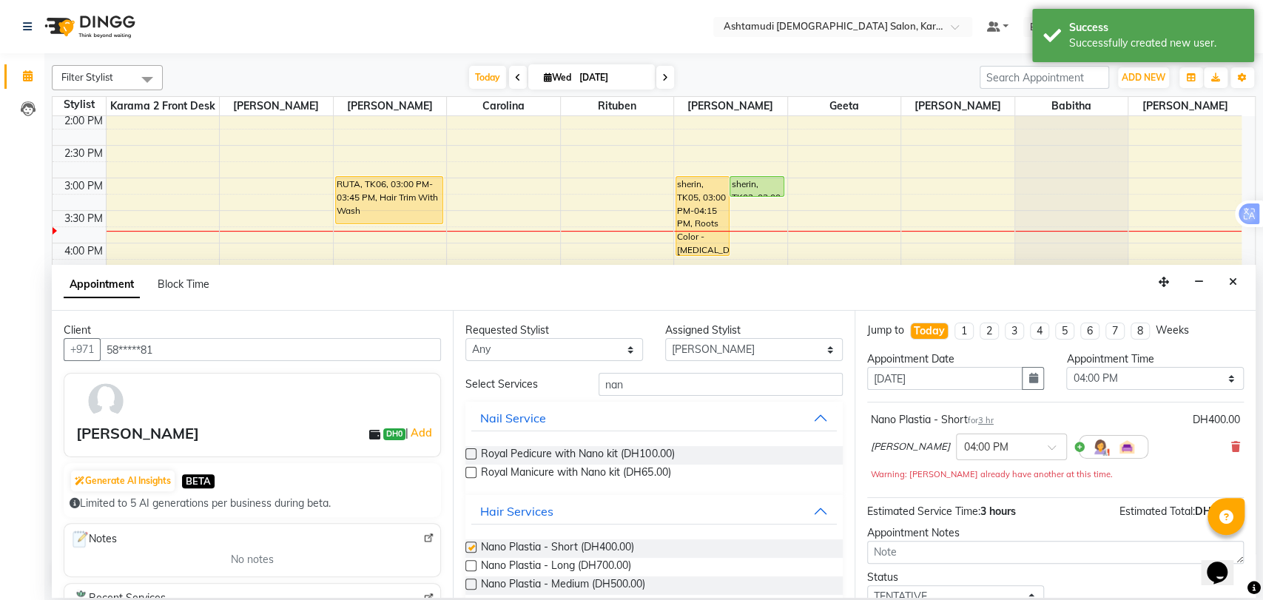
checkbox input "false"
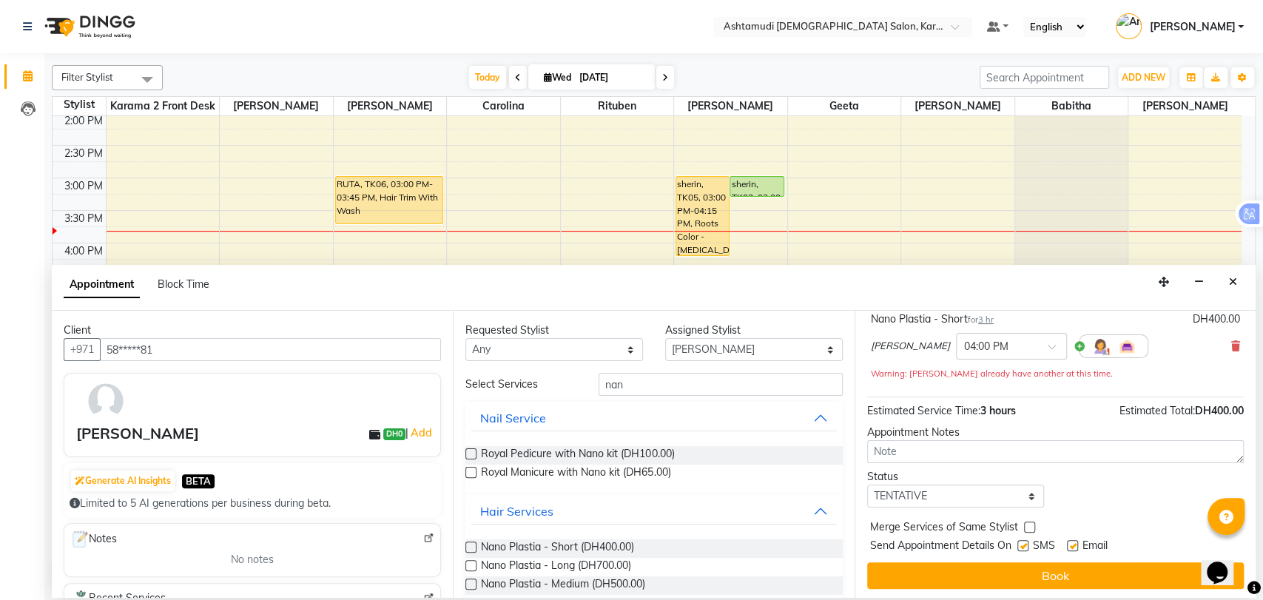
scroll to position [103, 0]
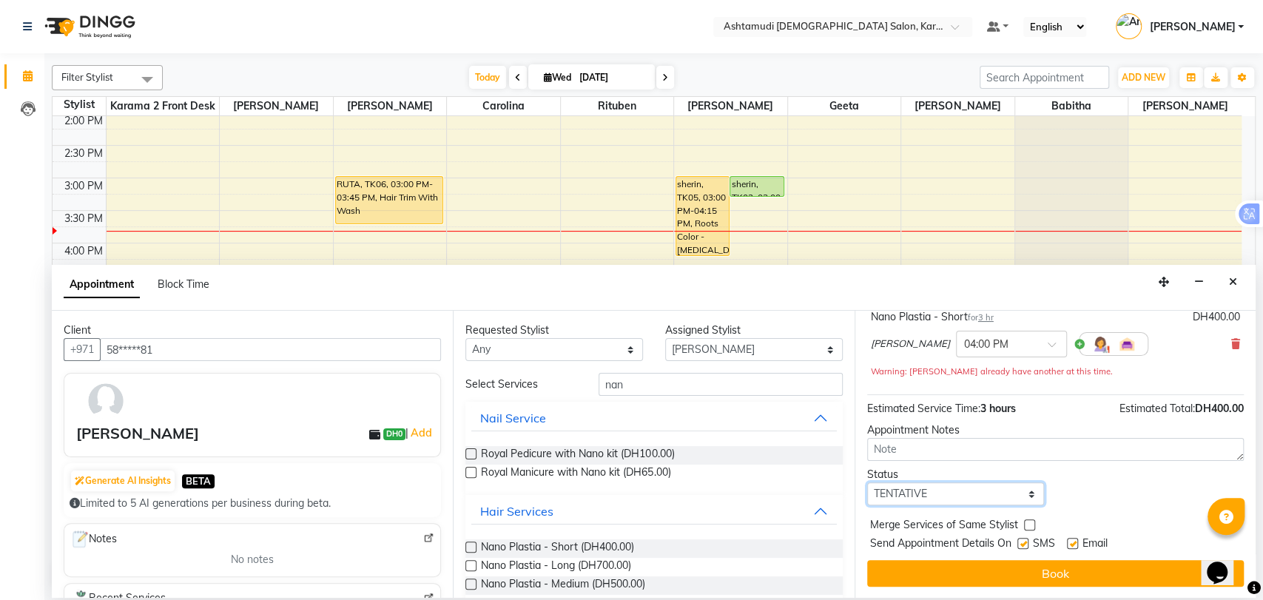
click at [928, 491] on select "Select TENTATIVE CONFIRM CHECK-IN UPCOMING" at bounding box center [956, 493] width 178 height 23
select select "upcoming"
click at [867, 482] on select "Select TENTATIVE CONFIRM CHECK-IN UPCOMING" at bounding box center [956, 493] width 178 height 23
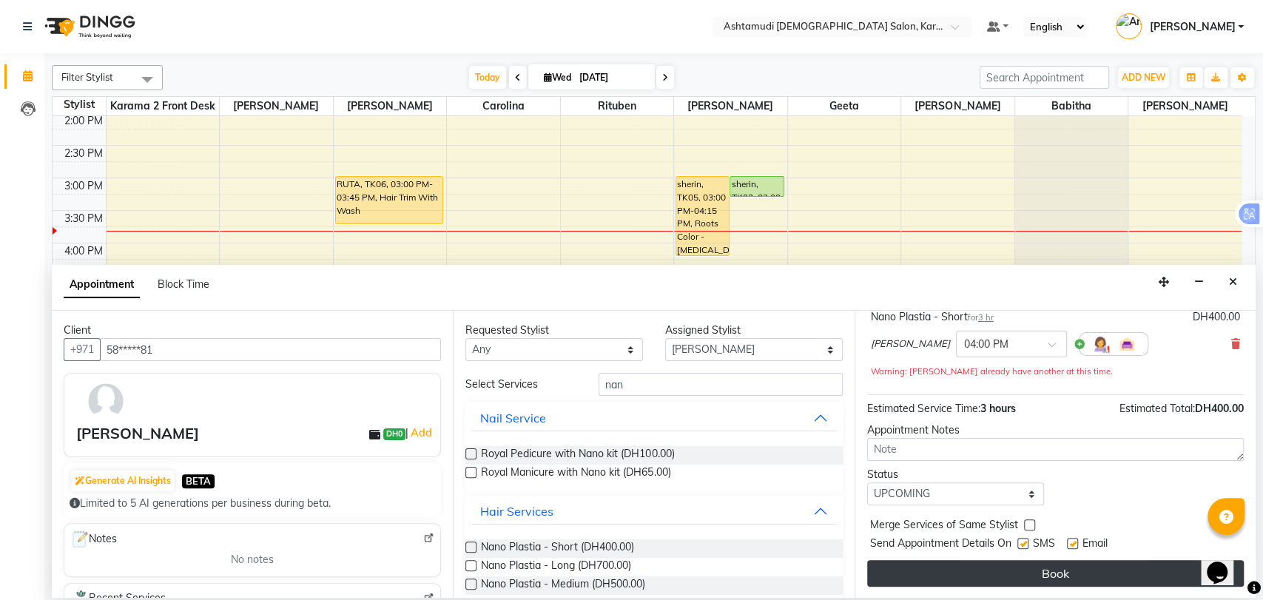
click at [995, 572] on button "Book" at bounding box center [1055, 573] width 376 height 27
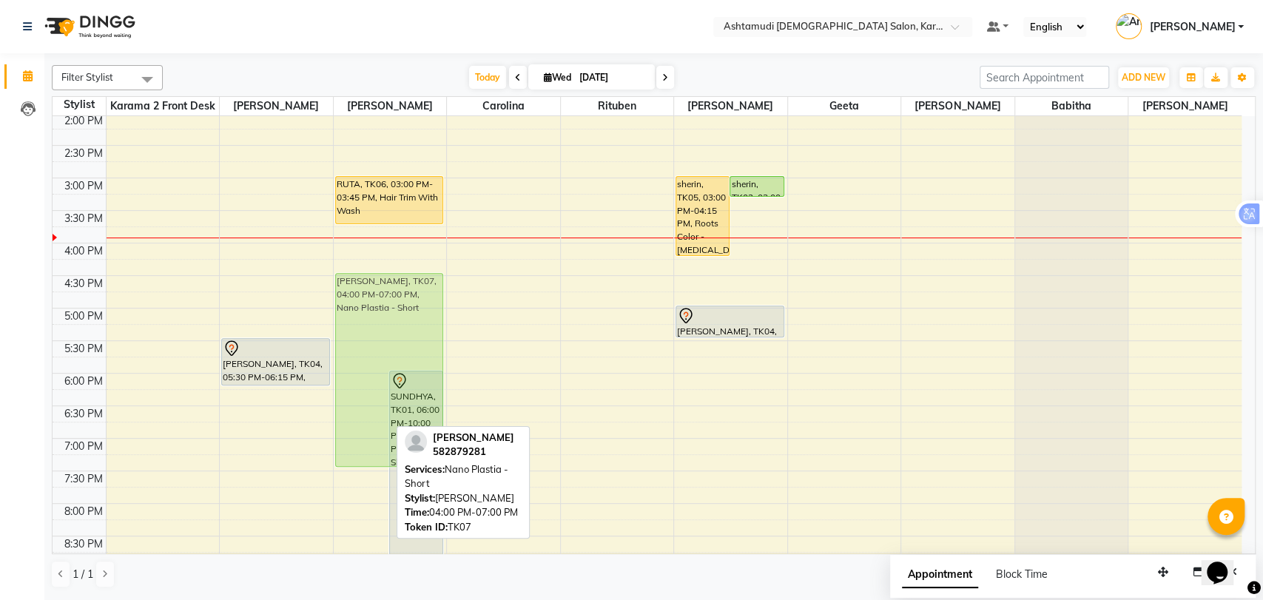
click at [357, 345] on div "Ashlin, TK07, 04:00 PM-07:00 PM, Nano Plastia - Short SUNDHYA, TK01, 06:00 PM-1…" at bounding box center [390, 243] width 113 height 911
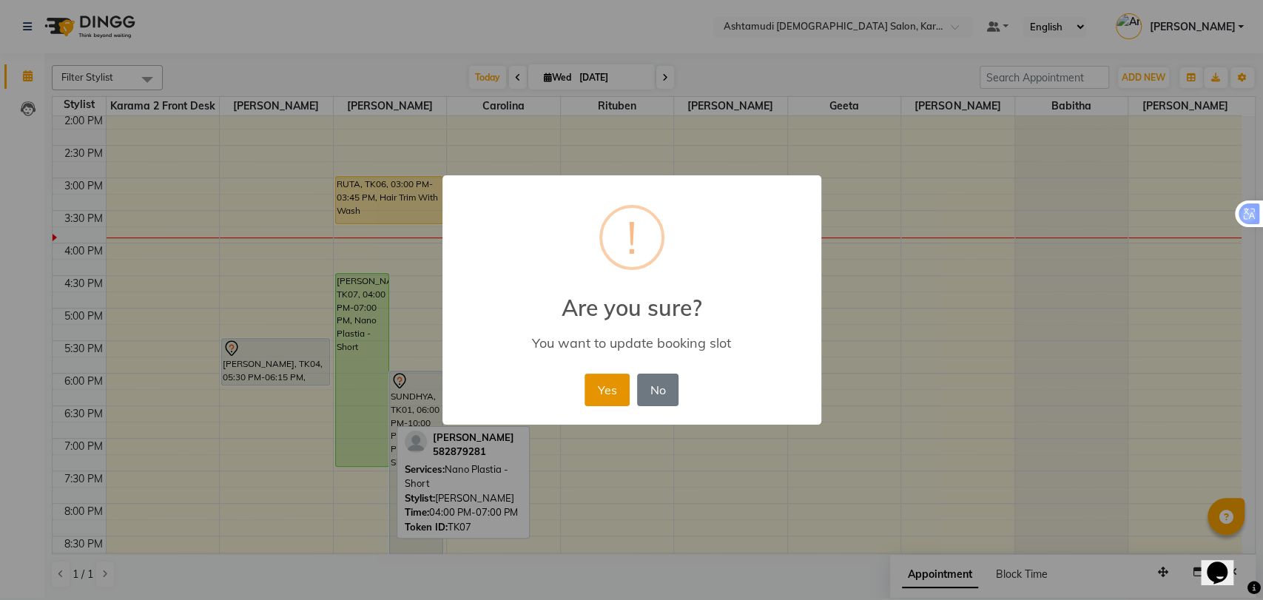
click at [621, 389] on button "Yes" at bounding box center [606, 390] width 45 height 33
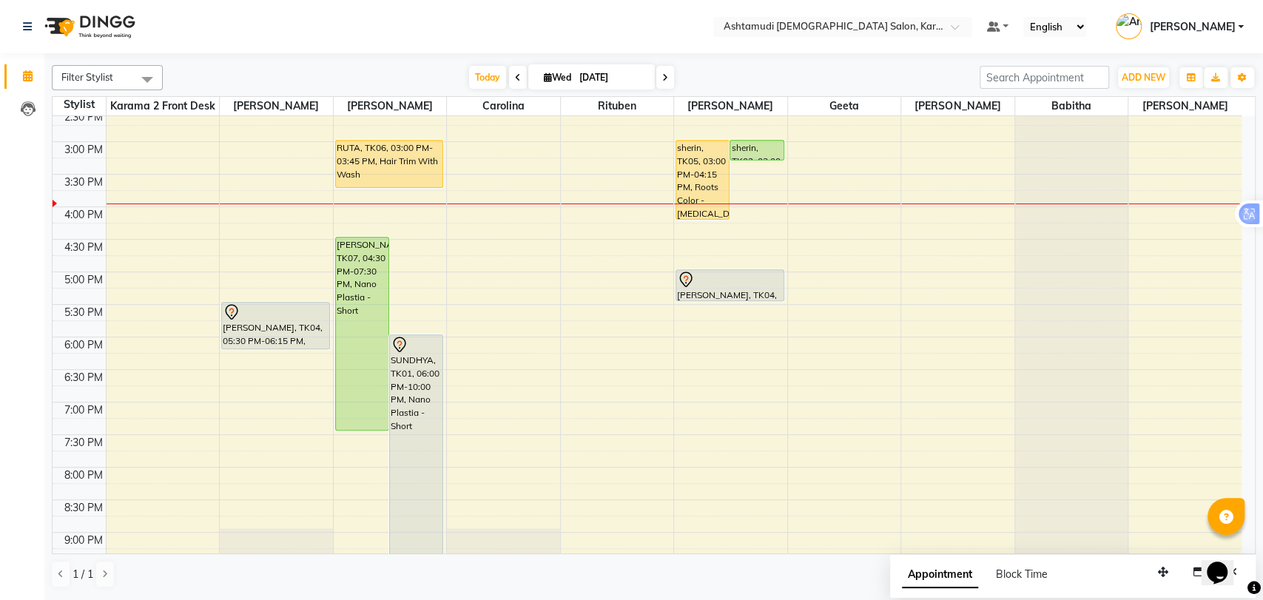
scroll to position [411, 0]
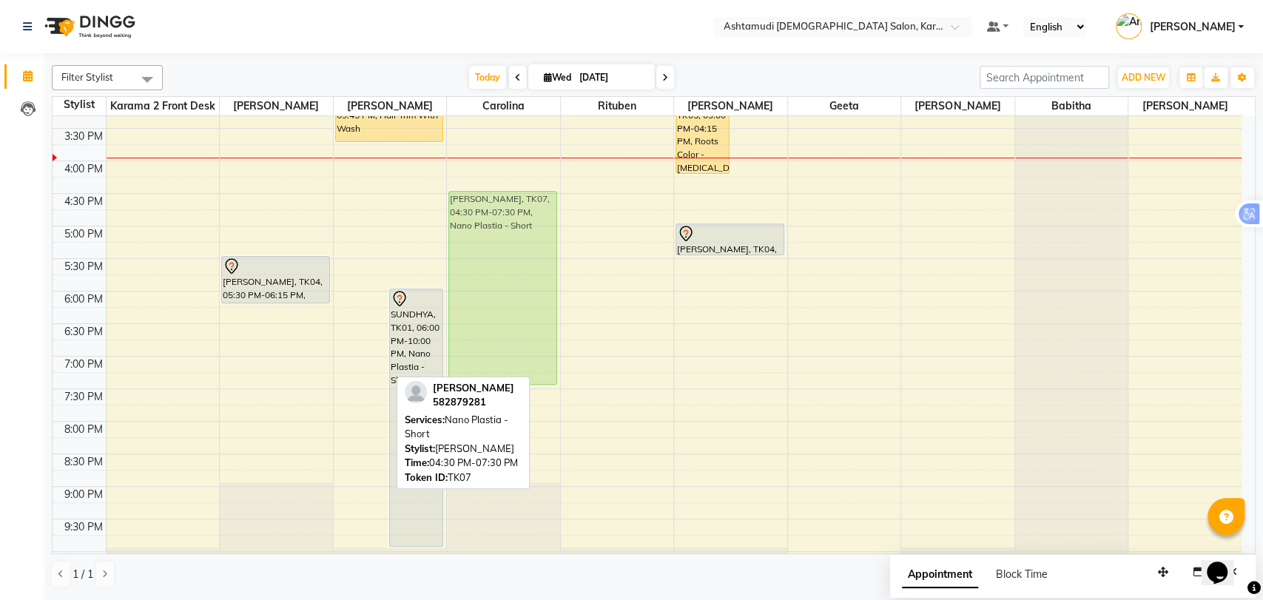
drag, startPoint x: 363, startPoint y: 264, endPoint x: 478, endPoint y: 264, distance: 114.6
click at [478, 264] on tr "anjili, TK03, 11:00 AM-11:45 AM, Classic Pedicure (DH70) Megha, TK04, 05:30 PM-…" at bounding box center [647, 161] width 1189 height 911
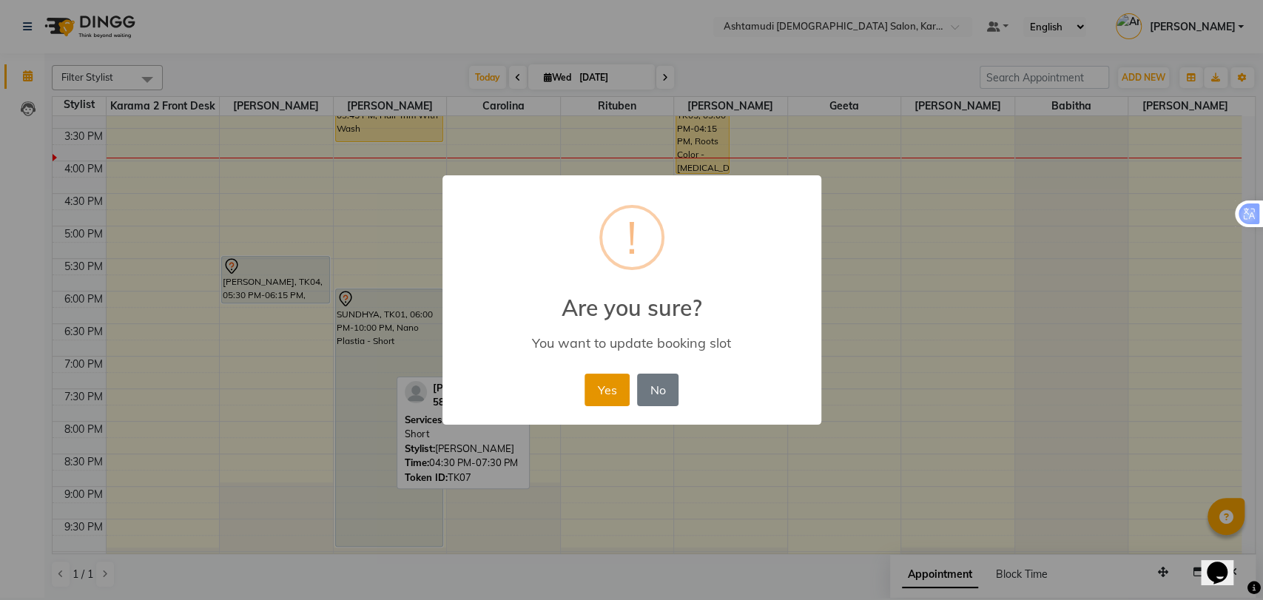
click at [594, 376] on button "Yes" at bounding box center [606, 390] width 45 height 33
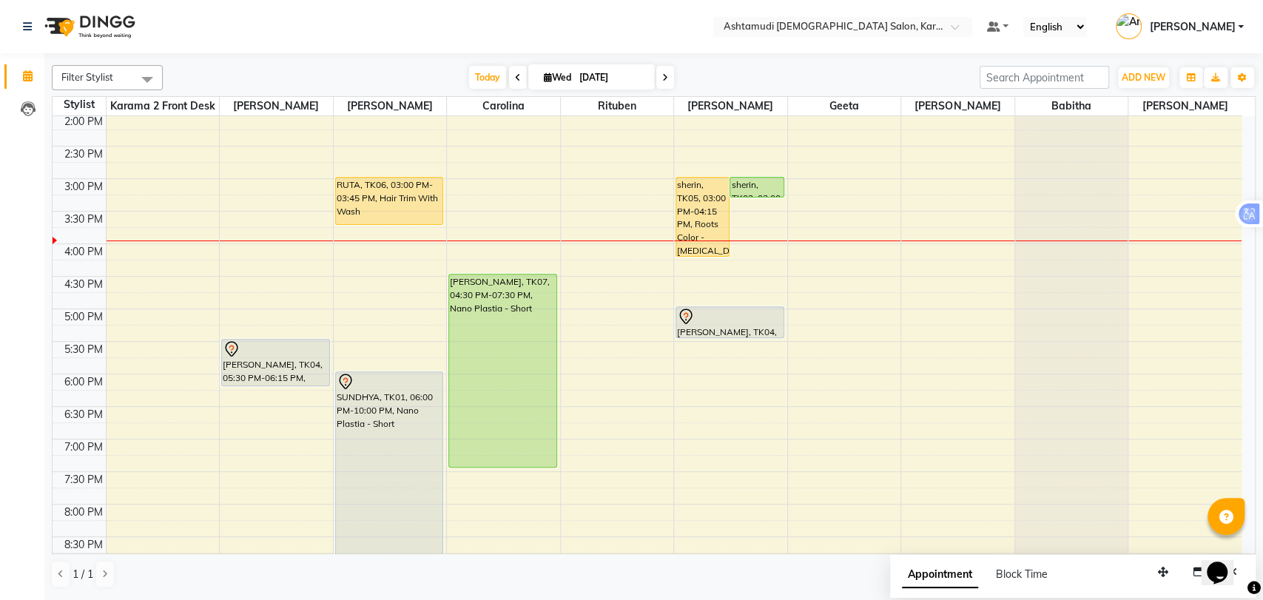
scroll to position [328, 0]
click at [365, 311] on div "9:00 AM 9:30 AM 10:00 AM 10:30 AM 11:00 AM 11:30 AM 12:00 PM 12:30 PM 1:00 PM 1…" at bounding box center [647, 243] width 1189 height 911
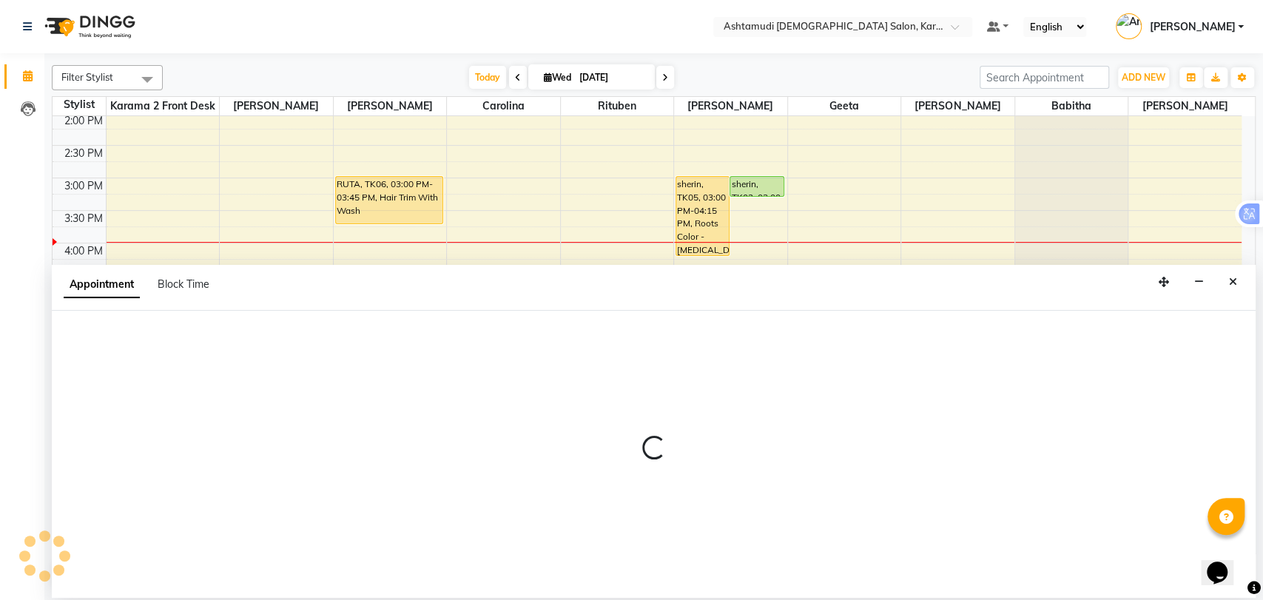
select select "67750"
select select "1020"
select select "tentative"
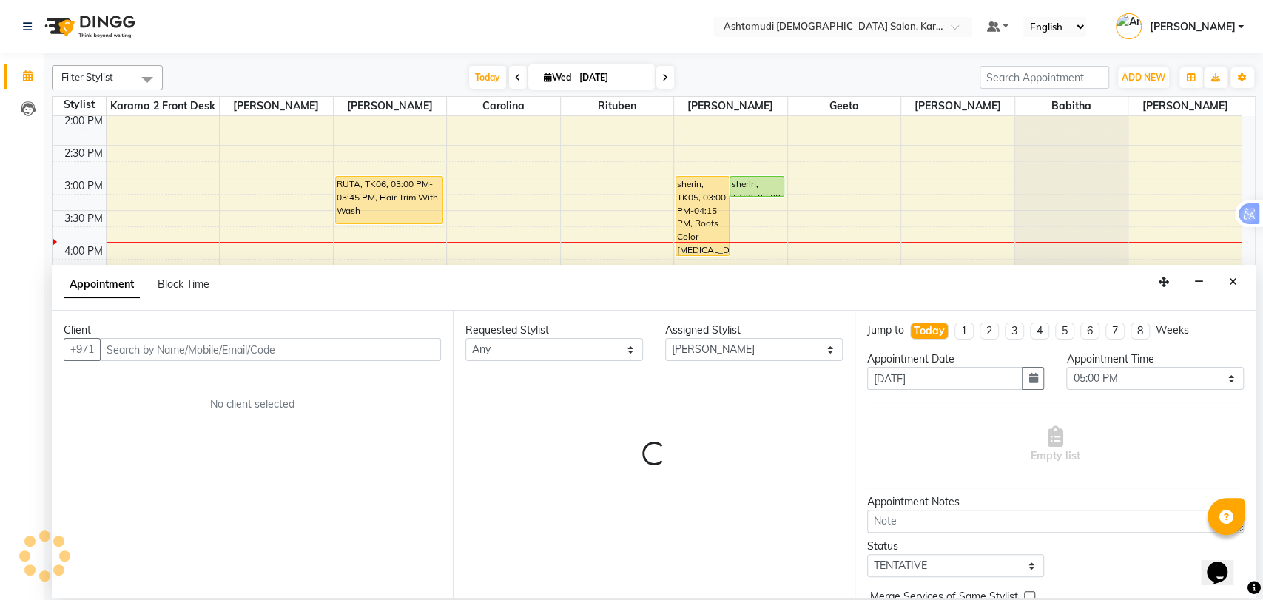
click at [157, 351] on input "text" at bounding box center [270, 349] width 341 height 23
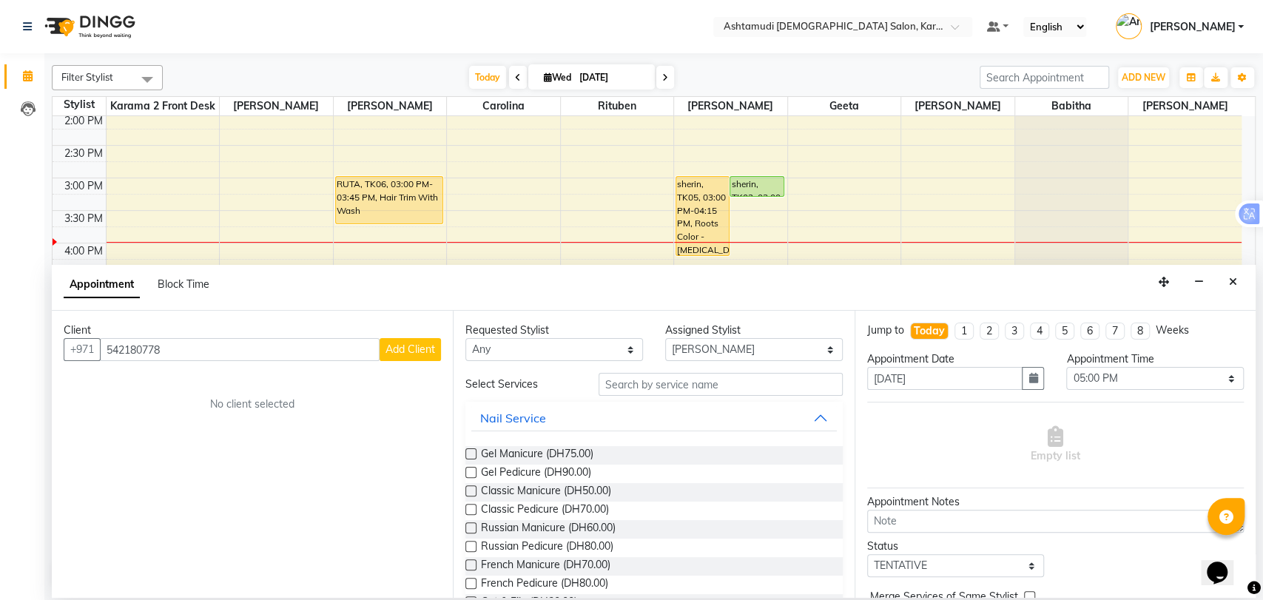
click at [189, 351] on input "542180778" at bounding box center [240, 349] width 280 height 23
type input "542180778"
click at [409, 346] on span "Add Client" at bounding box center [410, 348] width 50 height 13
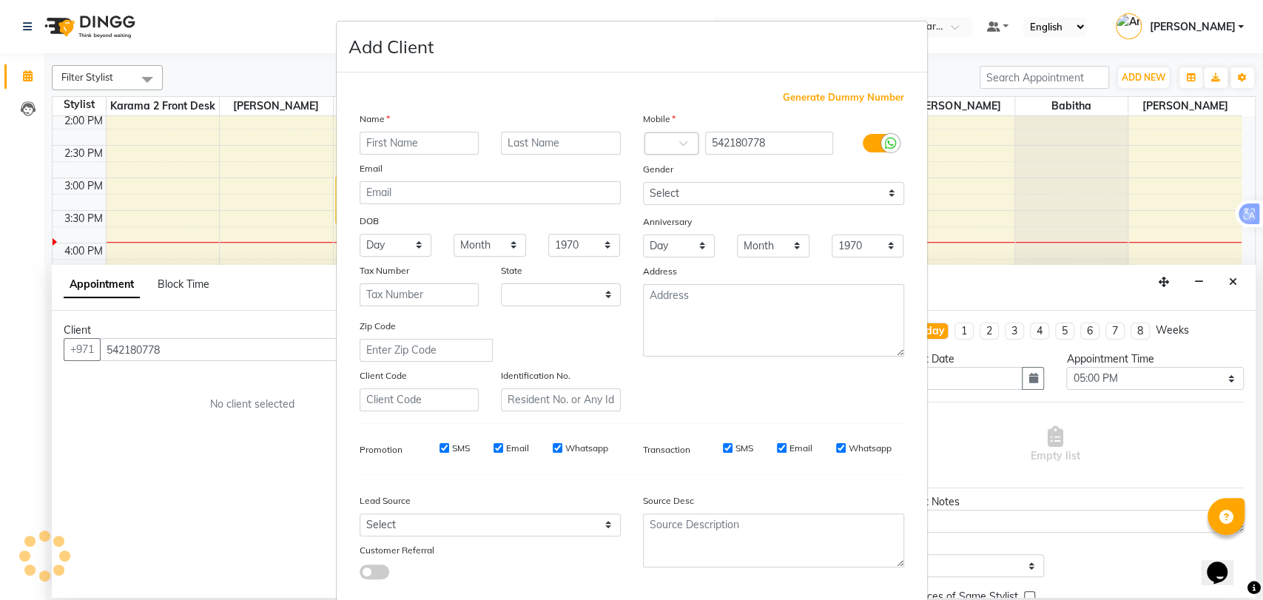
select select "3798"
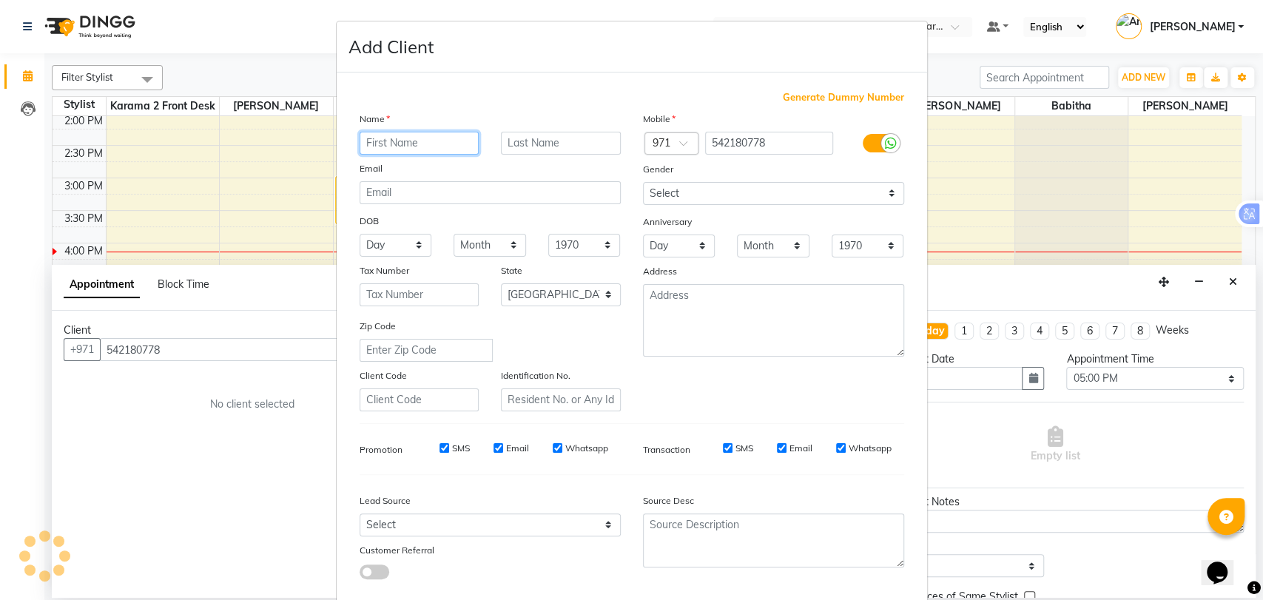
click at [428, 144] on input "text" at bounding box center [419, 143] width 120 height 23
paste input "[PERSON_NAME]"
click at [408, 145] on input "[PERSON_NAME]" at bounding box center [419, 143] width 120 height 23
drag, startPoint x: 388, startPoint y: 142, endPoint x: 426, endPoint y: 143, distance: 37.8
click at [426, 143] on input "[PERSON_NAME]" at bounding box center [419, 143] width 120 height 23
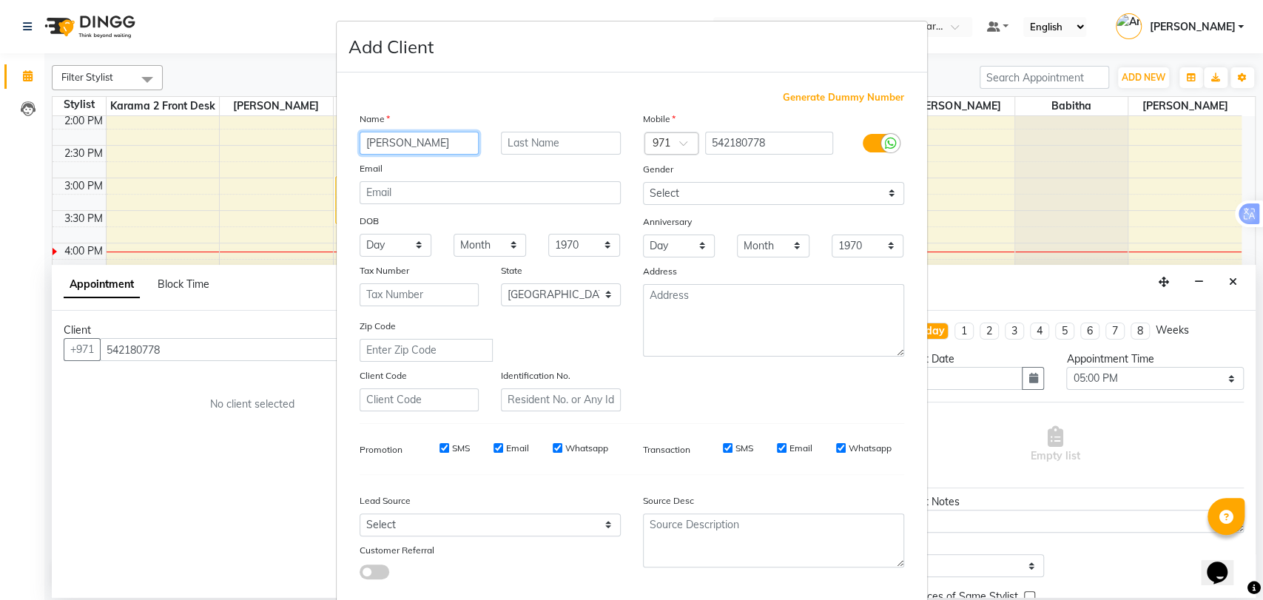
type input "Nifina"
click at [541, 143] on input "text" at bounding box center [561, 143] width 120 height 23
paste input "najim"
type input "najim"
click at [718, 192] on select "Select Male Female Other Prefer Not To Say" at bounding box center [773, 193] width 261 height 23
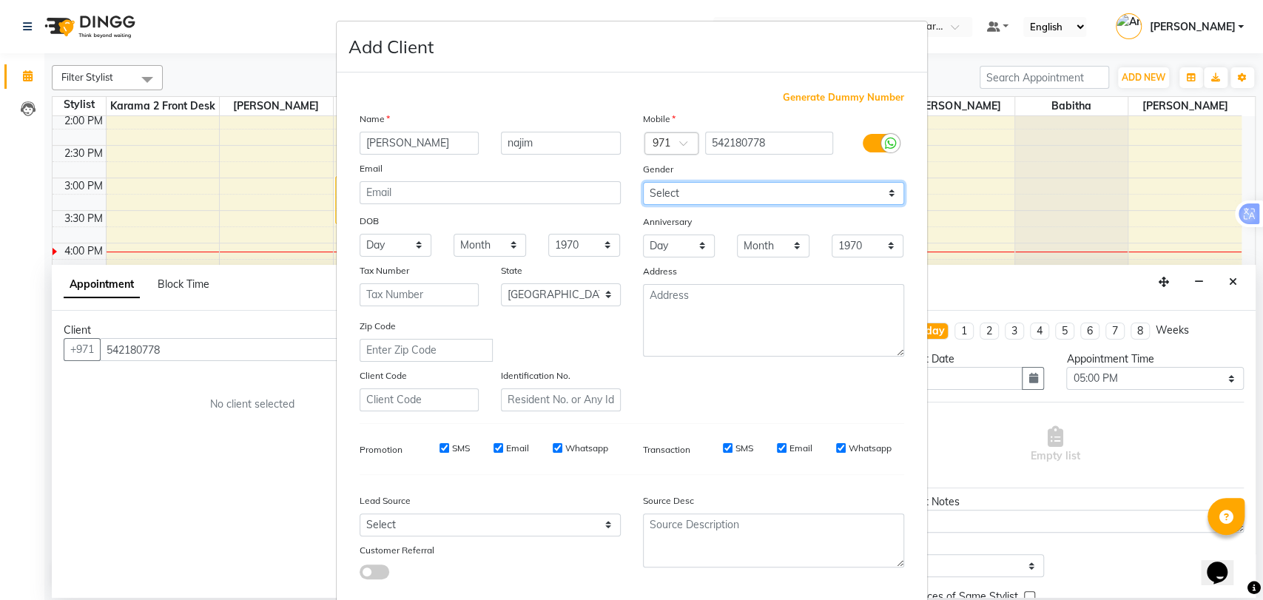
select select "female"
click at [643, 182] on select "Select Male Female Other Prefer Not To Say" at bounding box center [773, 193] width 261 height 23
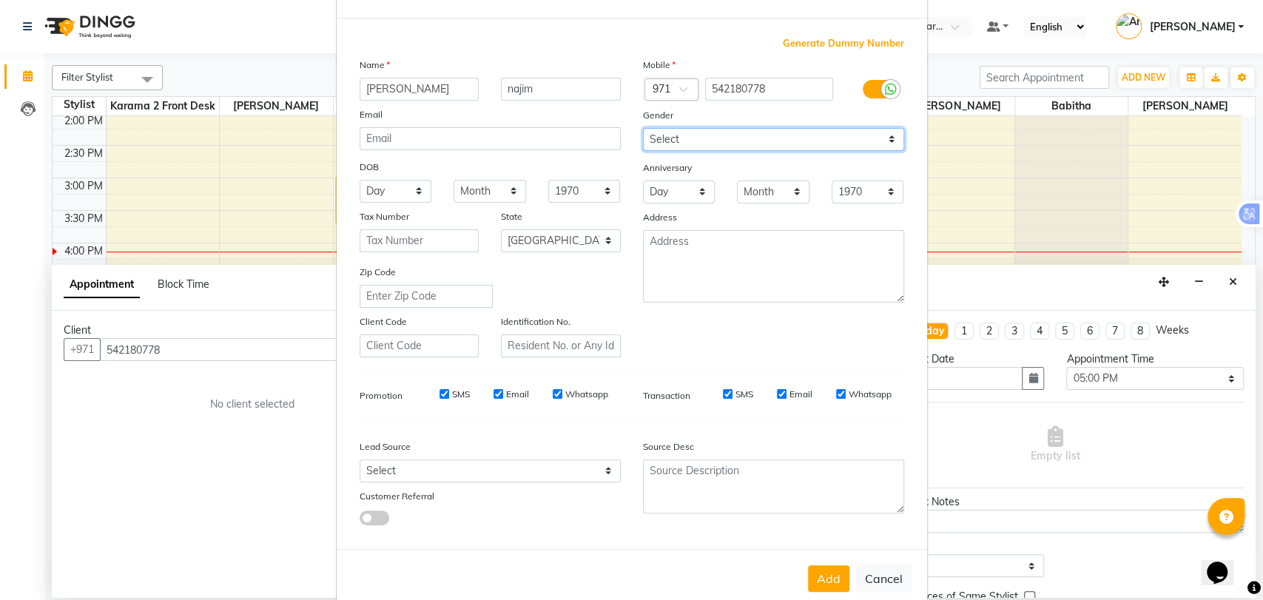
scroll to position [80, 0]
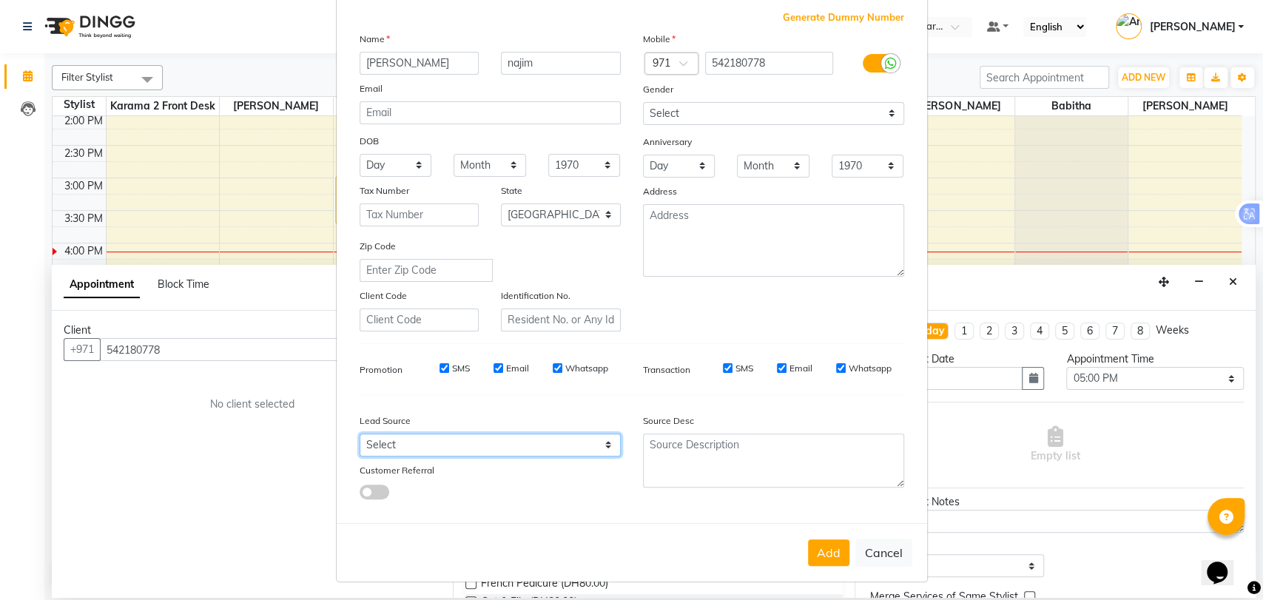
click at [490, 437] on select "Select Walk-in Referral Internet Friend Word of Mouth Advertisement Facebook Ju…" at bounding box center [489, 444] width 261 height 23
select select "50641"
click at [359, 433] on select "Select Walk-in Referral Internet Friend Word of Mouth Advertisement Facebook Ju…" at bounding box center [489, 444] width 261 height 23
click at [830, 547] on button "Add" at bounding box center [828, 552] width 41 height 27
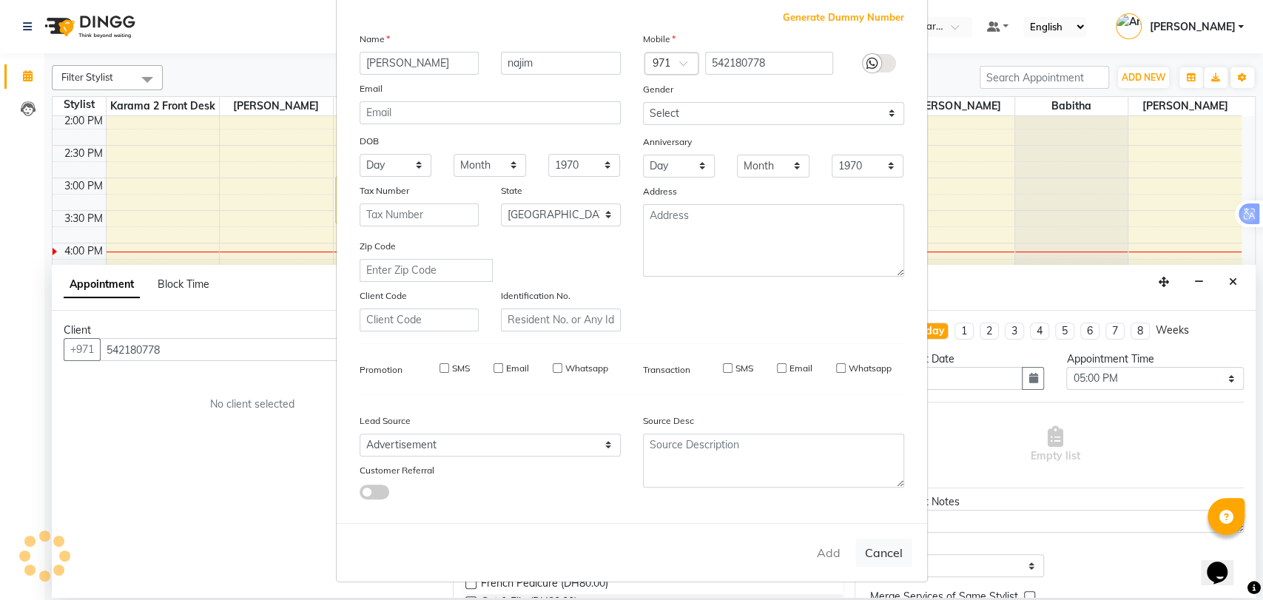
type input "54*****78"
select select
select select "null"
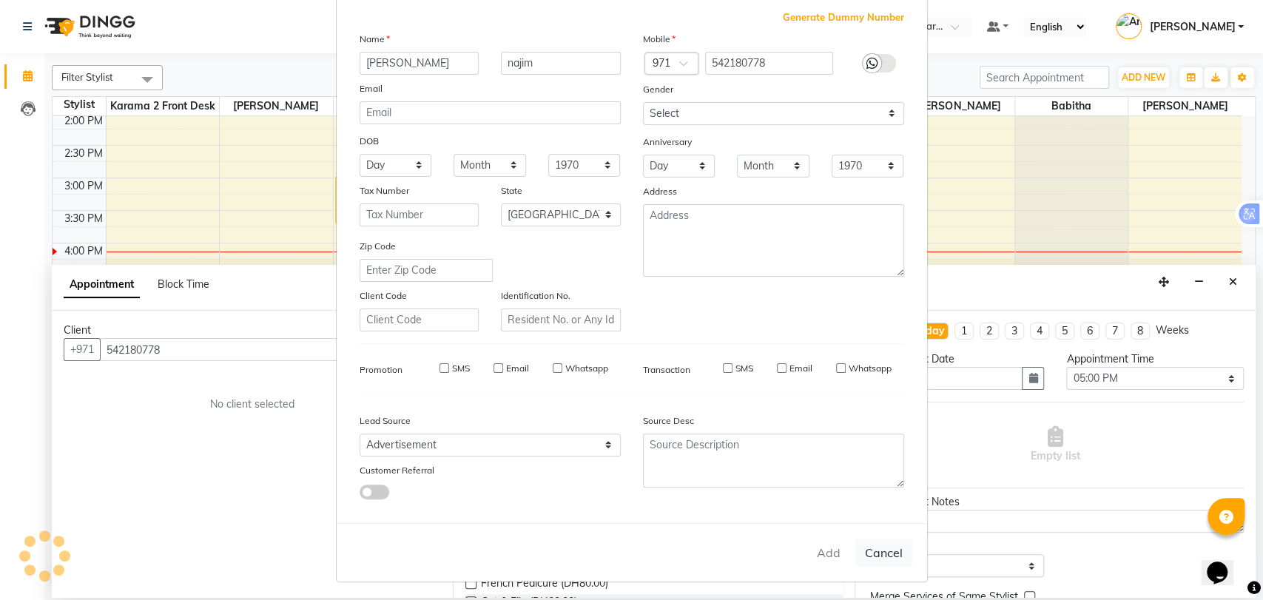
select select
checkbox input "false"
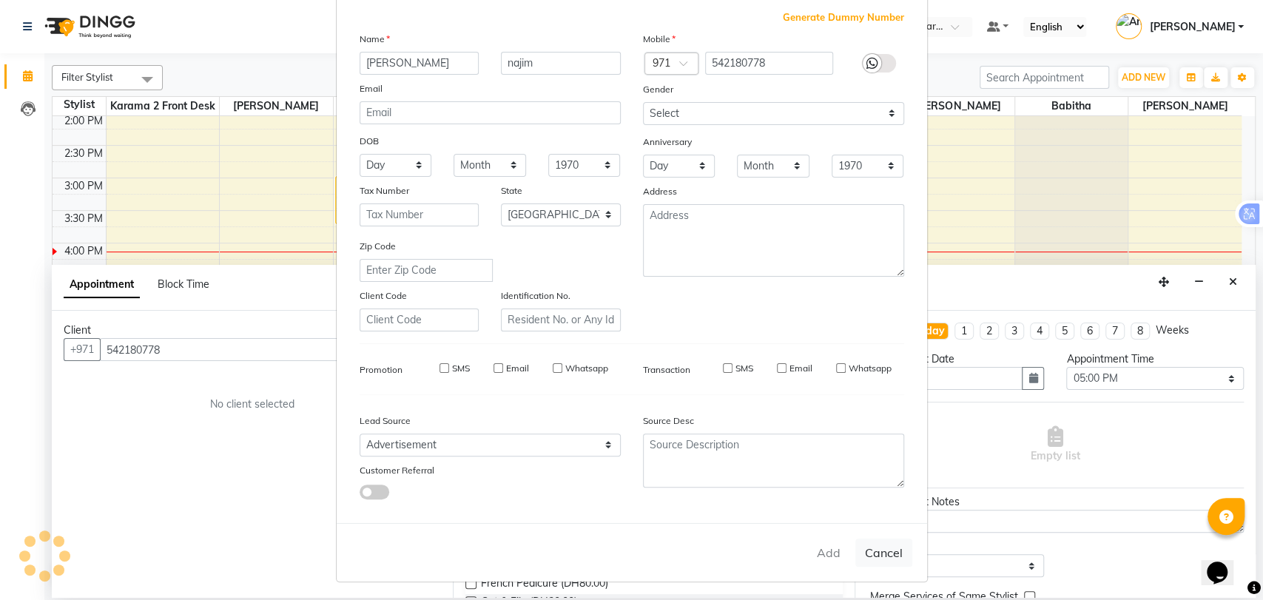
checkbox input "false"
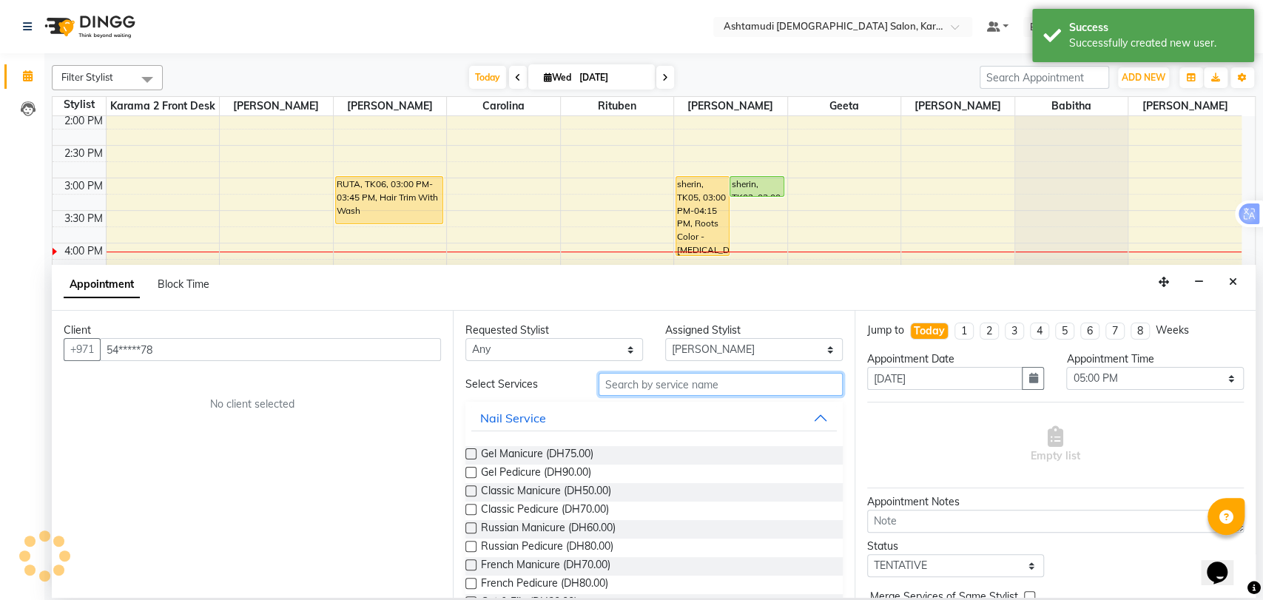
click at [734, 380] on input "text" at bounding box center [720, 384] width 244 height 23
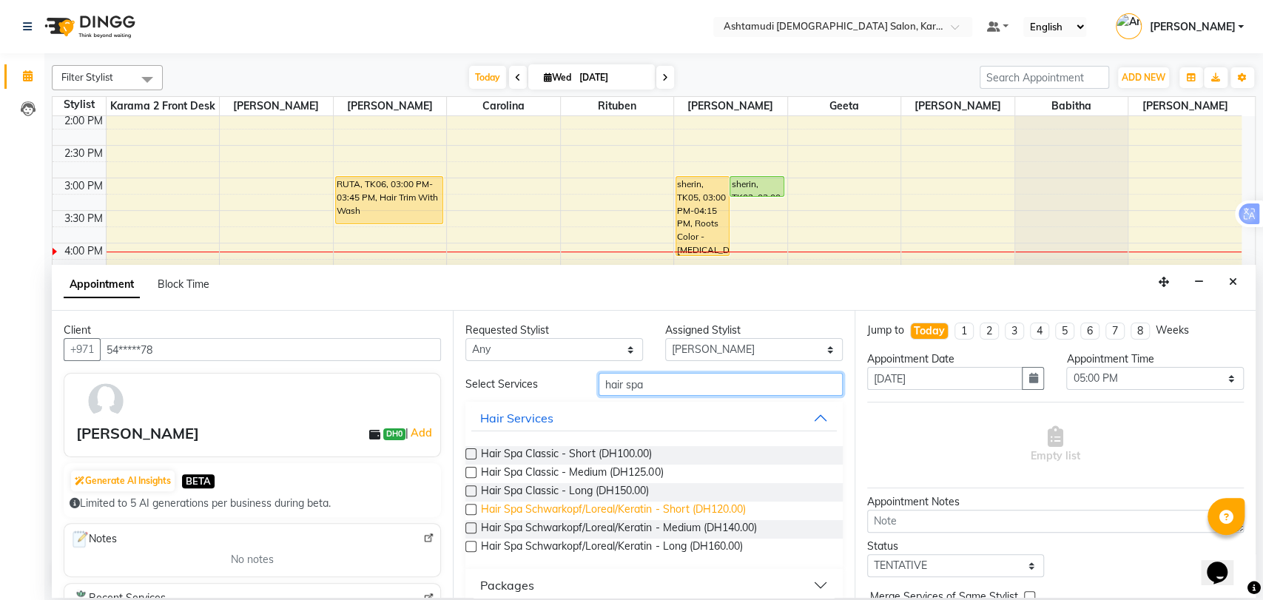
type input "hair spa"
click at [592, 507] on span "Hair Spa Schwarkopf/Loreal/Keratin - Short (DH120.00)" at bounding box center [613, 510] width 264 height 18
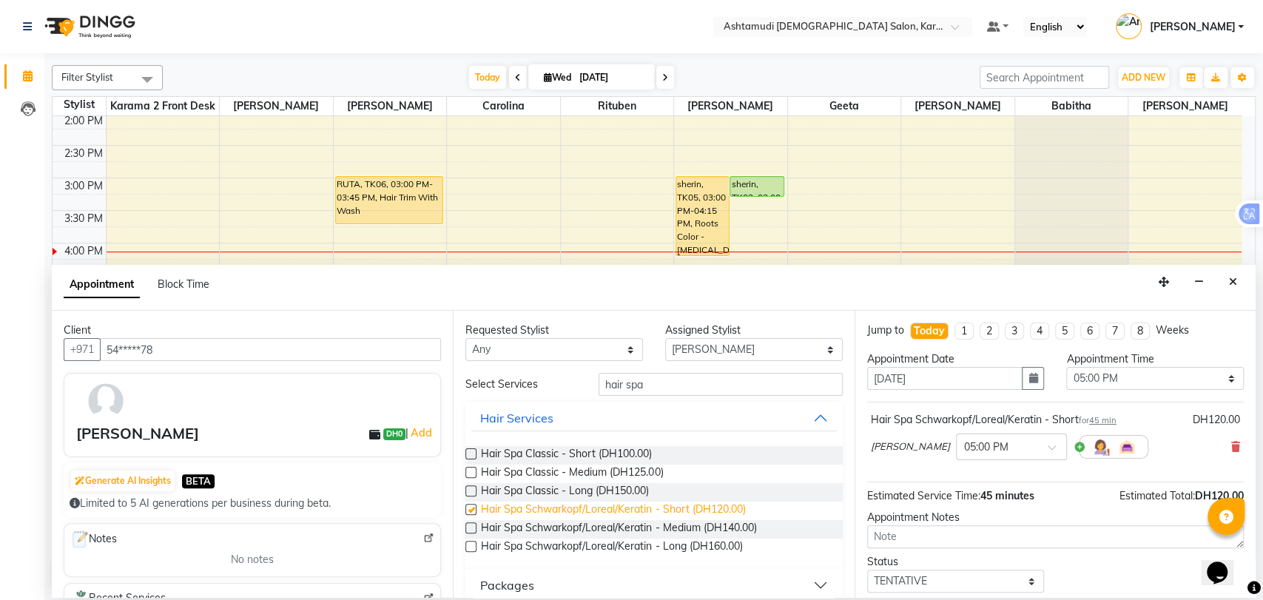
checkbox input "false"
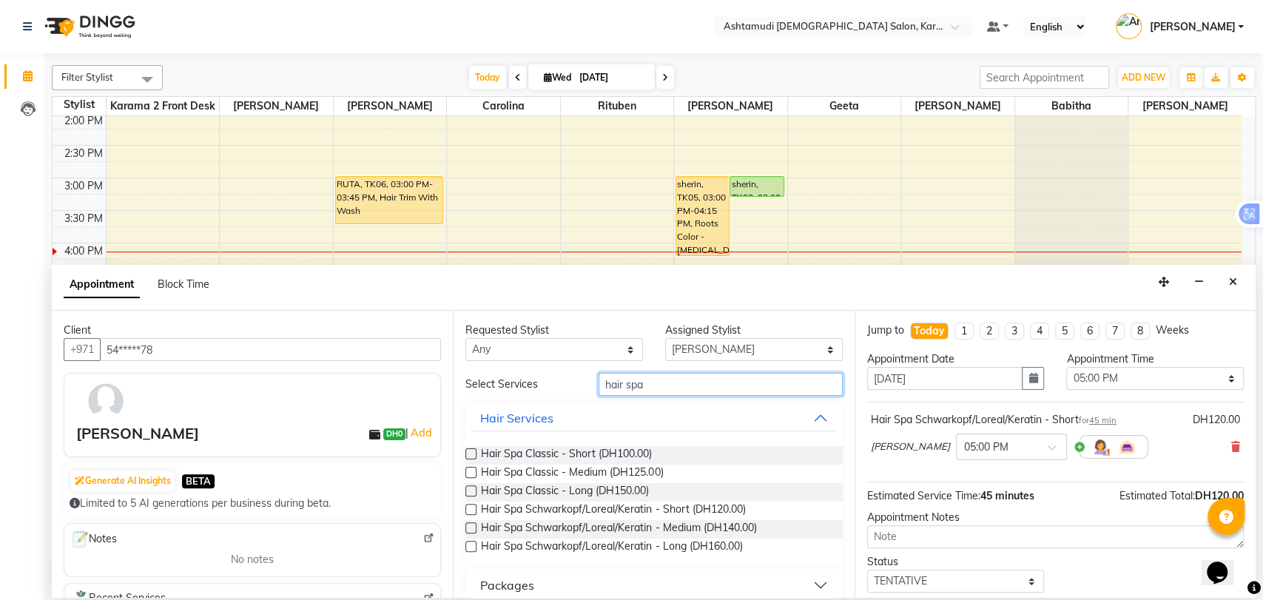
click at [633, 388] on input "hair spa" at bounding box center [720, 384] width 244 height 23
type input "h"
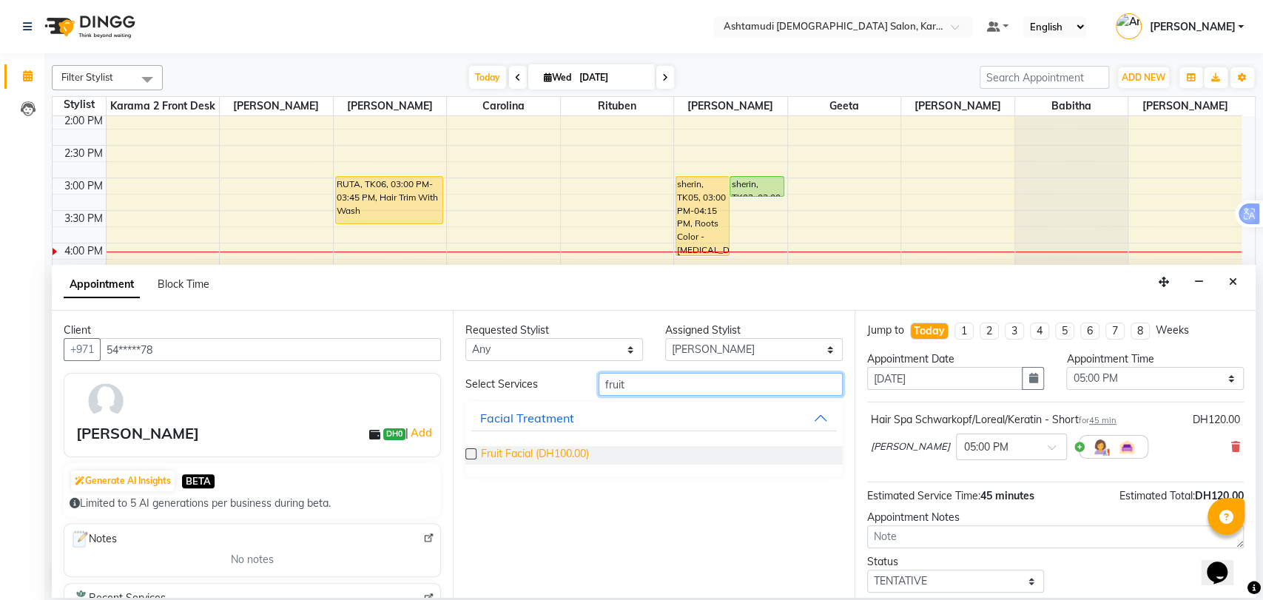
type input "fruit"
click at [530, 450] on span "Fruit Facial (DH100.00)" at bounding box center [535, 455] width 108 height 18
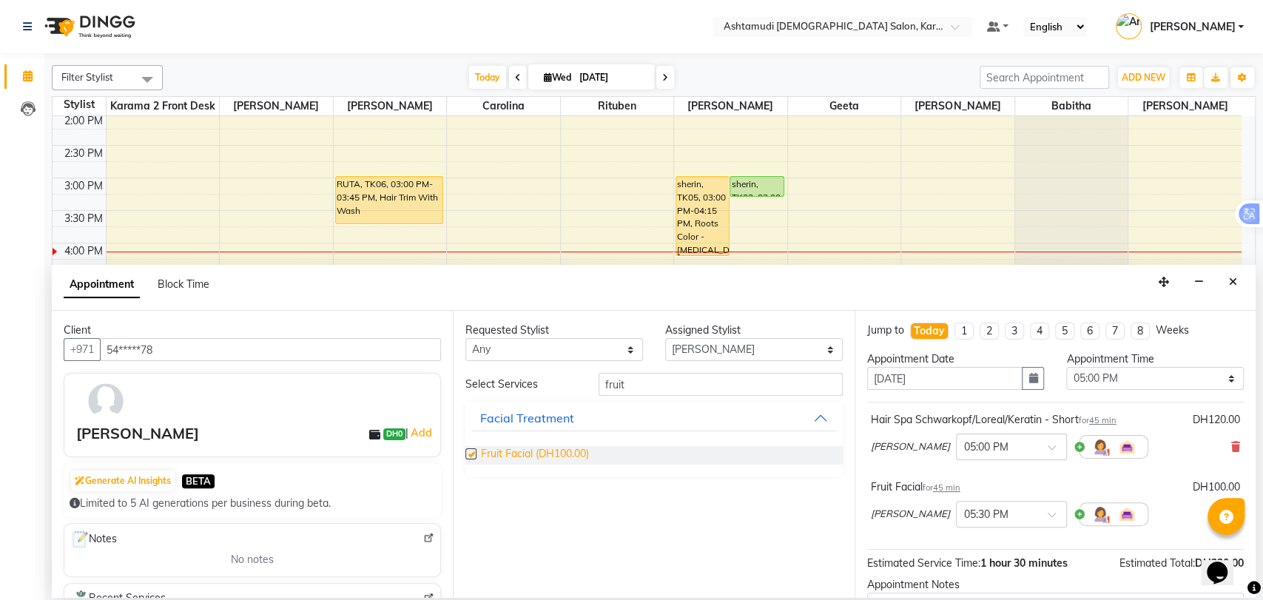
checkbox input "false"
click at [618, 378] on input "fruit" at bounding box center [720, 384] width 244 height 23
click at [618, 376] on input "fruit" at bounding box center [720, 384] width 244 height 23
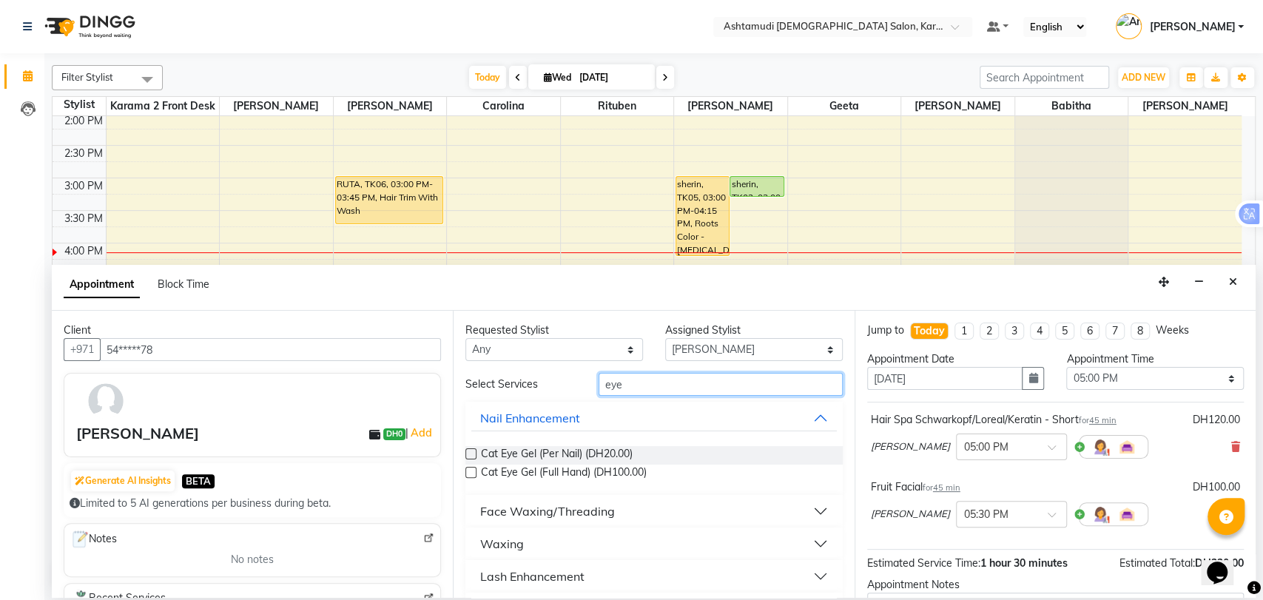
type input "eye"
click at [551, 504] on div "Face Waxing/Threading" at bounding box center [547, 511] width 135 height 18
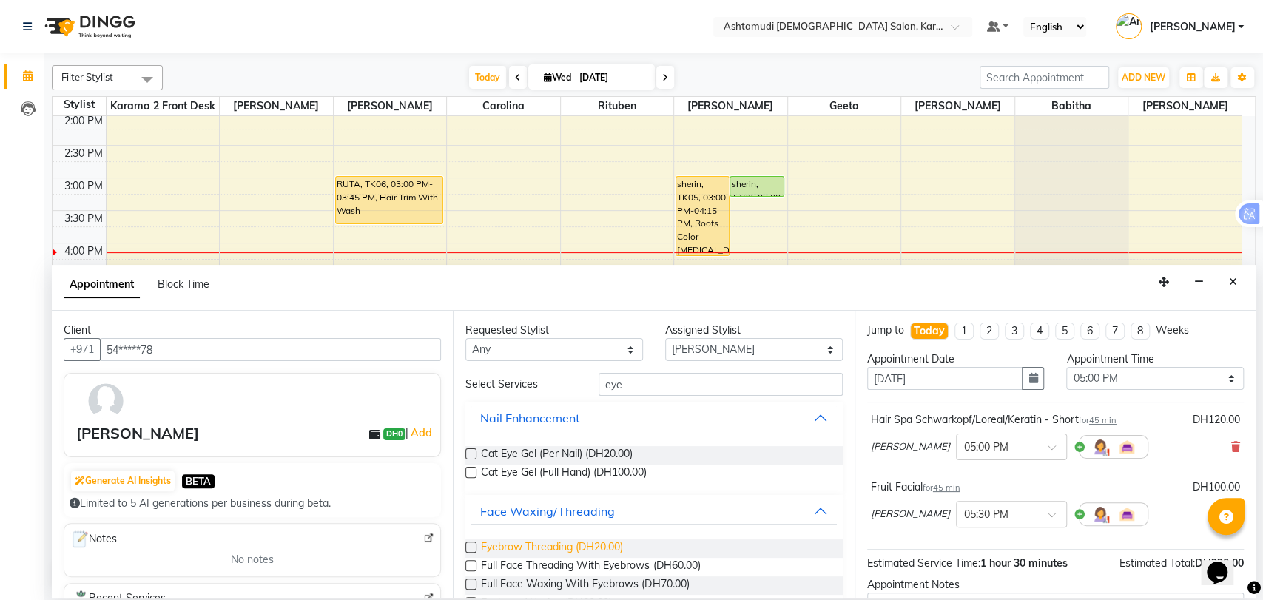
click at [559, 546] on span "Eyebrow Threading (DH20.00)" at bounding box center [552, 548] width 142 height 18
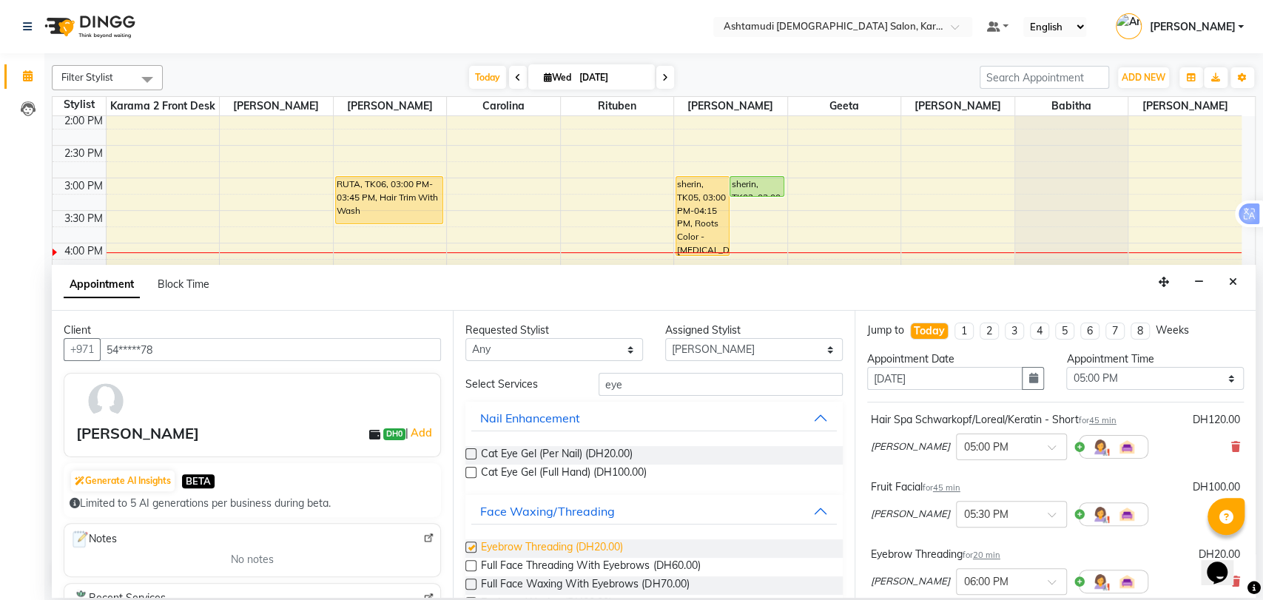
checkbox input "false"
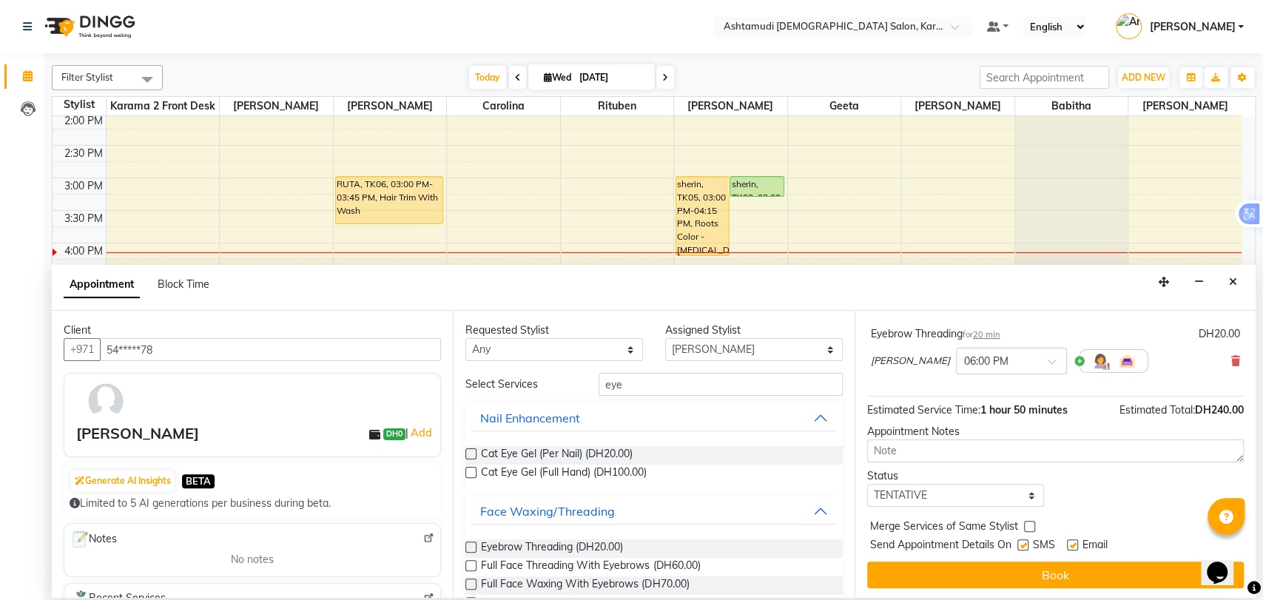
scroll to position [222, 0]
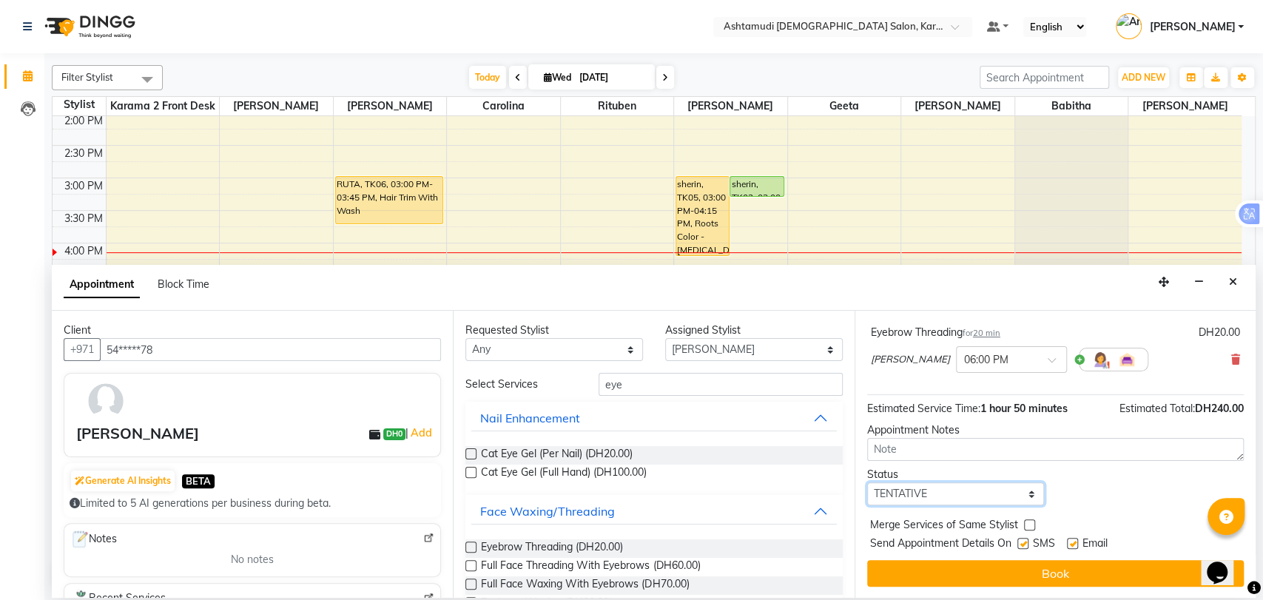
click at [953, 498] on select "Select TENTATIVE CONFIRM CHECK-IN UPCOMING" at bounding box center [956, 493] width 178 height 23
select select "upcoming"
click at [867, 482] on select "Select TENTATIVE CONFIRM CHECK-IN UPCOMING" at bounding box center [956, 493] width 178 height 23
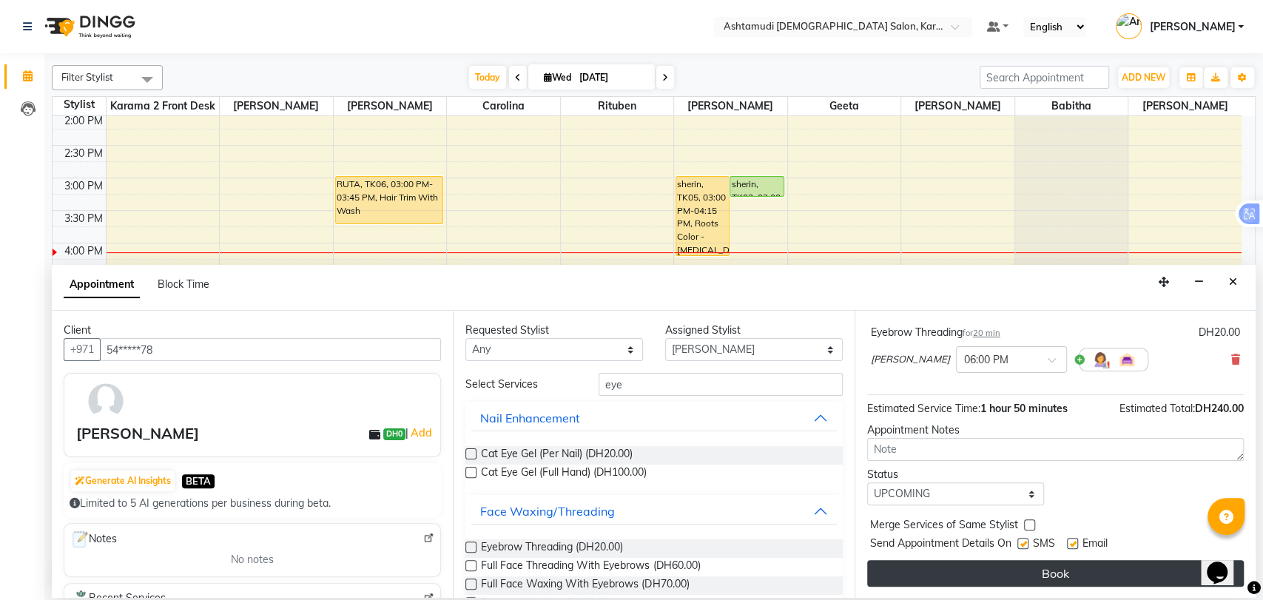
click at [1018, 581] on button "Book" at bounding box center [1055, 573] width 376 height 27
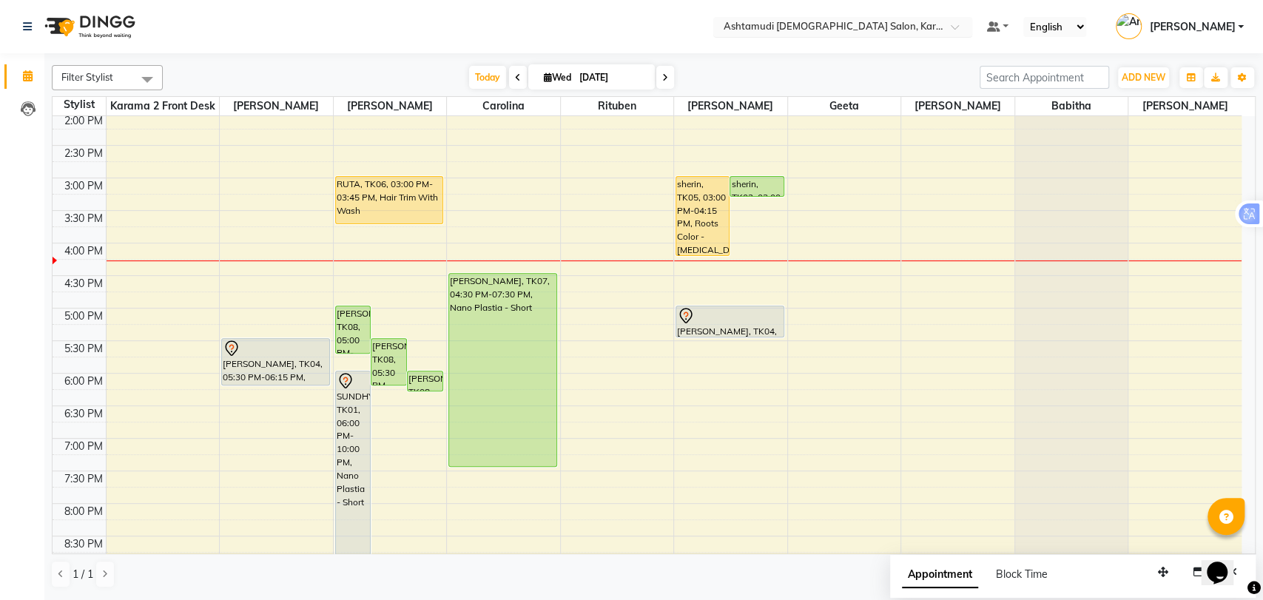
click at [805, 25] on input "text" at bounding box center [827, 28] width 214 height 15
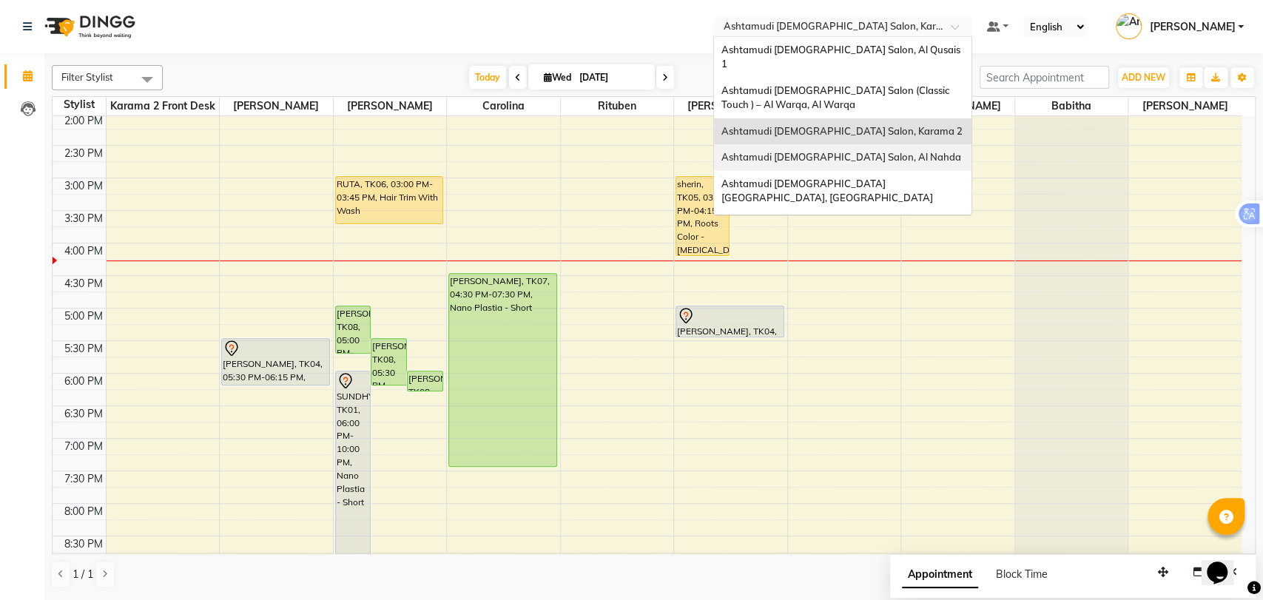
click at [893, 151] on span "Ashtamudi Ladies Salon, Al Nahda" at bounding box center [841, 157] width 240 height 12
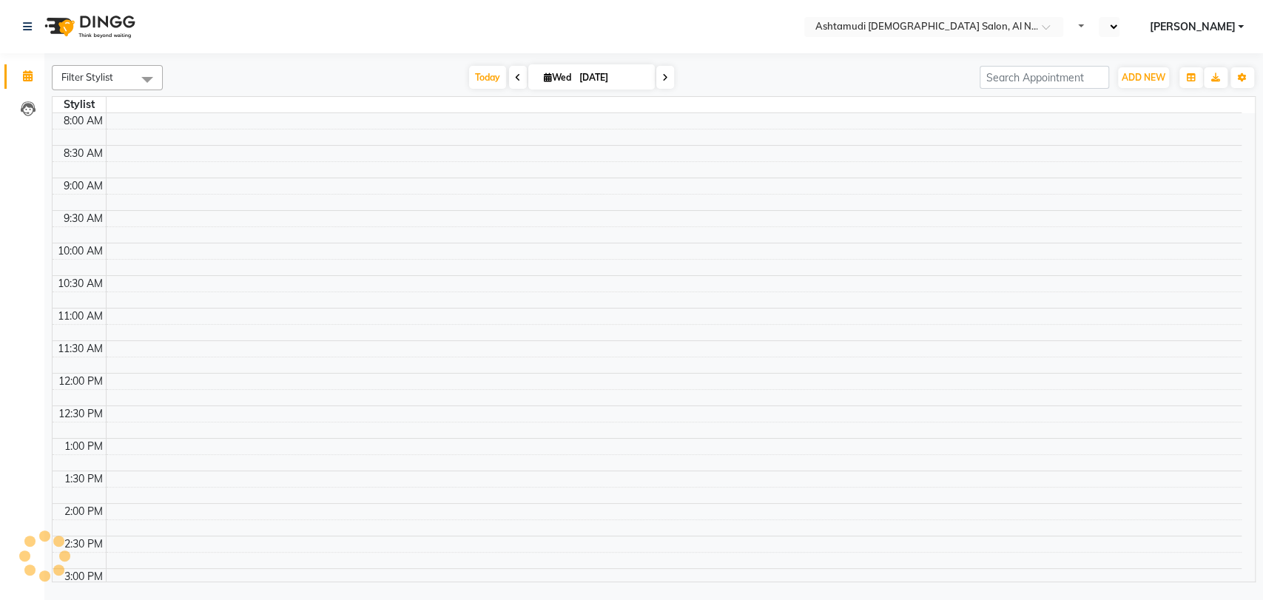
select select "en"
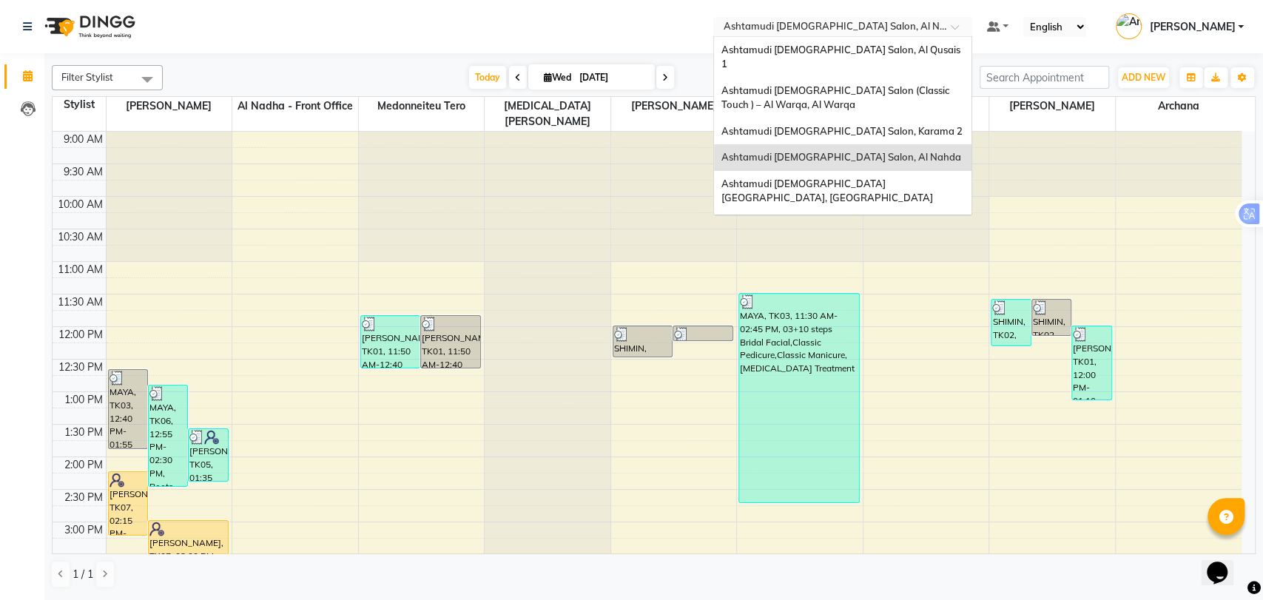
click at [868, 28] on input "text" at bounding box center [827, 28] width 214 height 15
click at [857, 45] on span "Ashtamudi [DEMOGRAPHIC_DATA] Salon, Al Qusais 1" at bounding box center [841, 57] width 241 height 27
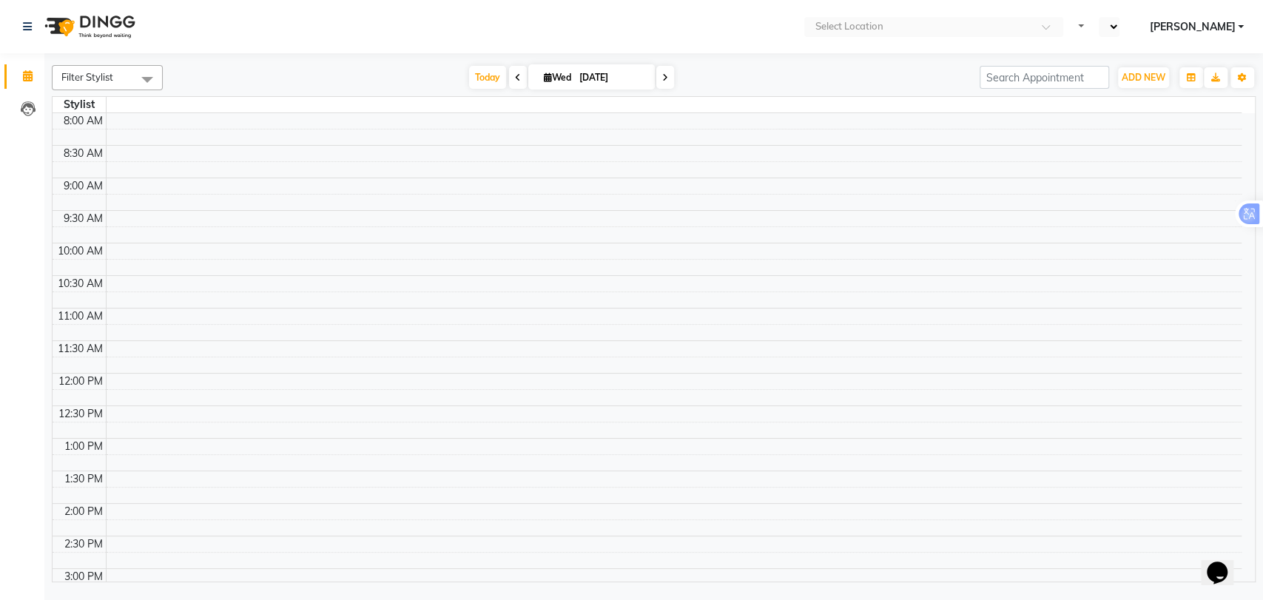
select select "en"
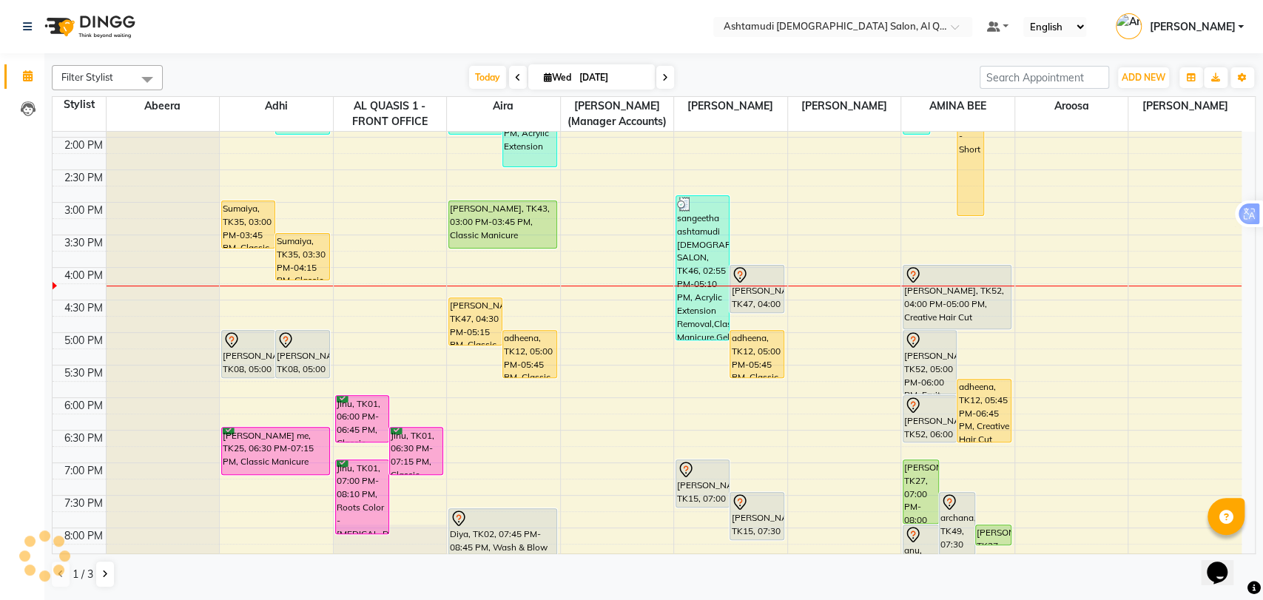
scroll to position [320, 0]
click at [834, 31] on input "text" at bounding box center [827, 28] width 214 height 15
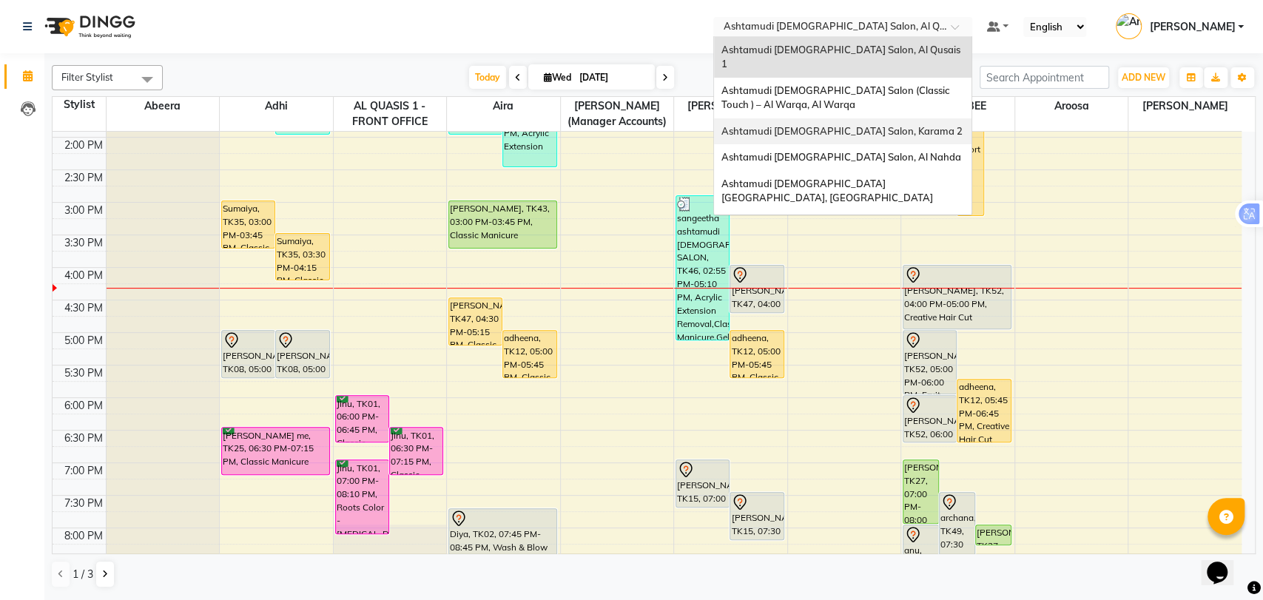
click at [866, 125] on span "Ashtamudi [DEMOGRAPHIC_DATA] Salon, Karama 2" at bounding box center [841, 131] width 241 height 12
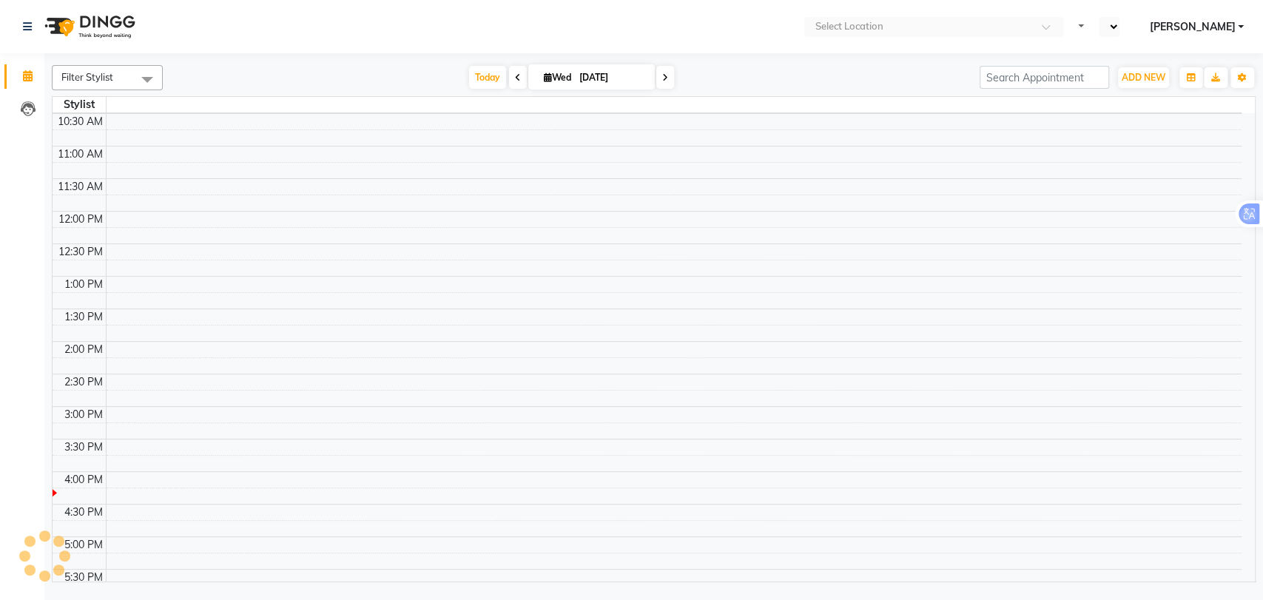
scroll to position [61, 0]
select select "en"
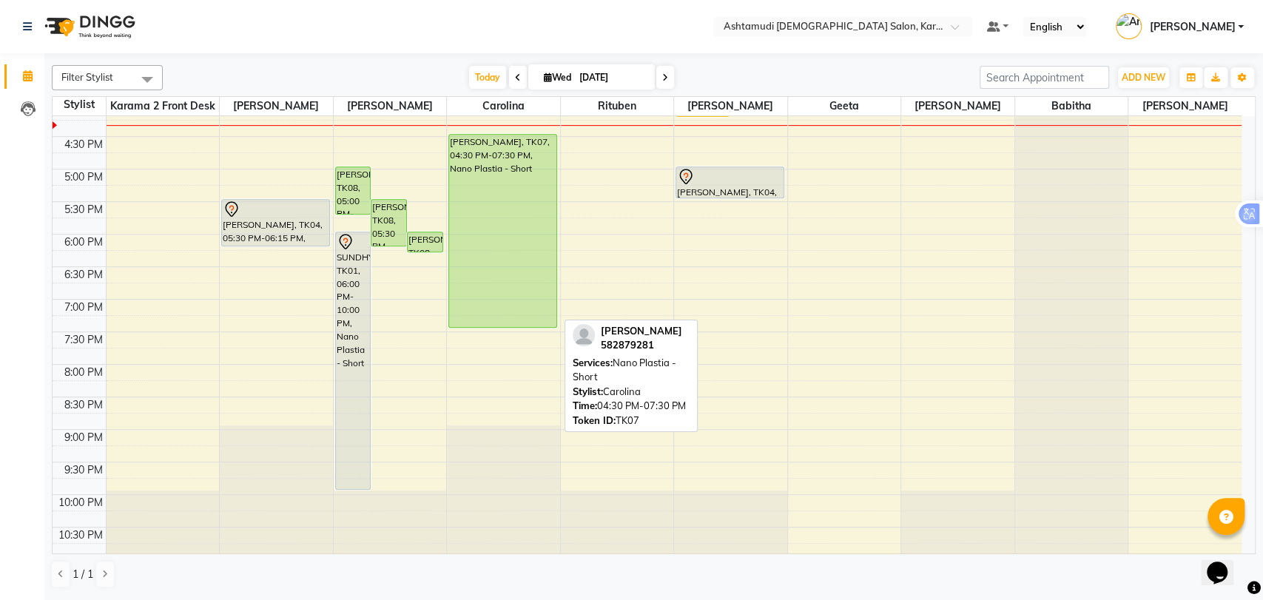
scroll to position [0, 0]
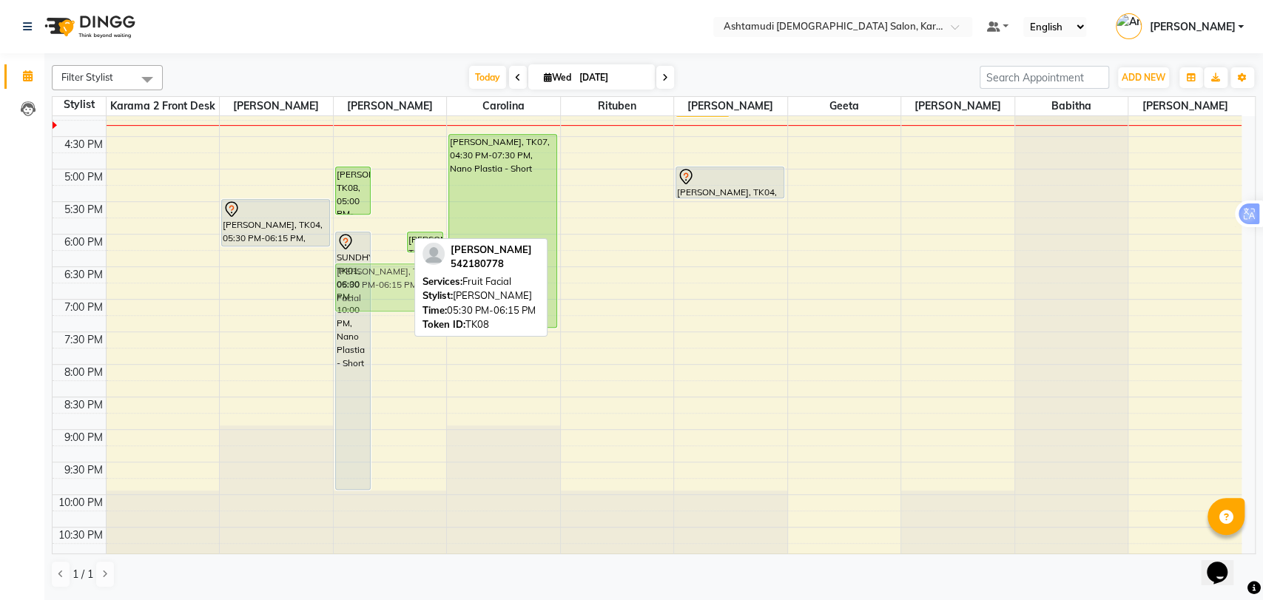
drag, startPoint x: 393, startPoint y: 219, endPoint x: 413, endPoint y: 285, distance: 68.8
click at [413, 285] on div "[PERSON_NAME], TK08, 05:00 PM-05:45 PM, Hair Spa Schwarkopf/Loreal/Keratin - Sh…" at bounding box center [390, 104] width 113 height 911
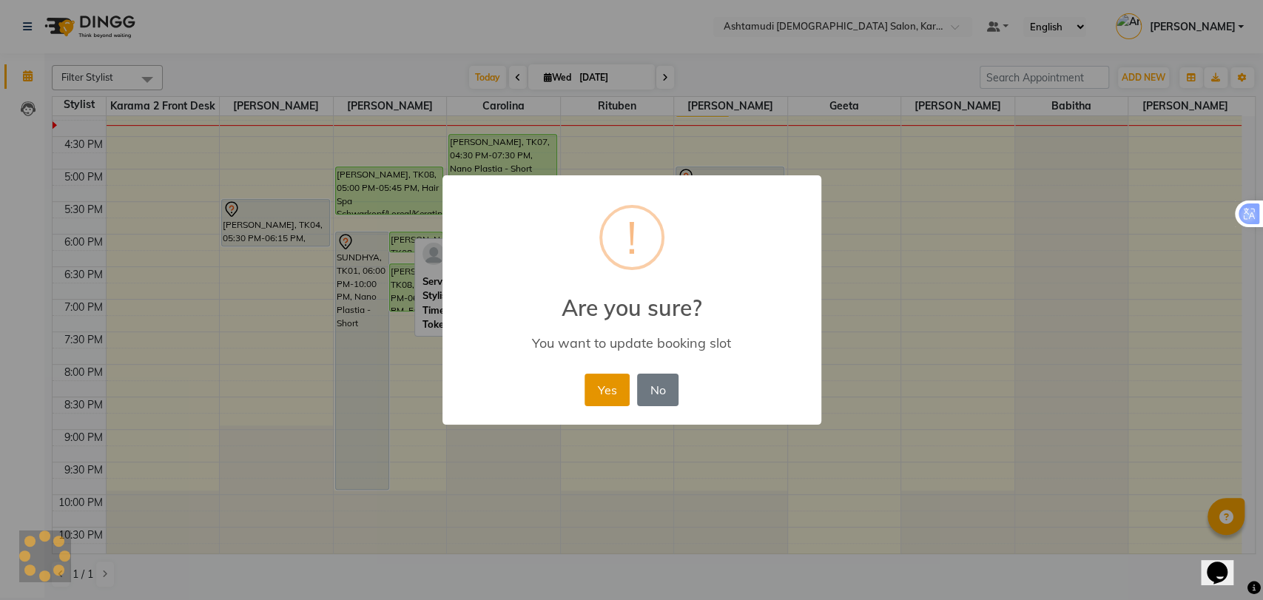
click at [616, 388] on button "Yes" at bounding box center [606, 390] width 45 height 33
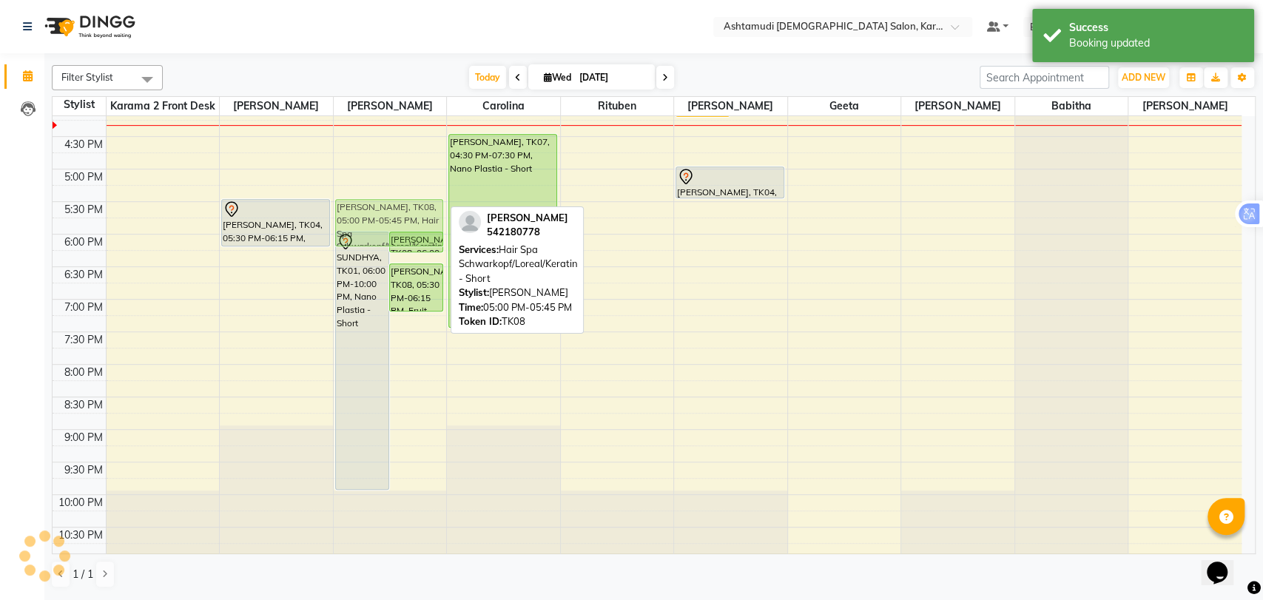
drag, startPoint x: 368, startPoint y: 182, endPoint x: 391, endPoint y: 212, distance: 38.5
click at [391, 212] on div "SUNDHYA, TK01, 06:00 PM-10:00 PM, Nano Plastia - Short Nifina najim, TK08, 06:0…" at bounding box center [390, 104] width 113 height 911
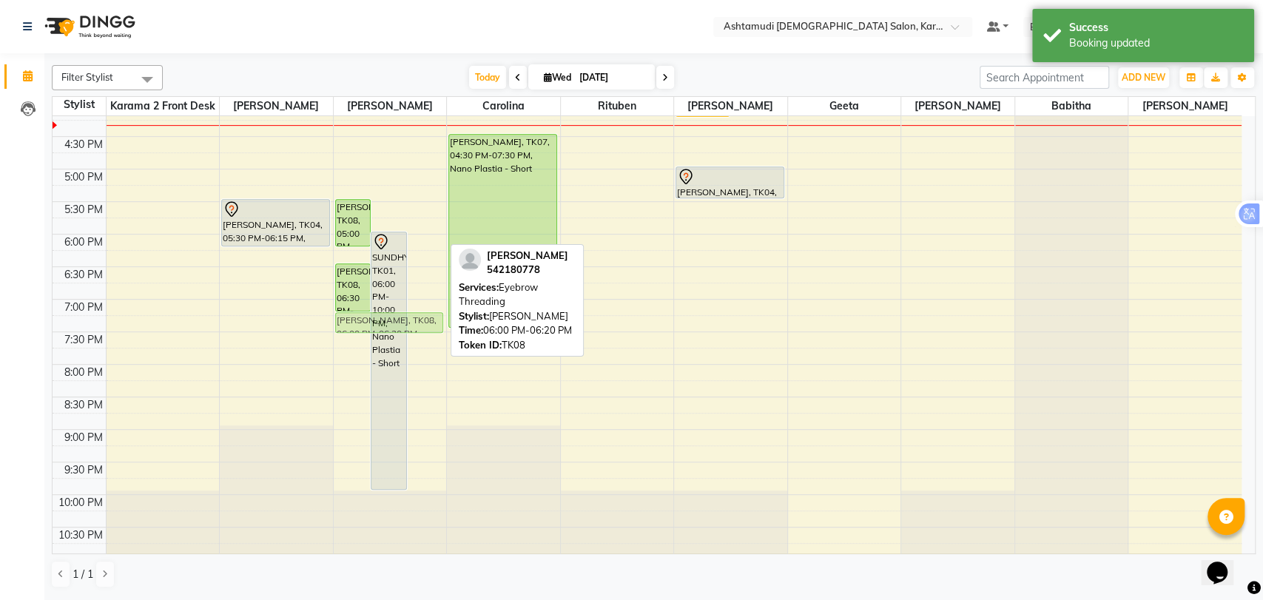
drag, startPoint x: 421, startPoint y: 234, endPoint x: 334, endPoint y: 321, distance: 122.9
click at [334, 321] on div "[PERSON_NAME], TK08, 05:00 PM-05:45 PM, Hair Spa Schwarkopf/Loreal/Keratin - Sh…" at bounding box center [390, 104] width 113 height 911
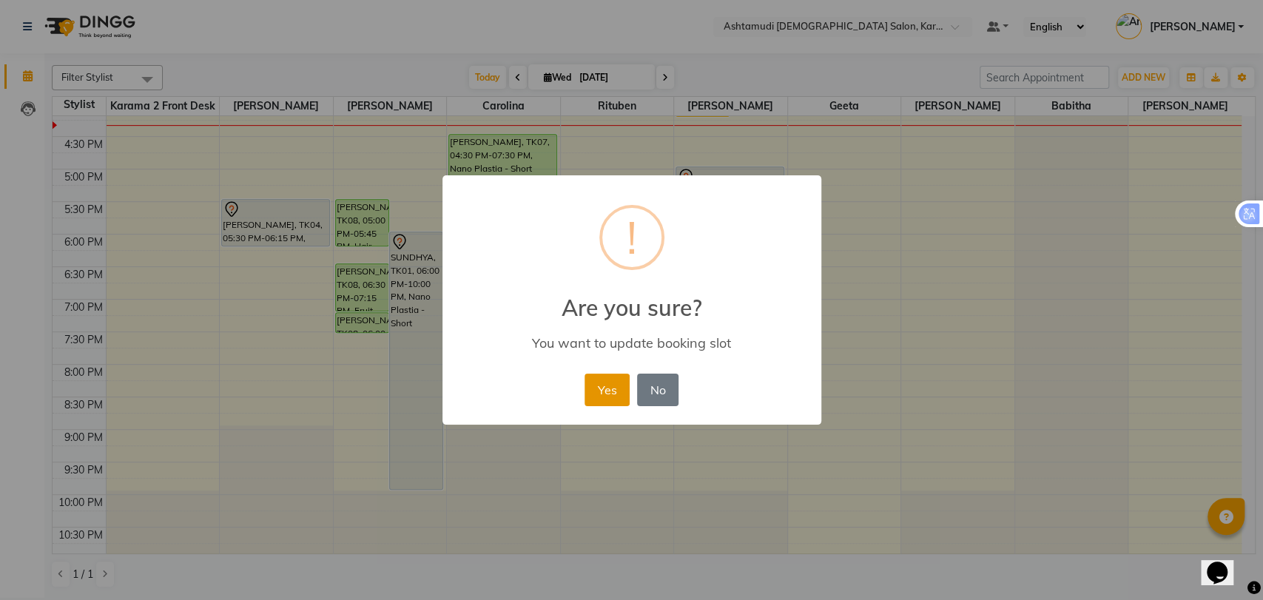
click at [605, 382] on button "Yes" at bounding box center [606, 390] width 45 height 33
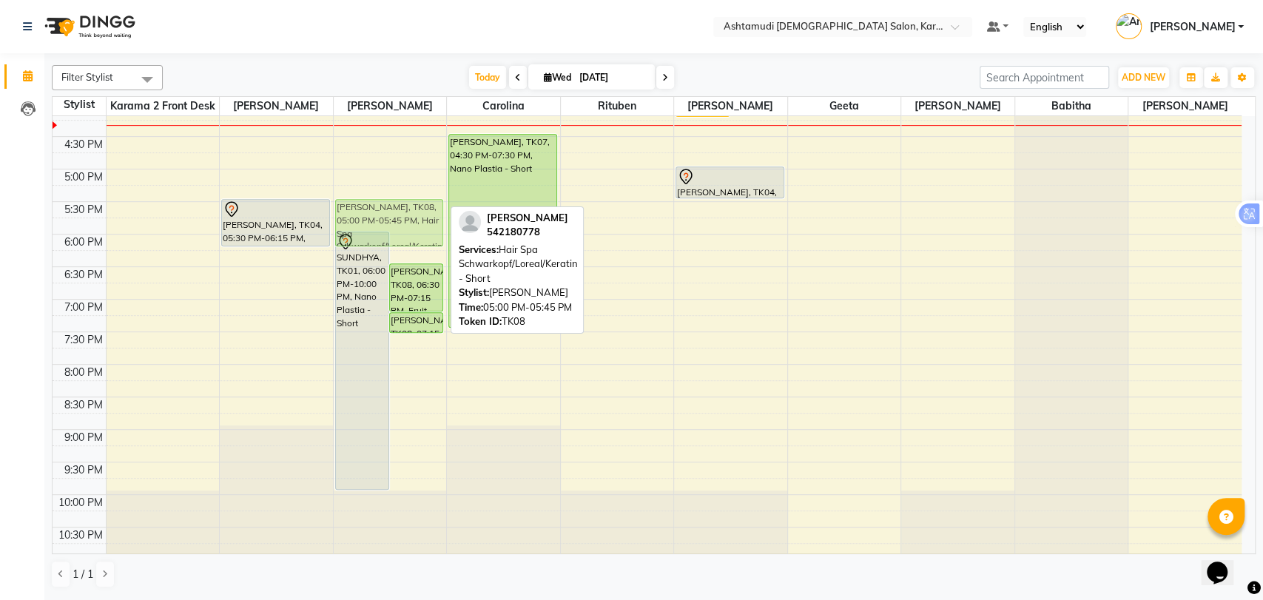
drag, startPoint x: 432, startPoint y: 189, endPoint x: 445, endPoint y: 229, distance: 41.9
click at [445, 229] on div "9:00 AM 9:30 AM 10:00 AM 10:30 AM 11:00 AM 11:30 AM 12:00 PM 12:30 PM 1:00 PM 1…" at bounding box center [647, 104] width 1189 height 911
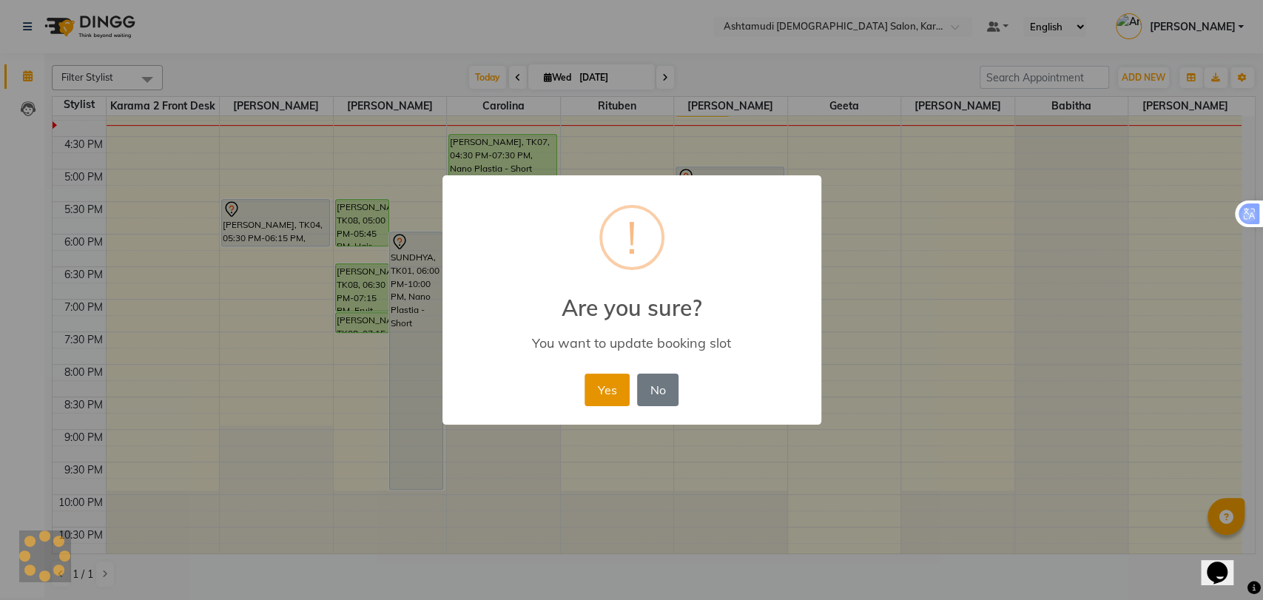
click at [595, 384] on button "Yes" at bounding box center [606, 390] width 45 height 33
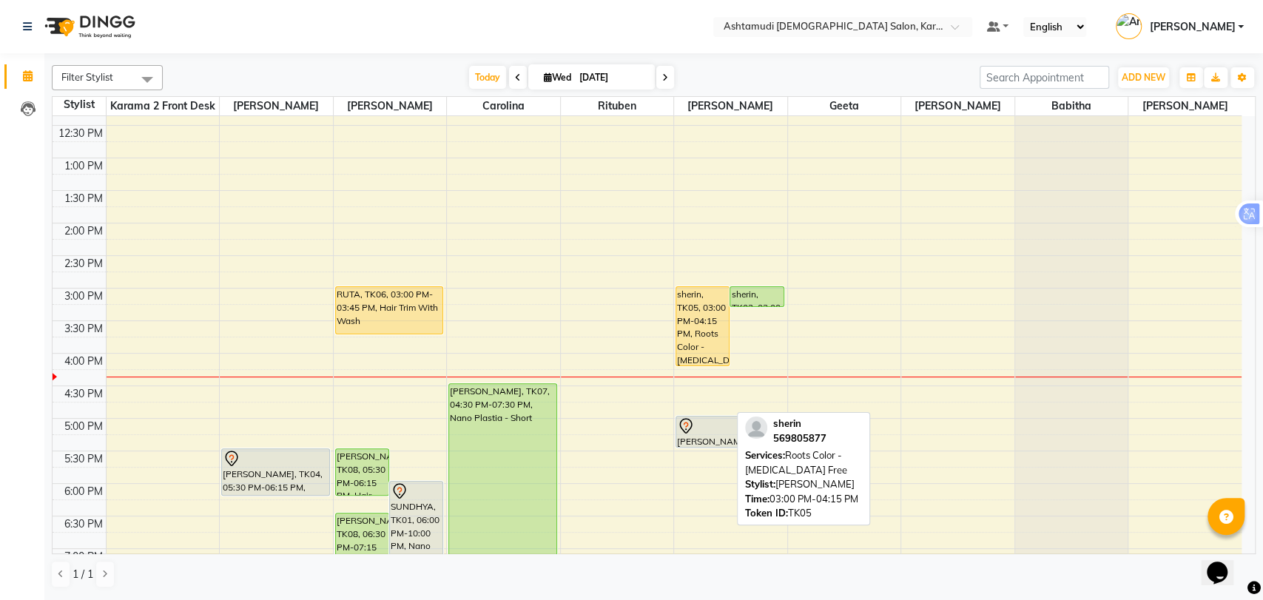
scroll to position [328, 0]
